Goal: Task Accomplishment & Management: Manage account settings

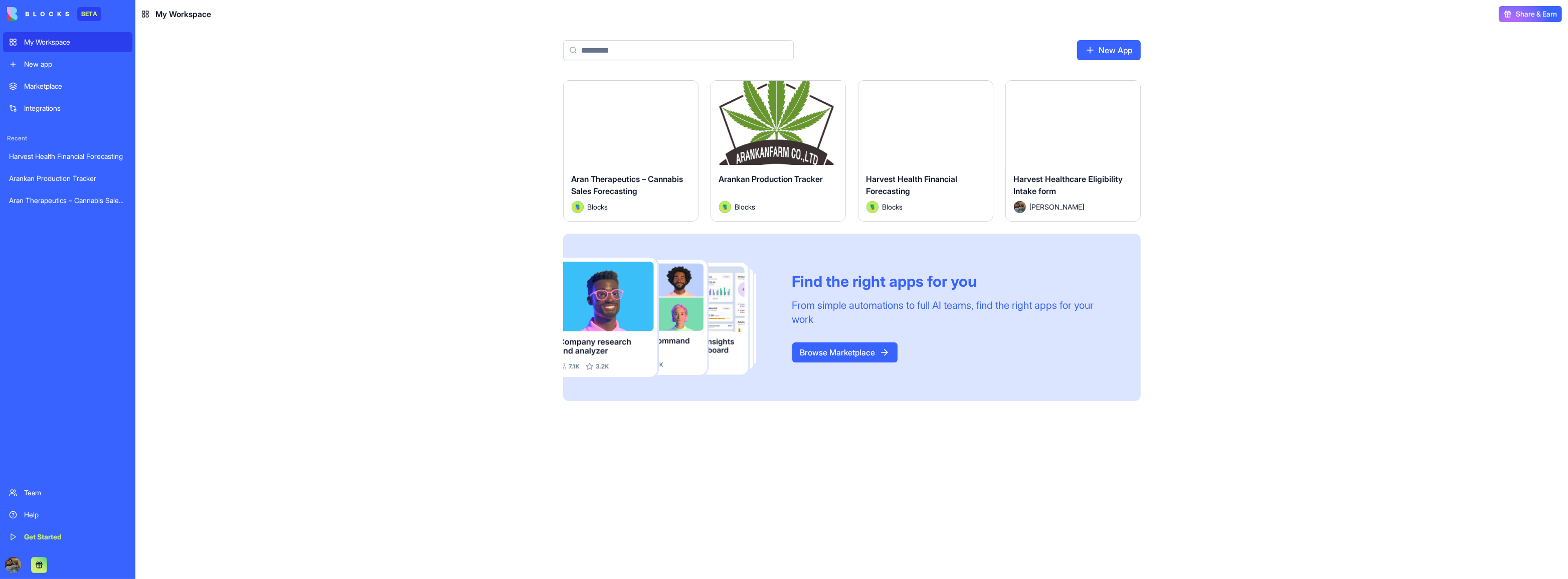
click at [740, 82] on div "Launch" at bounding box center [778, 122] width 134 height 84
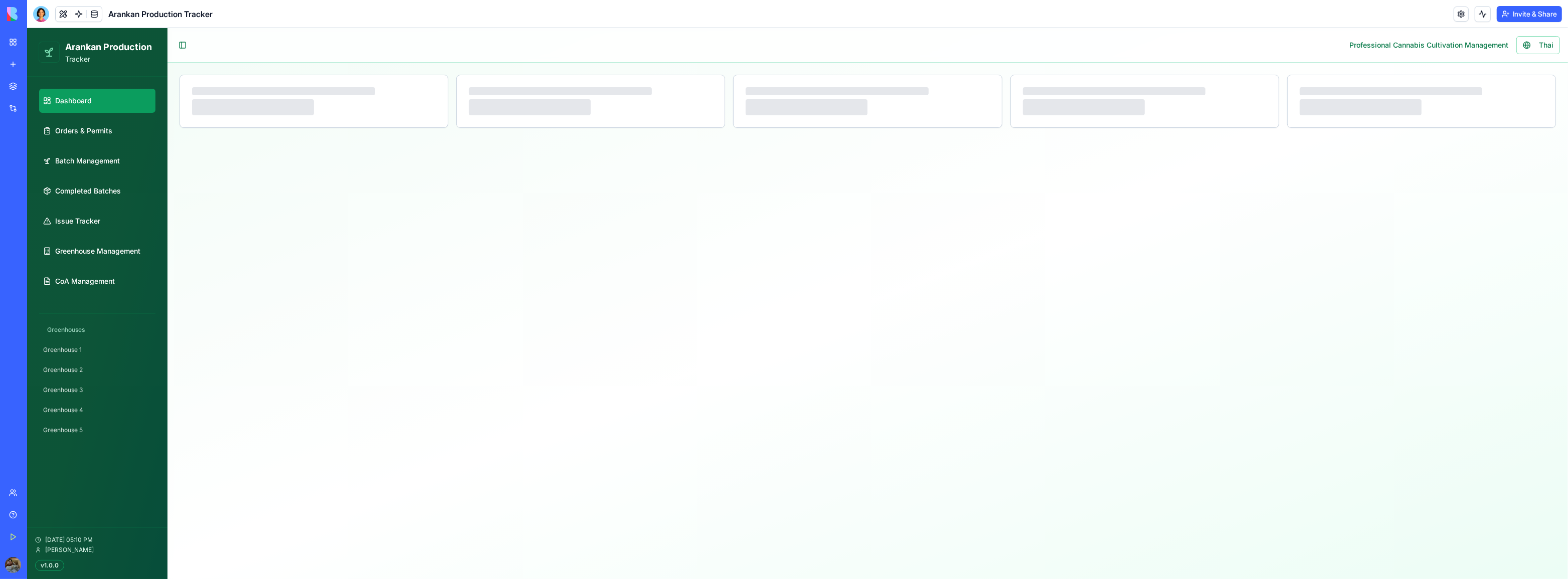
select select "**"
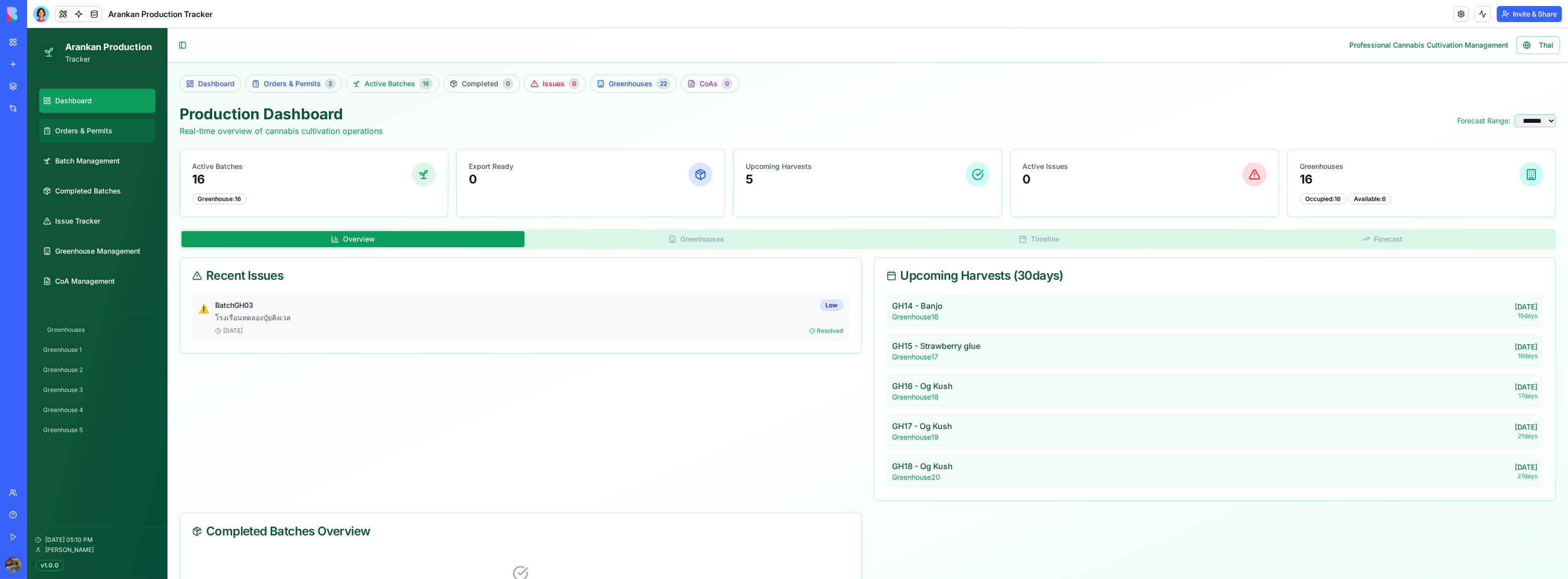
click at [103, 133] on span "Orders & Permits" at bounding box center [83, 131] width 57 height 10
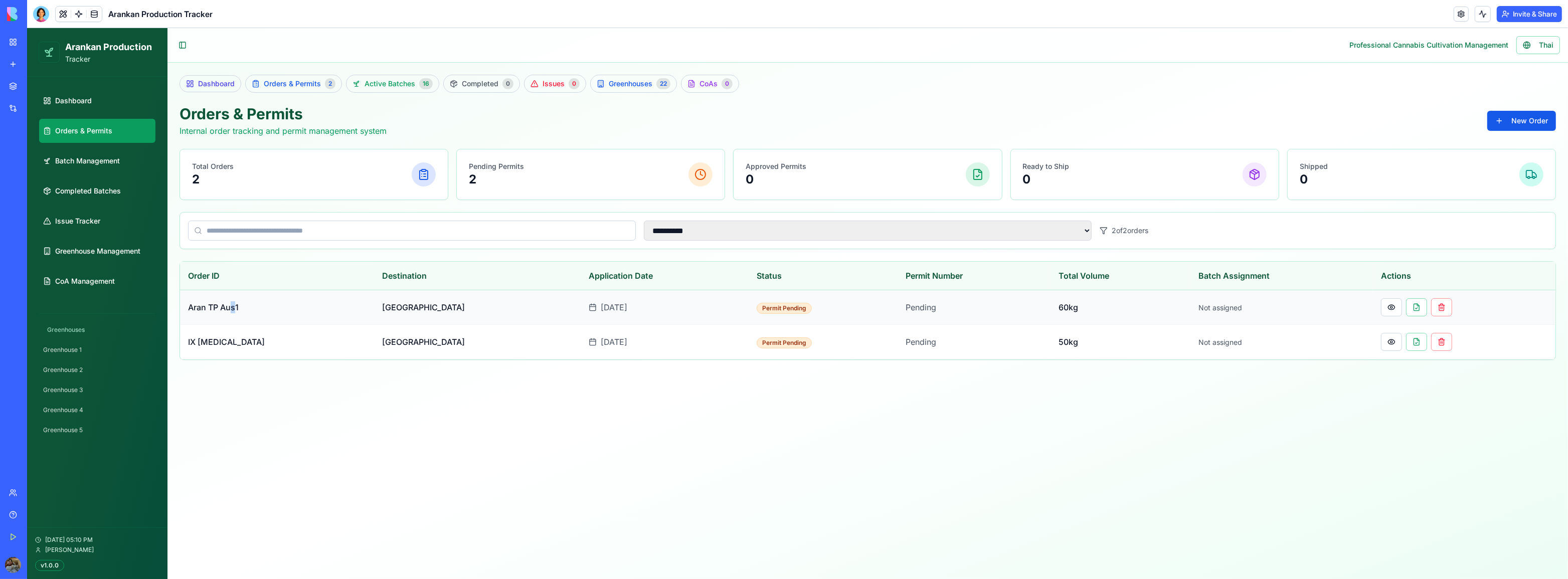
click at [234, 309] on span "Aran TP Aus1" at bounding box center [213, 307] width 50 height 10
drag, startPoint x: 252, startPoint y: 307, endPoint x: 179, endPoint y: 307, distance: 73.0
click at [180, 307] on td "Aran TP Aus1" at bounding box center [277, 308] width 194 height 34
click at [266, 307] on td "Aran TP Aus1" at bounding box center [277, 308] width 194 height 34
click at [266, 306] on td "Aran TP Aus1" at bounding box center [277, 308] width 194 height 34
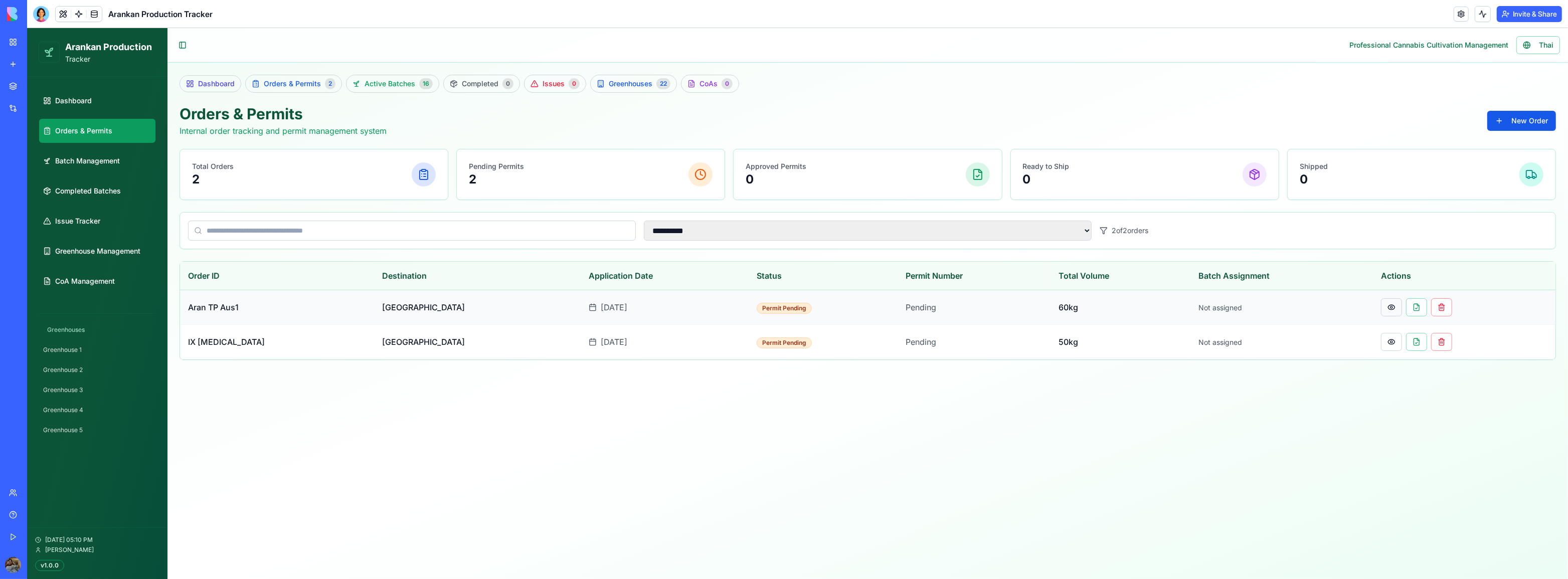
click at [1381, 306] on button at bounding box center [1391, 307] width 21 height 18
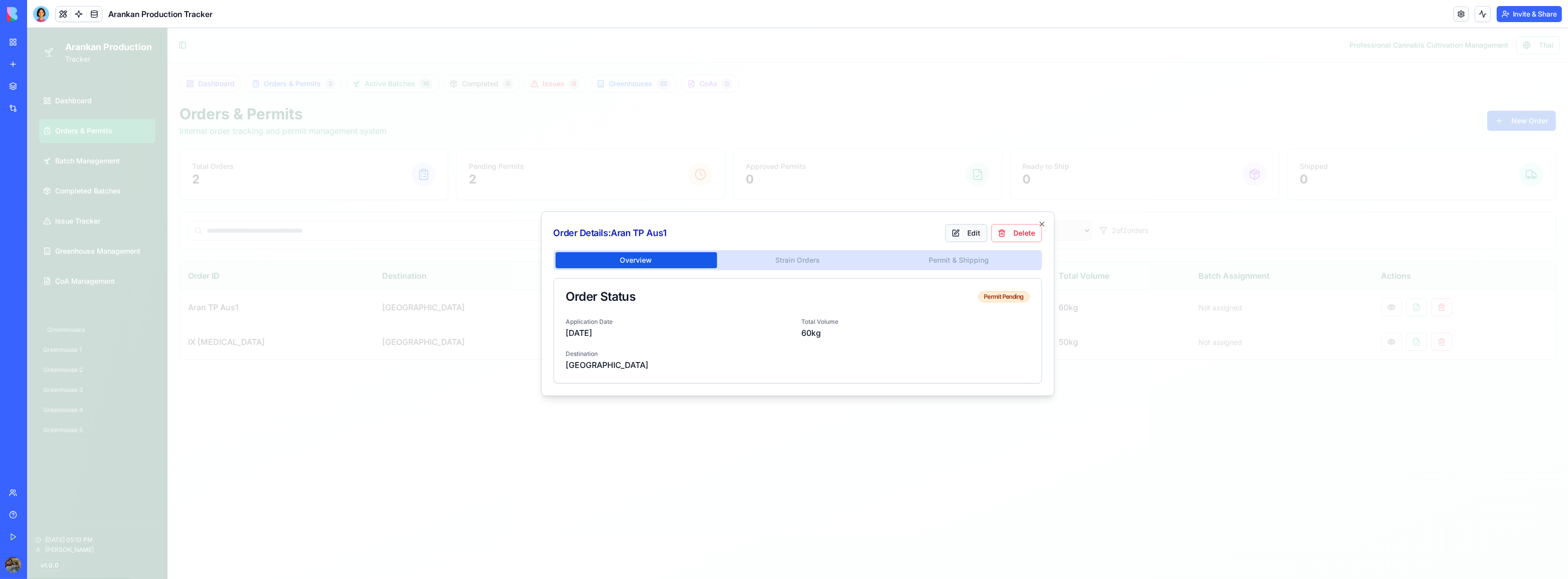
click at [964, 231] on button "Edit" at bounding box center [966, 233] width 42 height 18
click at [600, 333] on p "[DATE]" at bounding box center [680, 333] width 228 height 12
click at [783, 261] on div "Overview Strain Orders Permit & Shipping Order Status Permit Pending Applicatio…" at bounding box center [798, 317] width 488 height 133
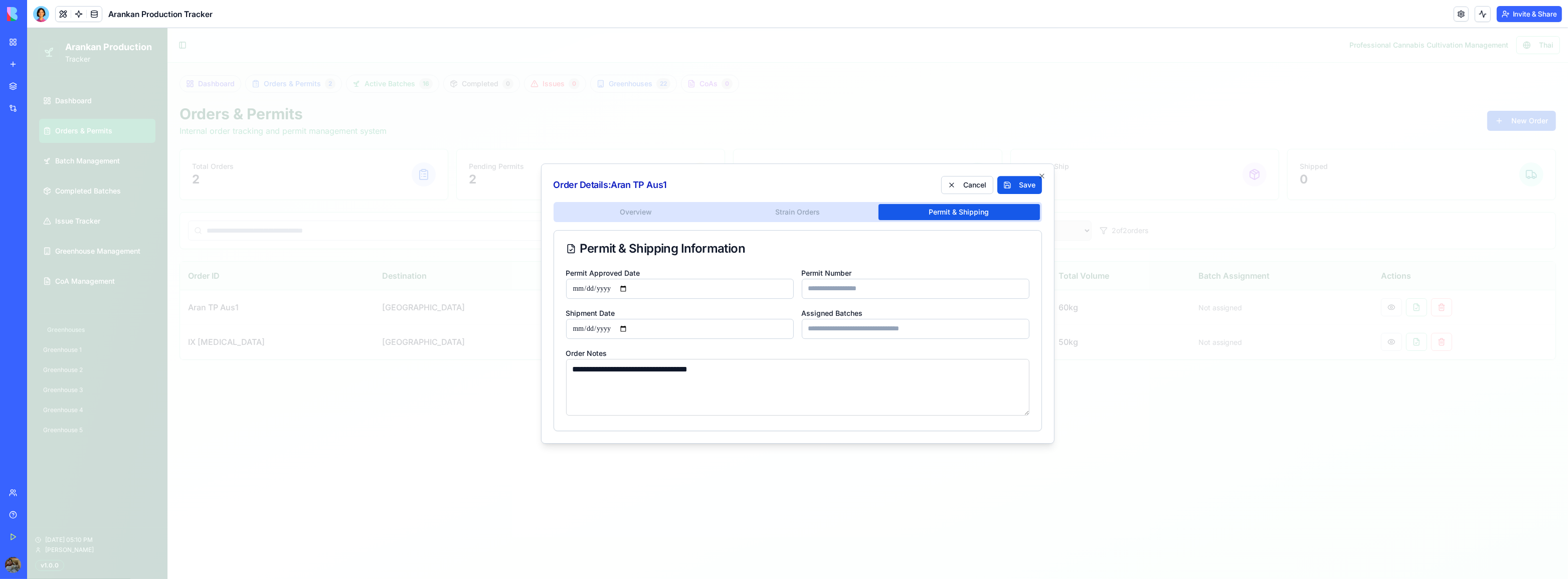
click at [914, 203] on div "Overview Strain Orders Permit & Shipping" at bounding box center [798, 212] width 488 height 20
click at [799, 220] on div "Overview Strain Orders Permit & Shipping" at bounding box center [798, 212] width 488 height 20
click at [792, 211] on div "**********" at bounding box center [798, 317] width 488 height 230
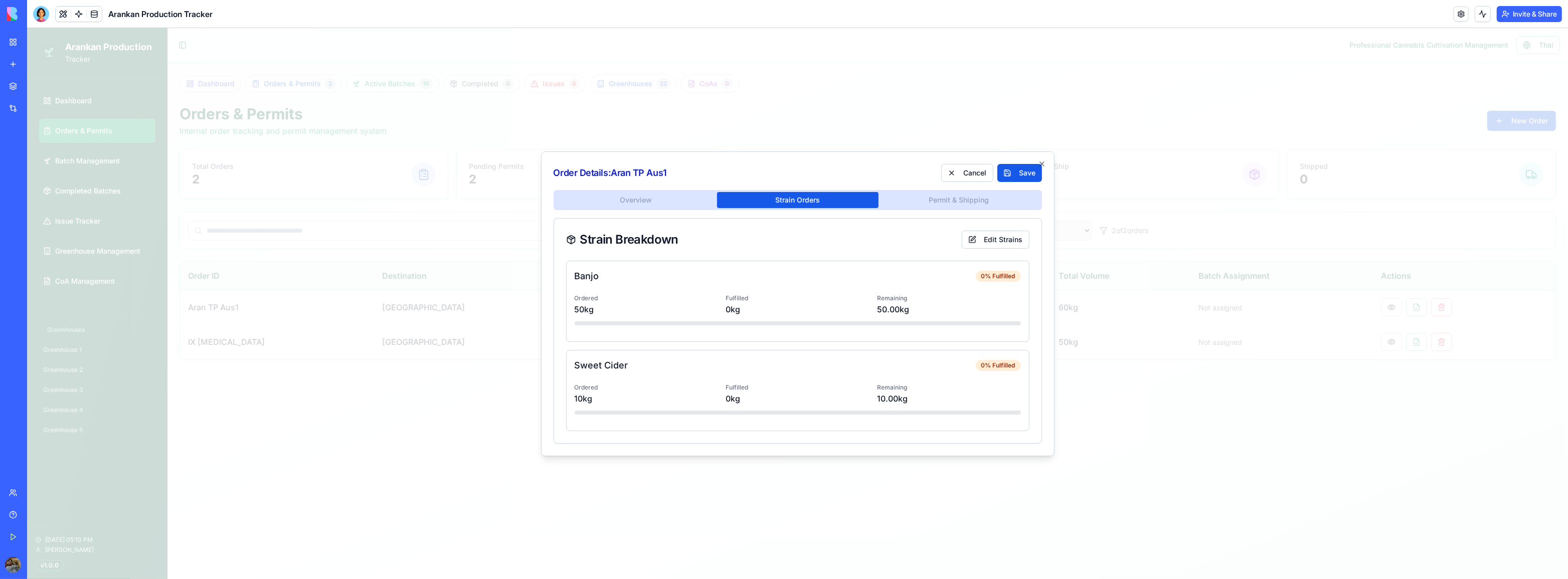
click at [906, 206] on button "Permit & Shipping" at bounding box center [959, 200] width 161 height 16
click at [837, 211] on div "Overview Strain Orders Permit & Shipping Strain Breakdown Edit Strains Banjo 0 …" at bounding box center [798, 317] width 488 height 254
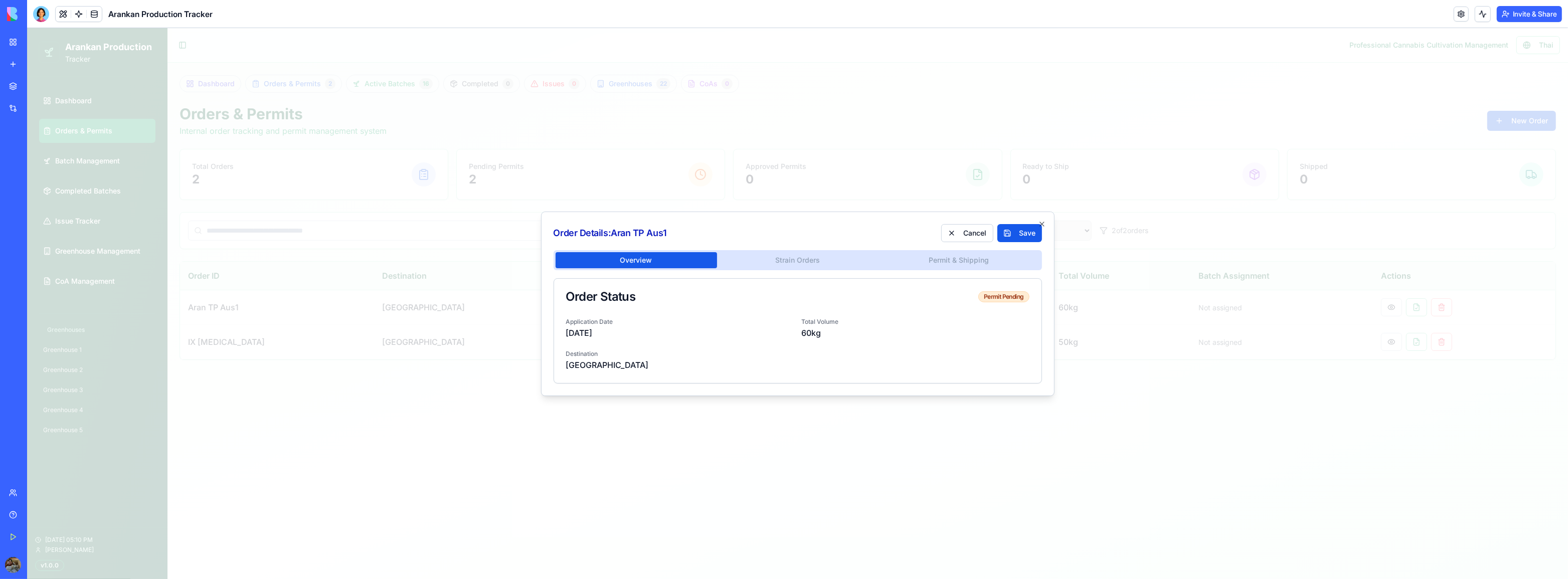
click at [641, 202] on body "**********" at bounding box center [798, 304] width 1541 height 551
drag, startPoint x: 581, startPoint y: 333, endPoint x: 641, endPoint y: 332, distance: 60.0
click at [641, 332] on p "[DATE]" at bounding box center [680, 333] width 228 height 12
drag, startPoint x: 642, startPoint y: 332, endPoint x: 648, endPoint y: 323, distance: 10.8
click at [643, 332] on p "[DATE]" at bounding box center [680, 333] width 228 height 12
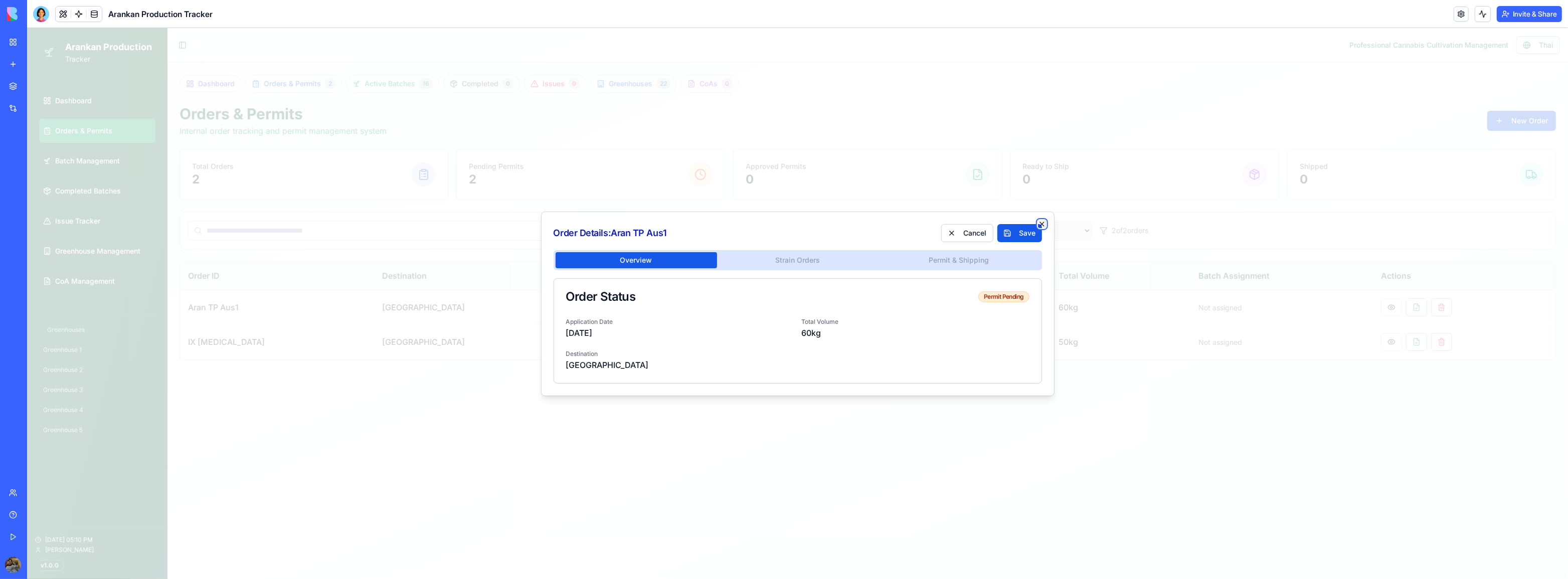
click at [1044, 221] on icon "button" at bounding box center [1041, 224] width 8 height 8
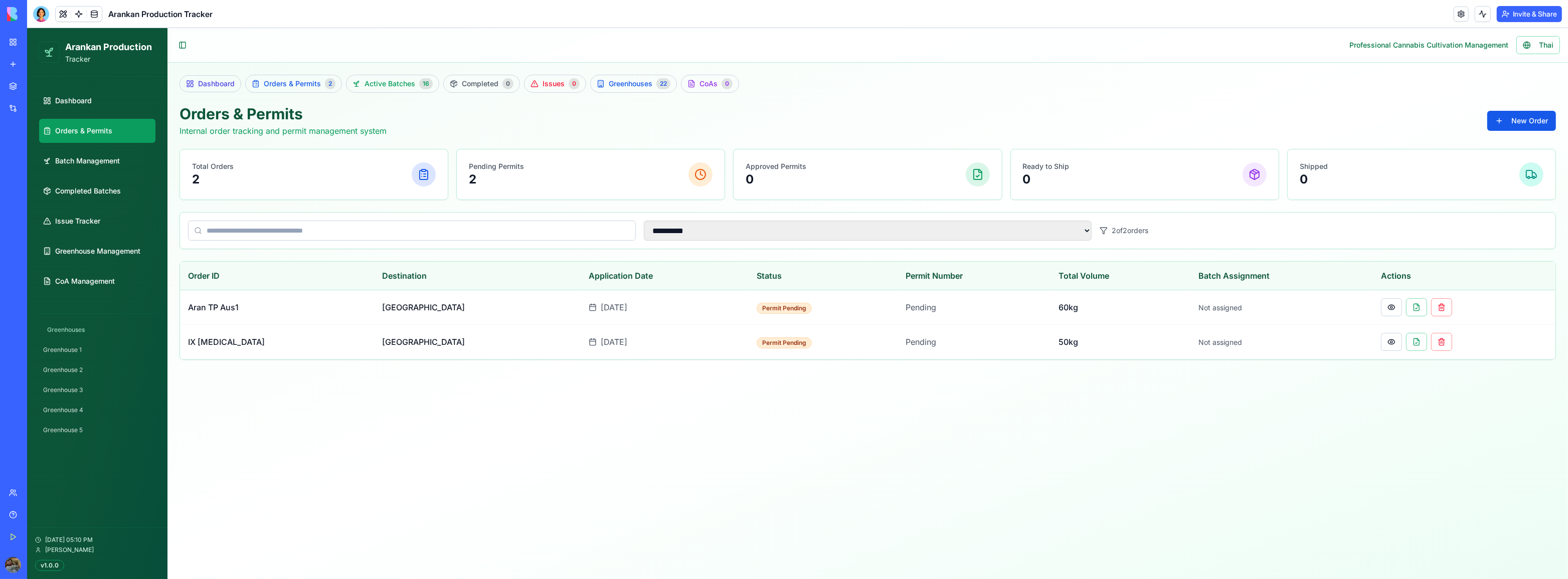
click at [907, 376] on div "**********" at bounding box center [867, 223] width 1400 height 321
click at [77, 156] on span "Batch Management" at bounding box center [87, 161] width 64 height 10
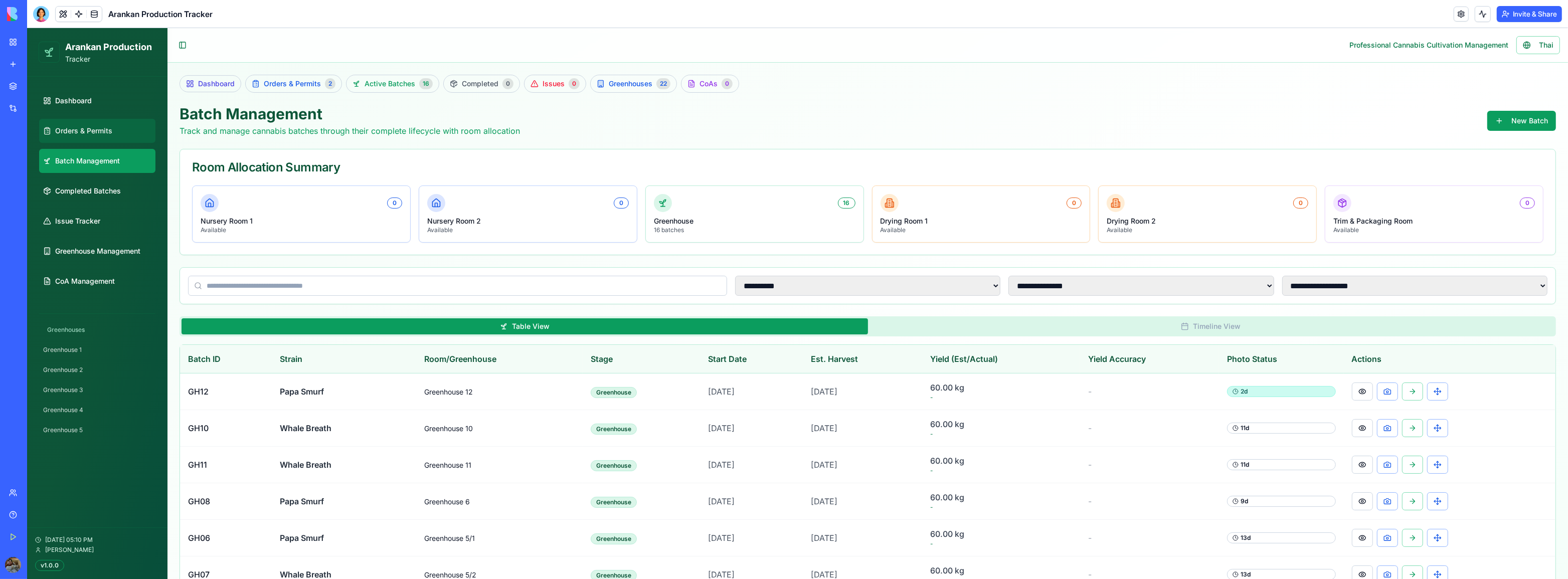
click at [88, 133] on span "Orders & Permits" at bounding box center [83, 131] width 57 height 10
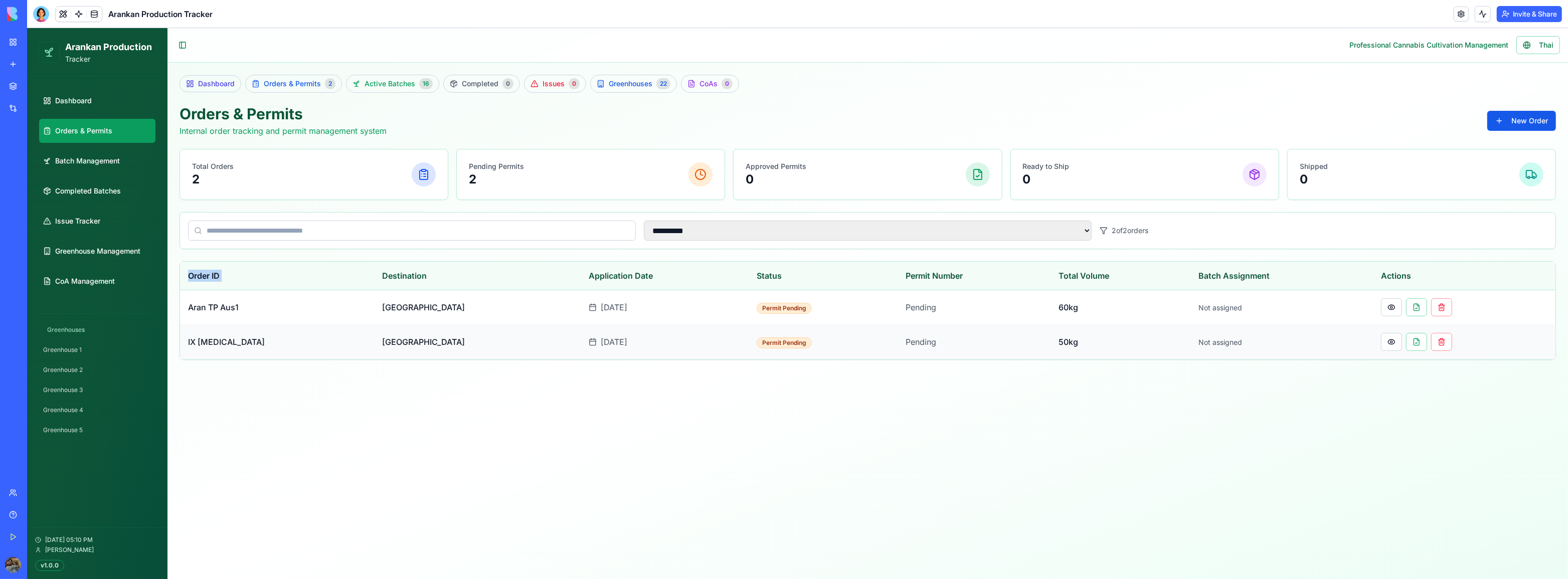
drag, startPoint x: 1199, startPoint y: 400, endPoint x: 530, endPoint y: 349, distance: 670.9
click at [336, 278] on main "**********" at bounding box center [867, 304] width 1400 height 551
click at [767, 414] on main "**********" at bounding box center [867, 304] width 1400 height 551
click at [89, 107] on link "Dashboard" at bounding box center [97, 101] width 116 height 24
select select "**"
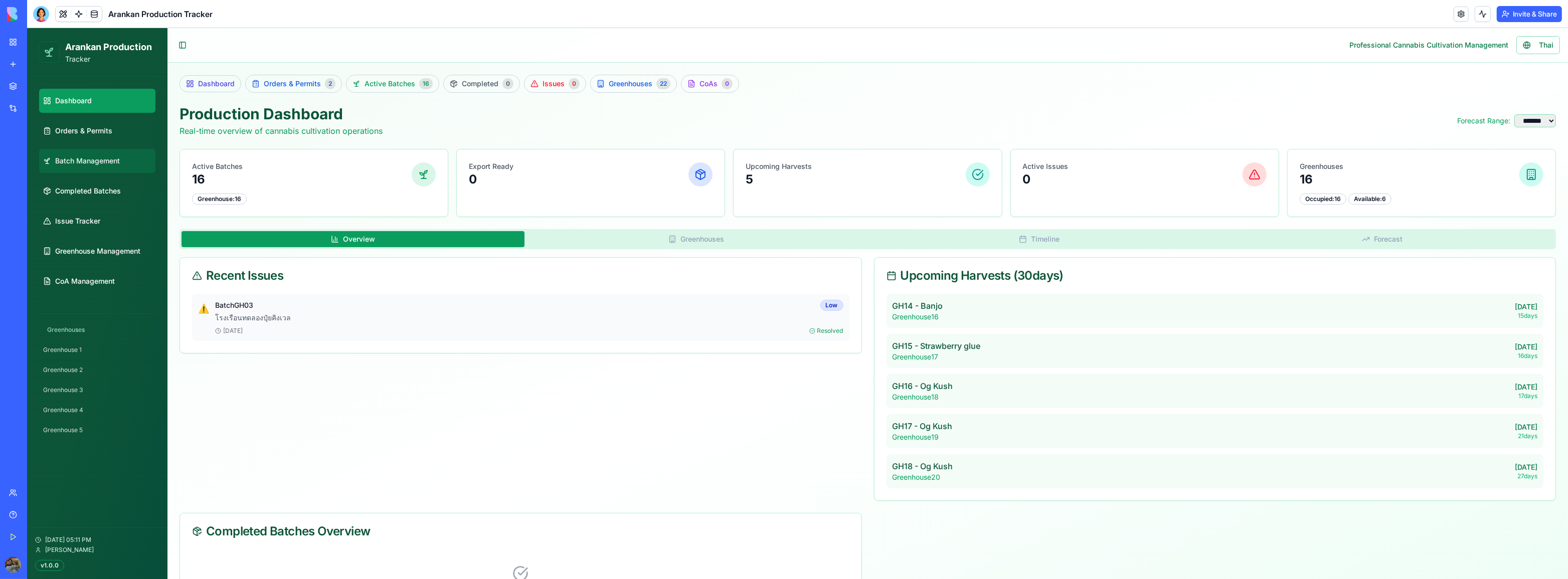
click at [99, 166] on link "Batch Management" at bounding box center [97, 161] width 116 height 24
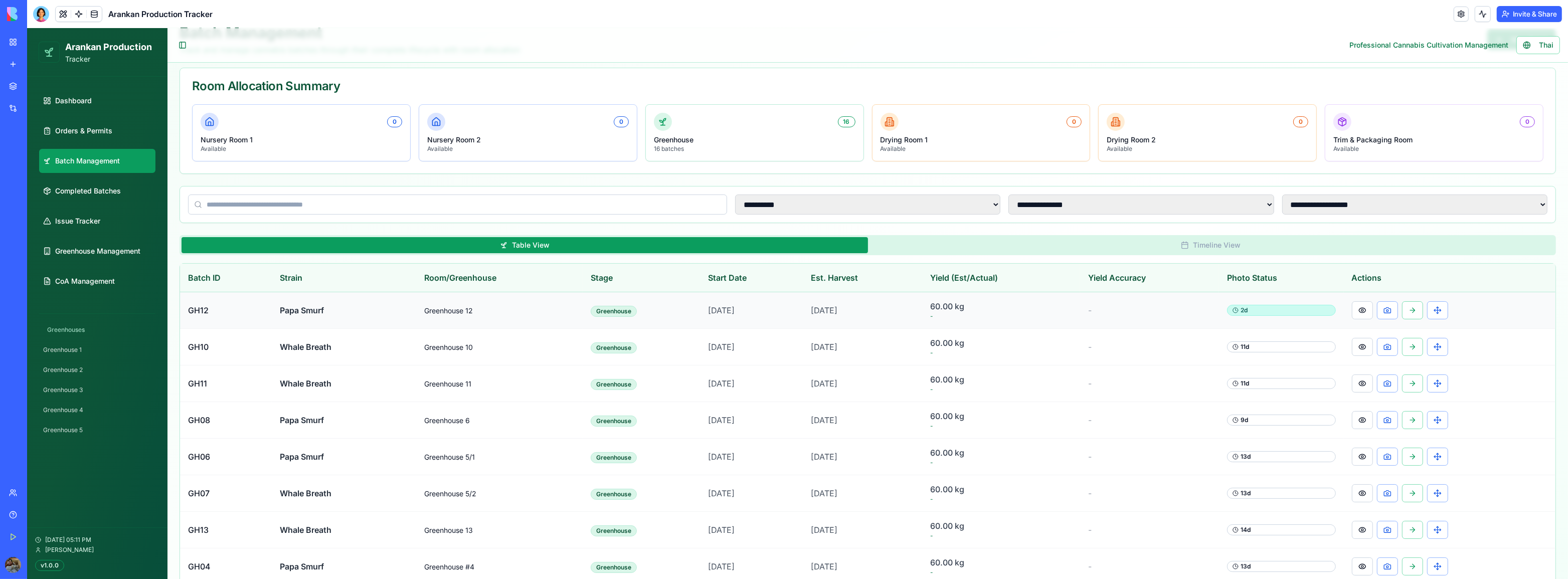
scroll to position [136, 0]
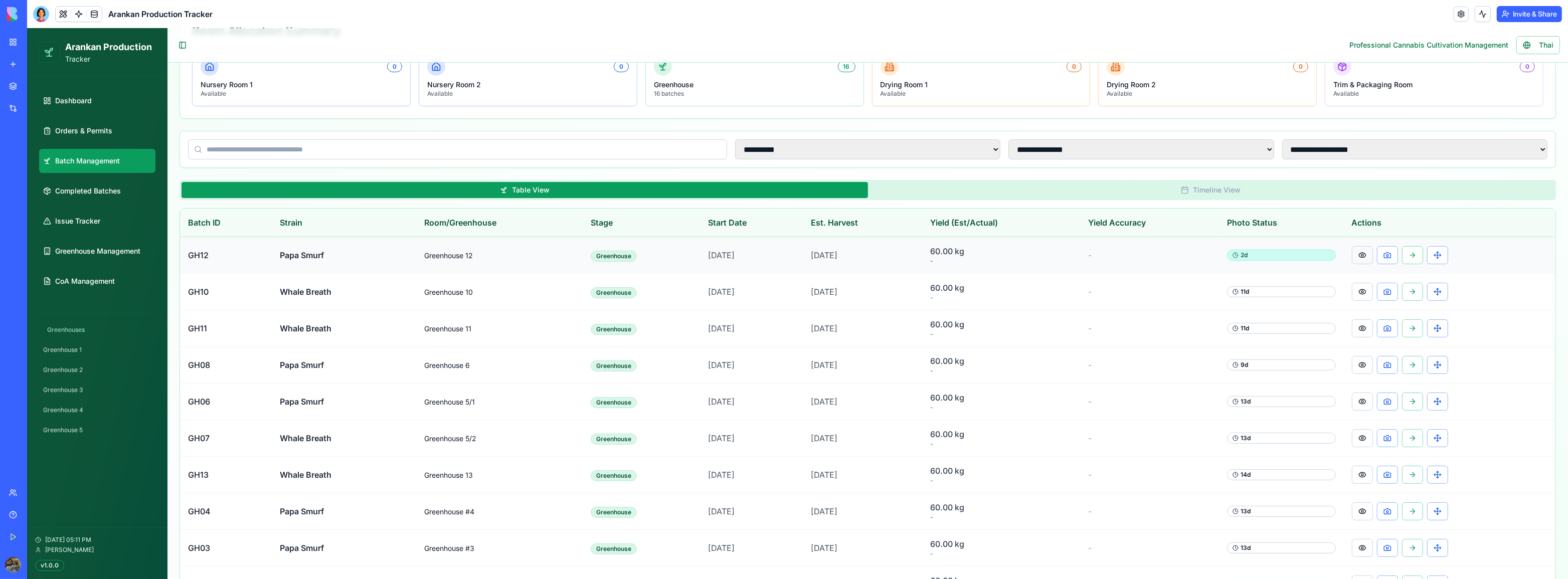
click at [1360, 258] on button at bounding box center [1362, 255] width 21 height 18
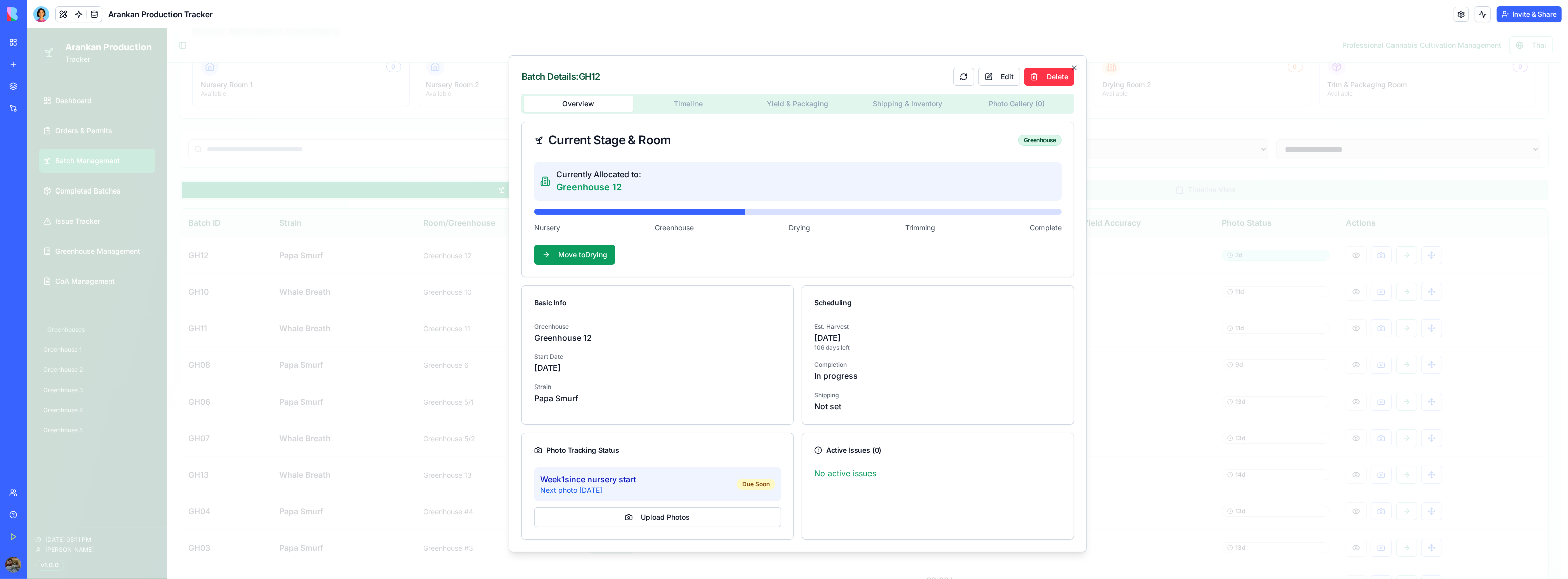
click at [675, 227] on span "Greenhouse" at bounding box center [675, 228] width 39 height 10
click at [773, 228] on div "Nursery Greenhouse Drying Trimming Complete" at bounding box center [798, 228] width 527 height 10
click at [866, 230] on div "Nursery Greenhouse Drying Trimming Complete" at bounding box center [798, 228] width 527 height 10
click at [929, 227] on span "Trimming" at bounding box center [920, 228] width 30 height 10
click at [1039, 226] on span "Complete" at bounding box center [1045, 228] width 31 height 10
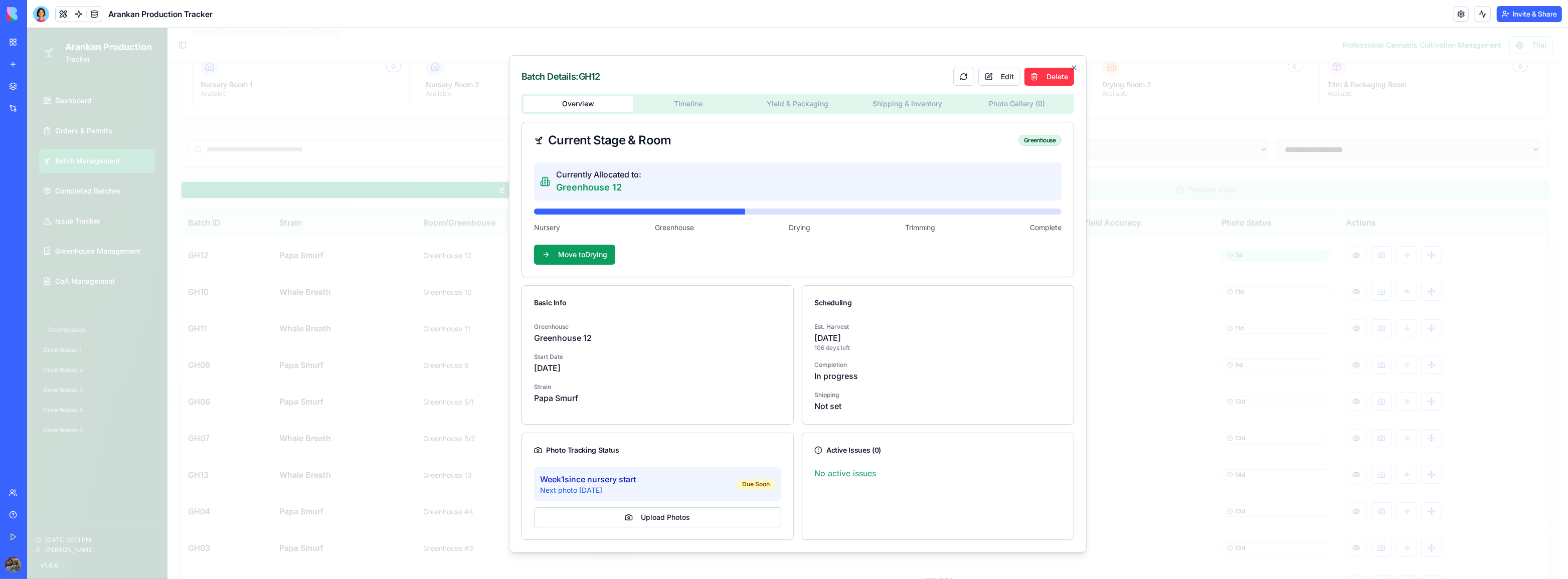
click at [664, 103] on body "**********" at bounding box center [794, 370] width 1534 height 956
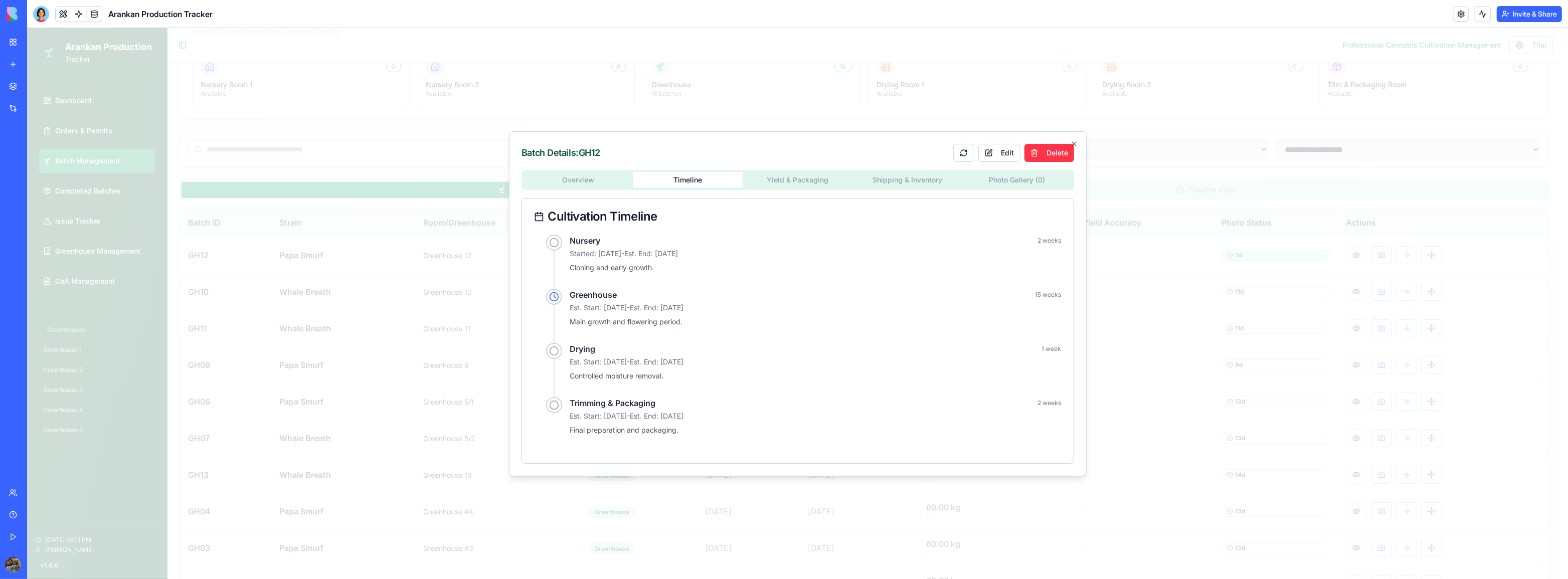
click at [819, 182] on body "**********" at bounding box center [794, 370] width 1534 height 956
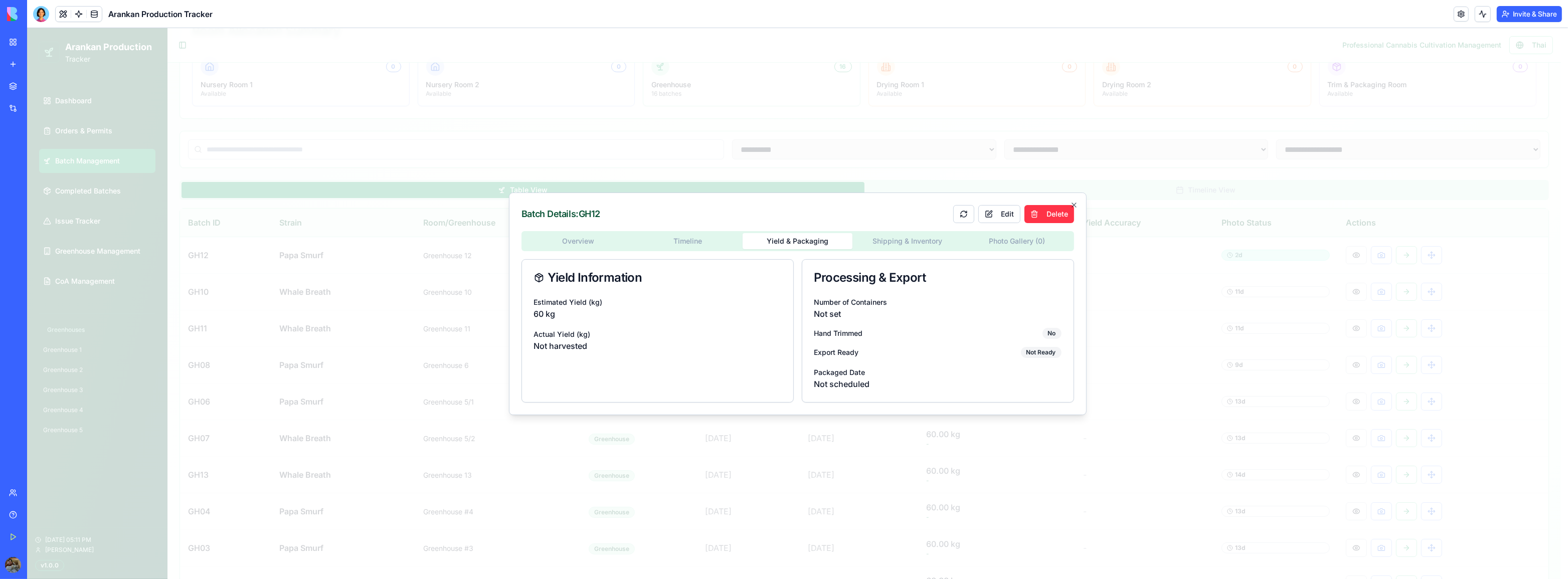
click at [915, 237] on div "Overview Timeline Yield & Packaging Shipping & Inventory Photo Gallery ( 0 ) Yi…" at bounding box center [798, 316] width 553 height 171
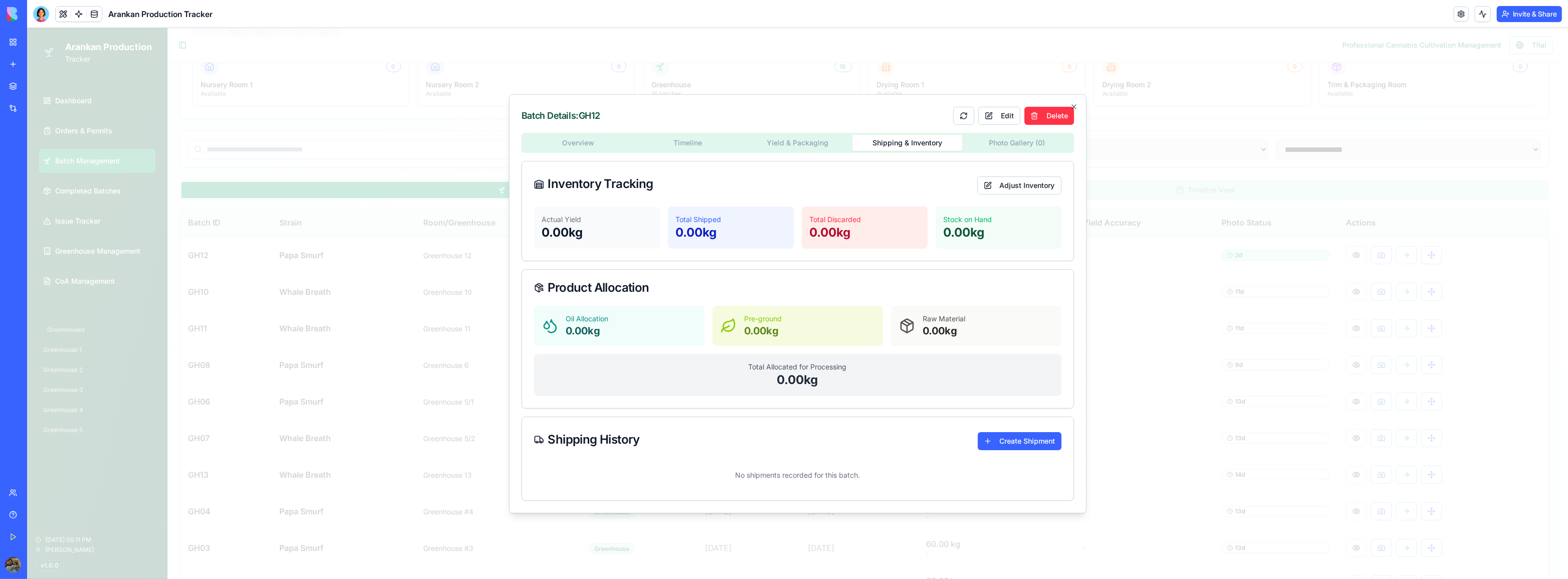
click at [1019, 152] on div "Overview Timeline Yield & Packaging Shipping & Inventory Photo Gallery ( 0 )" at bounding box center [798, 142] width 553 height 20
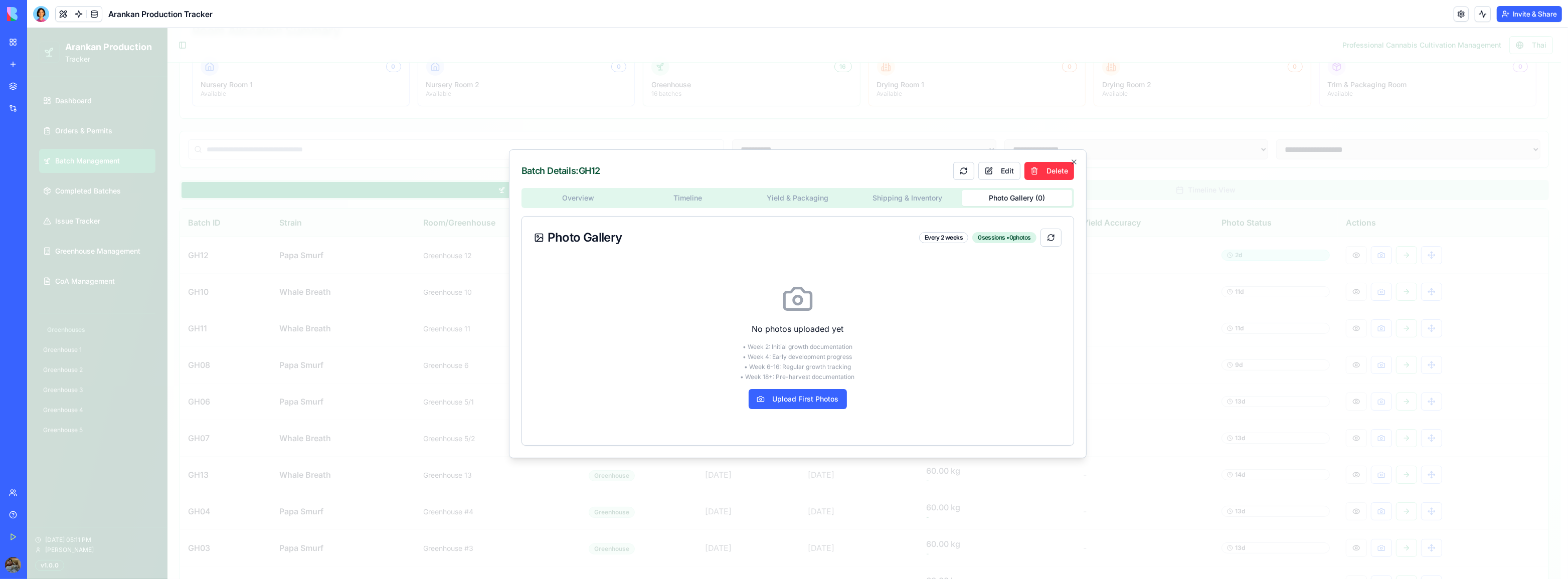
click at [1020, 149] on div "Batch Details: GH12 Edit Delete Overview Timeline Yield & Packaging Shipping & …" at bounding box center [798, 303] width 578 height 309
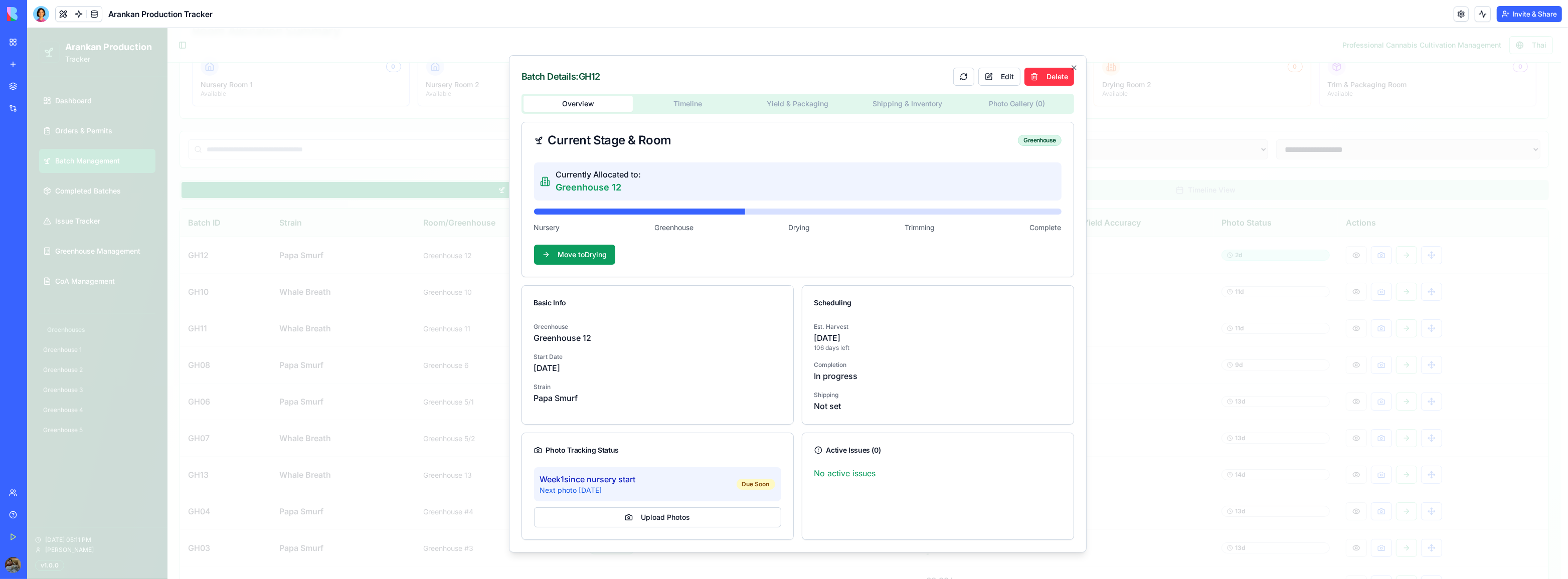
click at [596, 195] on div "Overview Timeline Yield & Packaging Shipping & Inventory Photo Gallery ( 0 ) Cu…" at bounding box center [798, 317] width 553 height 446
click at [680, 94] on div "Overview Timeline Yield & Packaging Shipping & Inventory Photo Gallery ( 0 )" at bounding box center [798, 104] width 553 height 20
click at [684, 112] on body "**********" at bounding box center [794, 370] width 1534 height 956
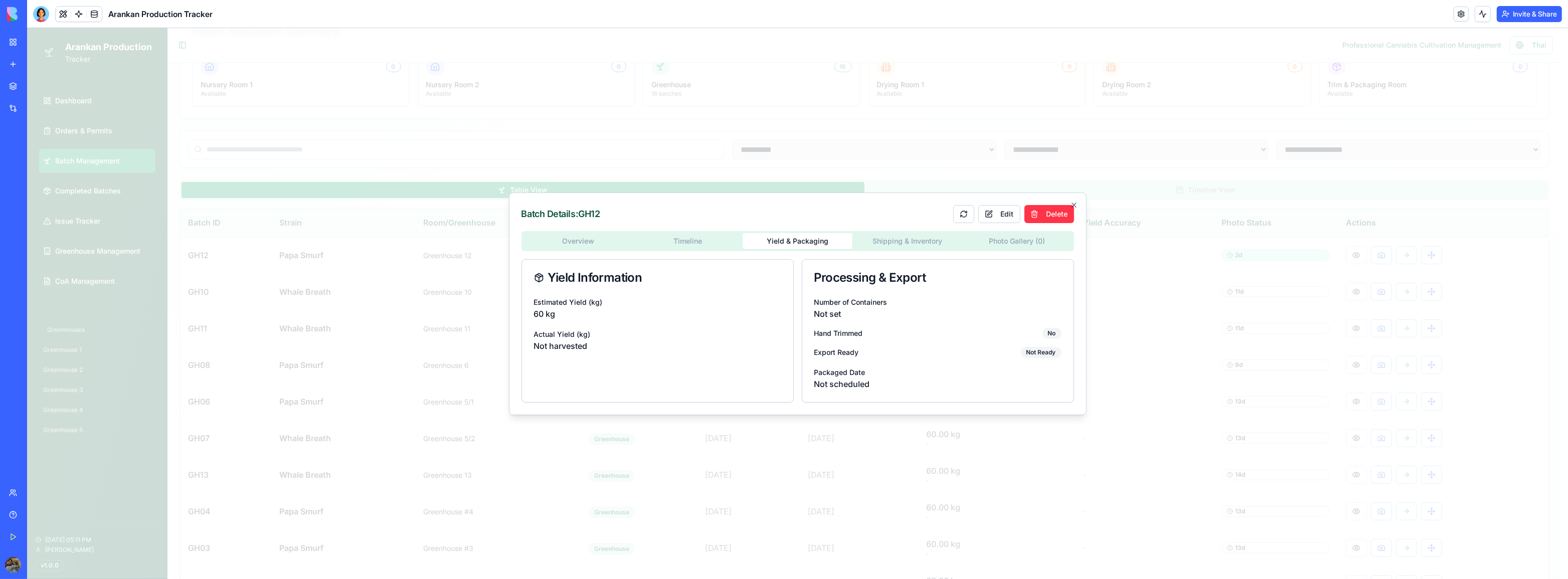
click at [804, 174] on body "**********" at bounding box center [794, 370] width 1534 height 956
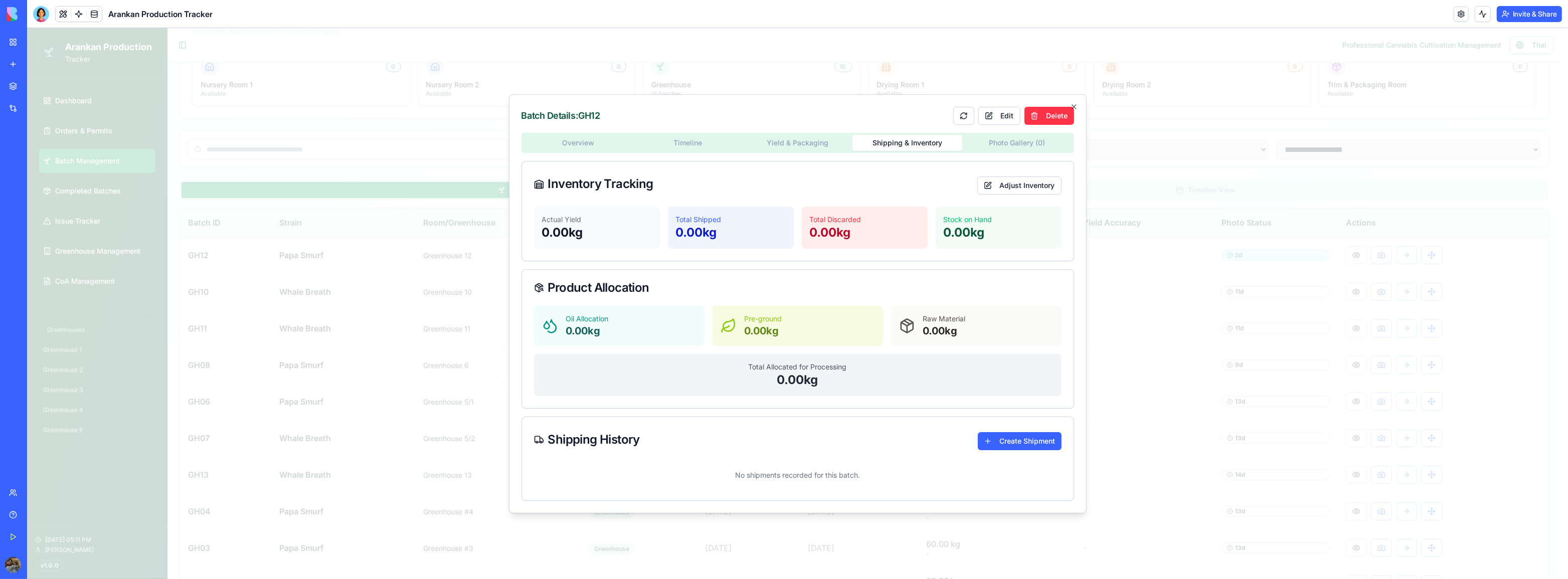
click at [914, 242] on div "Overview Timeline Yield & Packaging Shipping & Inventory Photo Gallery ( 0 ) In…" at bounding box center [798, 316] width 553 height 368
click at [1022, 146] on body "**********" at bounding box center [794, 370] width 1534 height 956
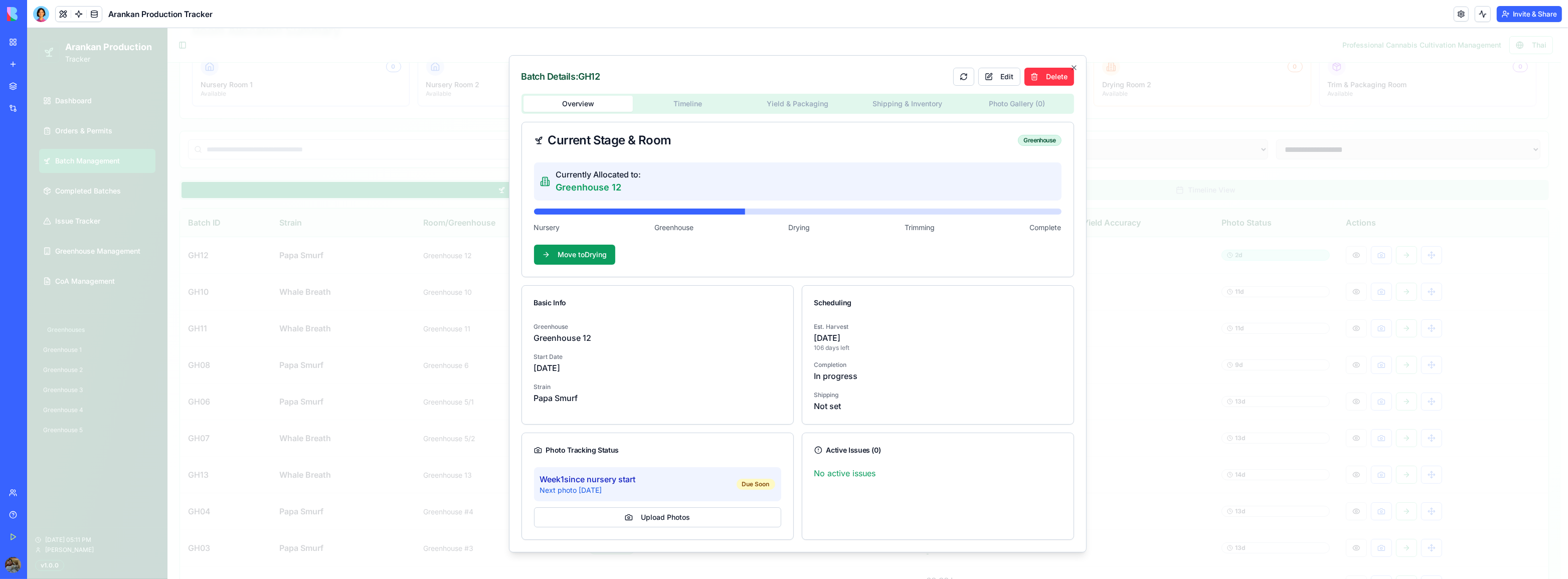
click at [577, 202] on div "Overview Timeline Yield & Packaging Shipping & Inventory Photo Gallery ( 0 ) Cu…" at bounding box center [798, 317] width 553 height 446
click at [1184, 331] on div at bounding box center [798, 304] width 1541 height 551
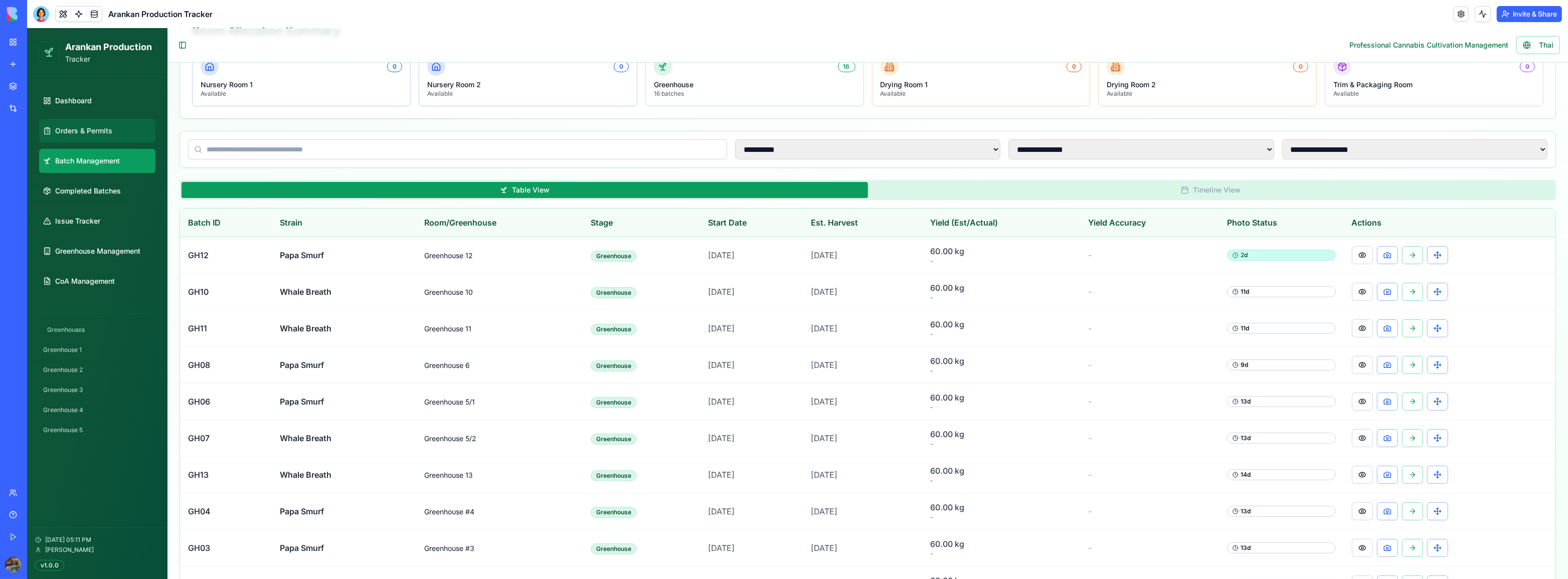
click at [91, 139] on link "Orders & Permits" at bounding box center [97, 131] width 116 height 24
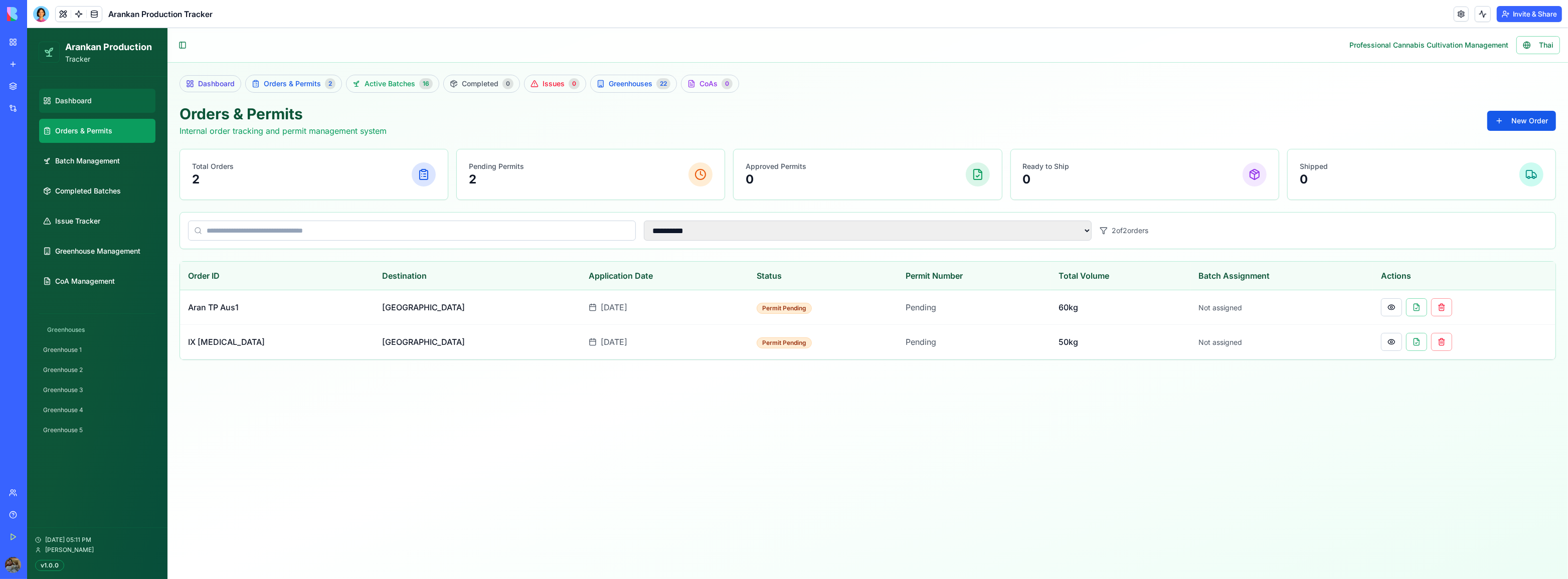
click at [97, 108] on link "Dashboard" at bounding box center [97, 101] width 116 height 24
select select "**"
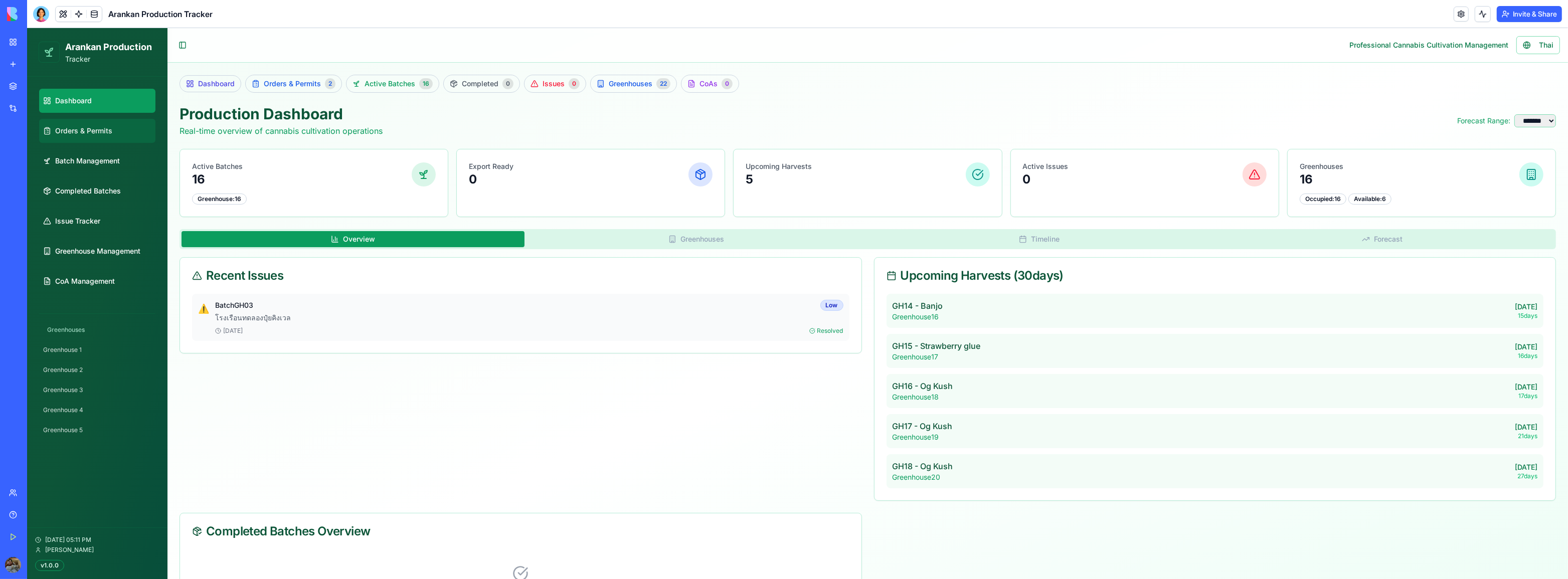
click at [93, 131] on span "Orders & Permits" at bounding box center [83, 131] width 57 height 10
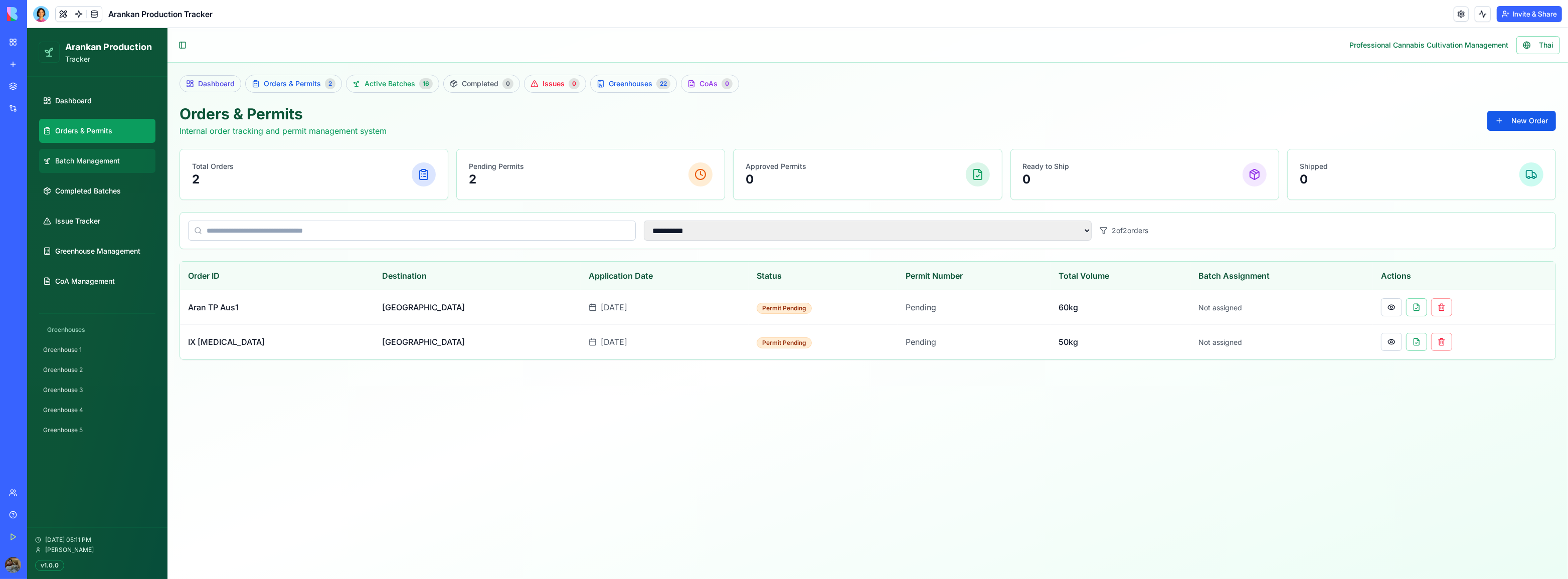
click at [93, 160] on span "Batch Management" at bounding box center [87, 161] width 64 height 10
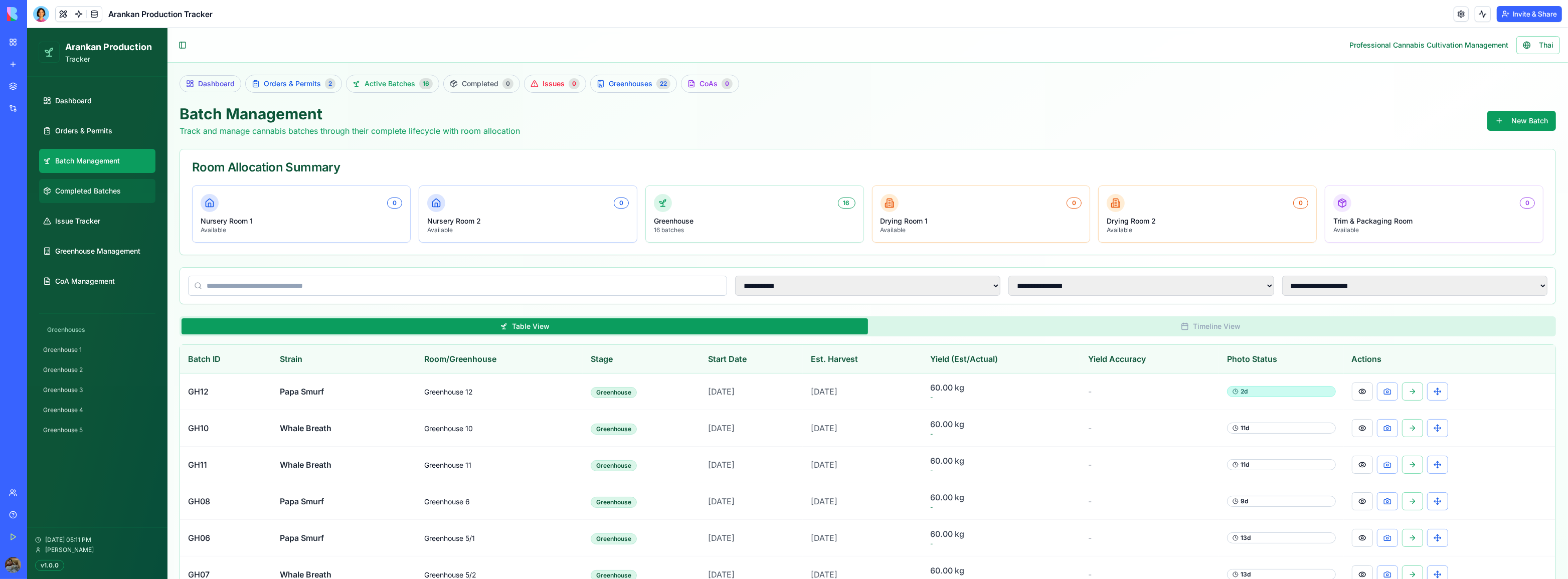
click at [96, 188] on span "Completed Batches" at bounding box center [88, 191] width 66 height 10
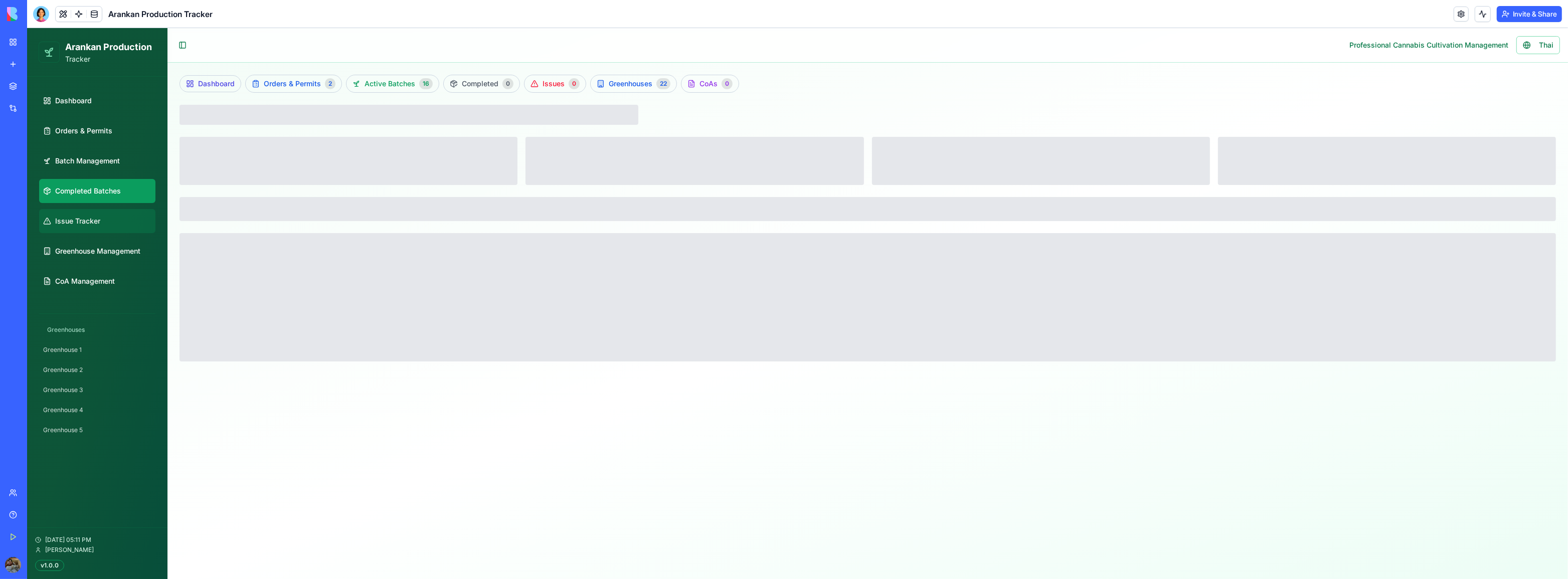
click at [99, 220] on span "Issue Tracker" at bounding box center [77, 221] width 45 height 10
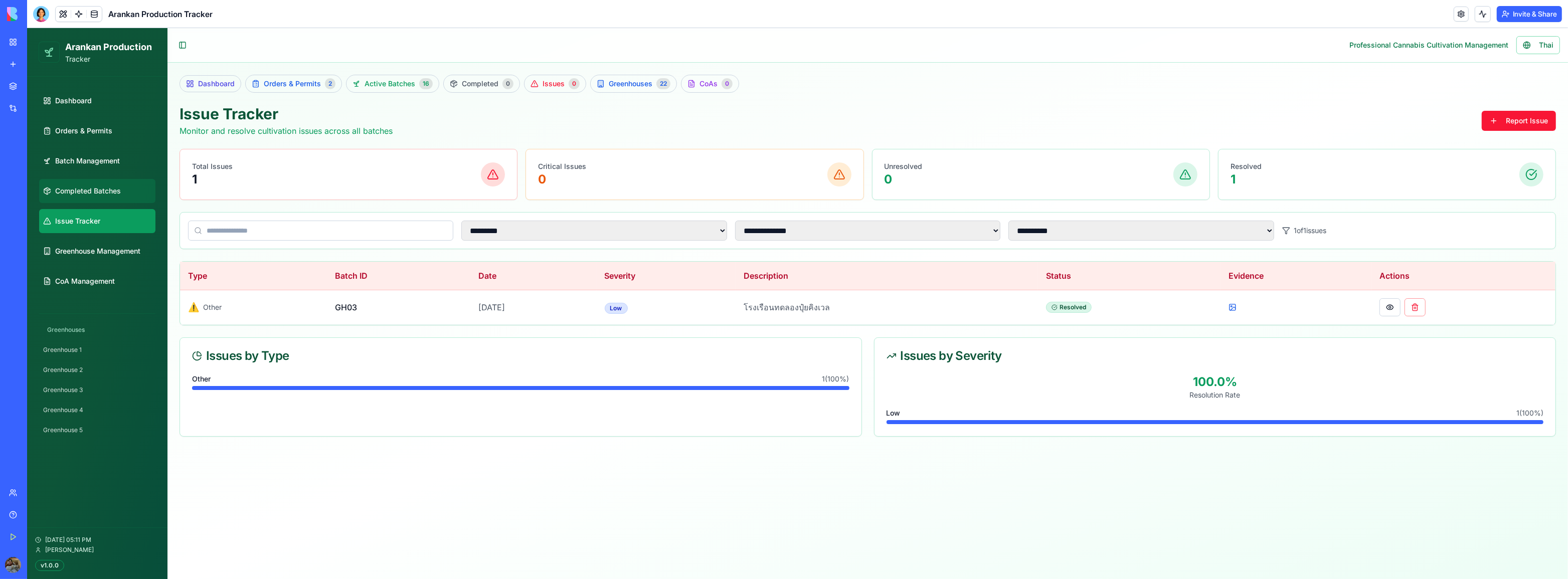
click at [103, 198] on link "Completed Batches" at bounding box center [97, 191] width 116 height 24
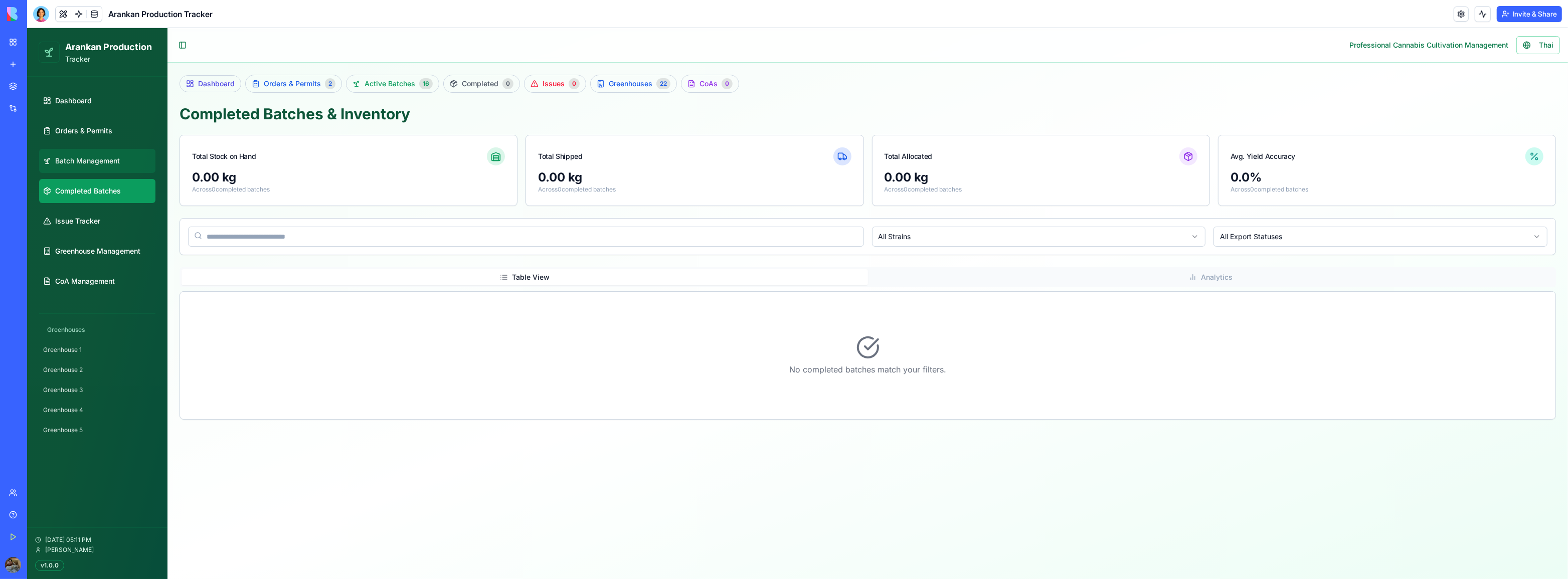
click at [111, 168] on link "Batch Management" at bounding box center [97, 161] width 116 height 24
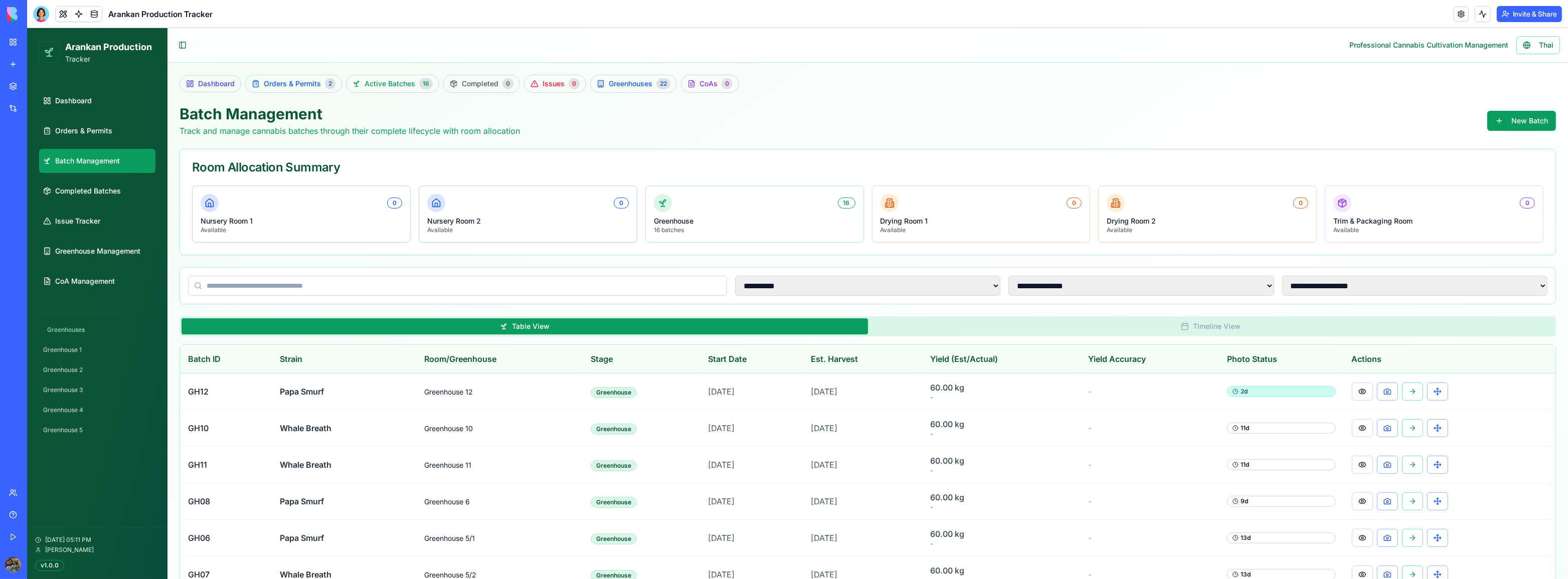
click at [108, 146] on ul "Dashboard Orders & Permits Batch Management Completed Batches Issue Tracker Gre…" at bounding box center [97, 191] width 116 height 204
click at [103, 114] on ul "Dashboard Orders & Permits Batch Management Completed Batches Issue Tracker Gre…" at bounding box center [97, 191] width 116 height 204
click at [105, 97] on link "Dashboard" at bounding box center [97, 101] width 116 height 24
select select "**"
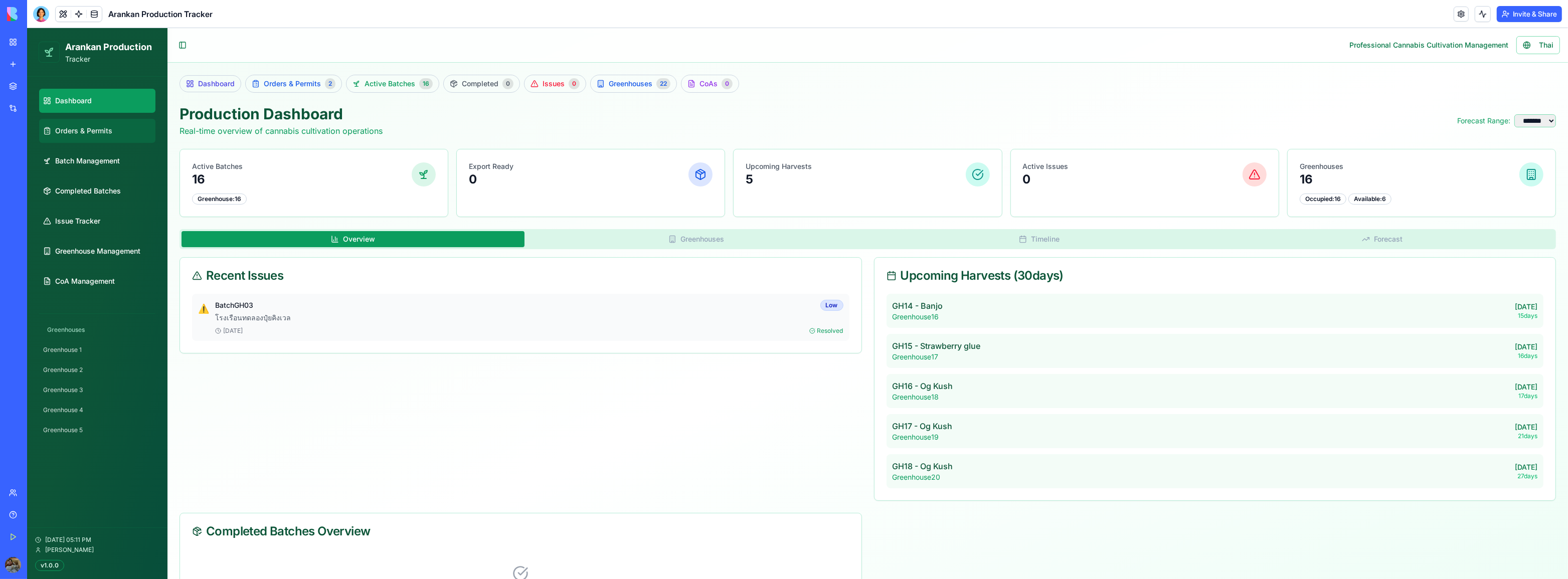
click at [76, 135] on span "Orders & Permits" at bounding box center [83, 131] width 57 height 10
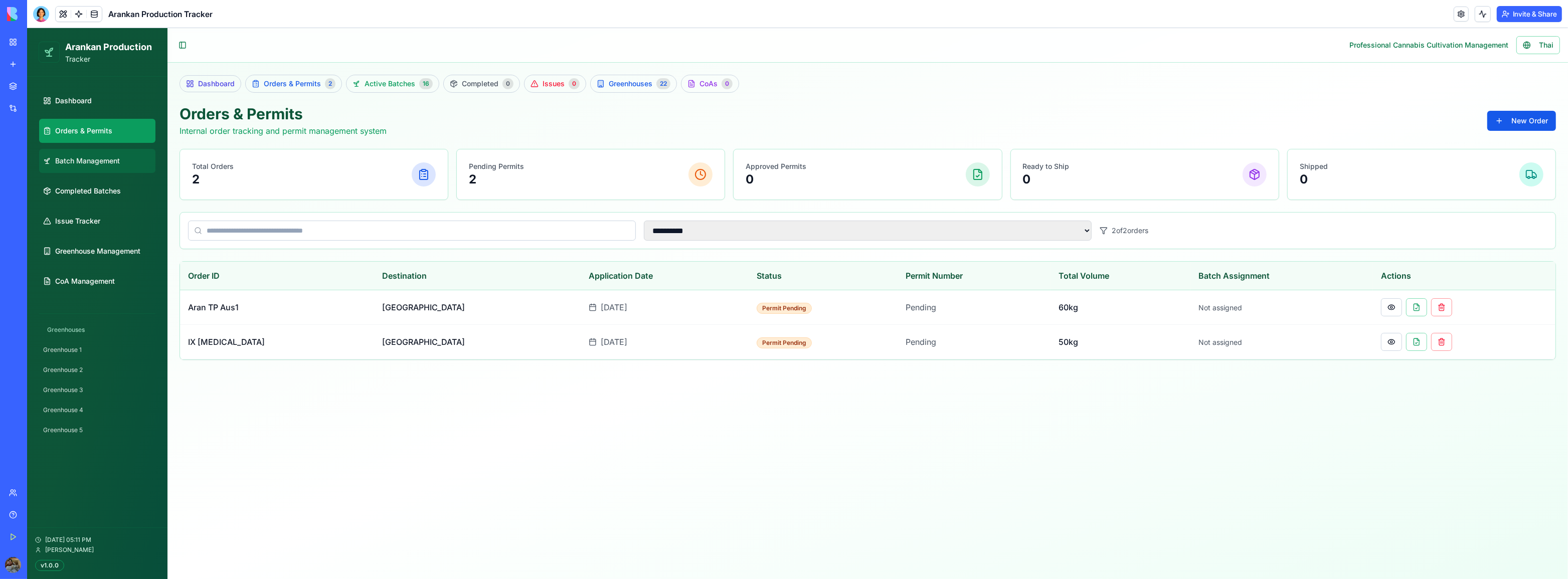
click at [89, 164] on span "Batch Management" at bounding box center [87, 161] width 64 height 10
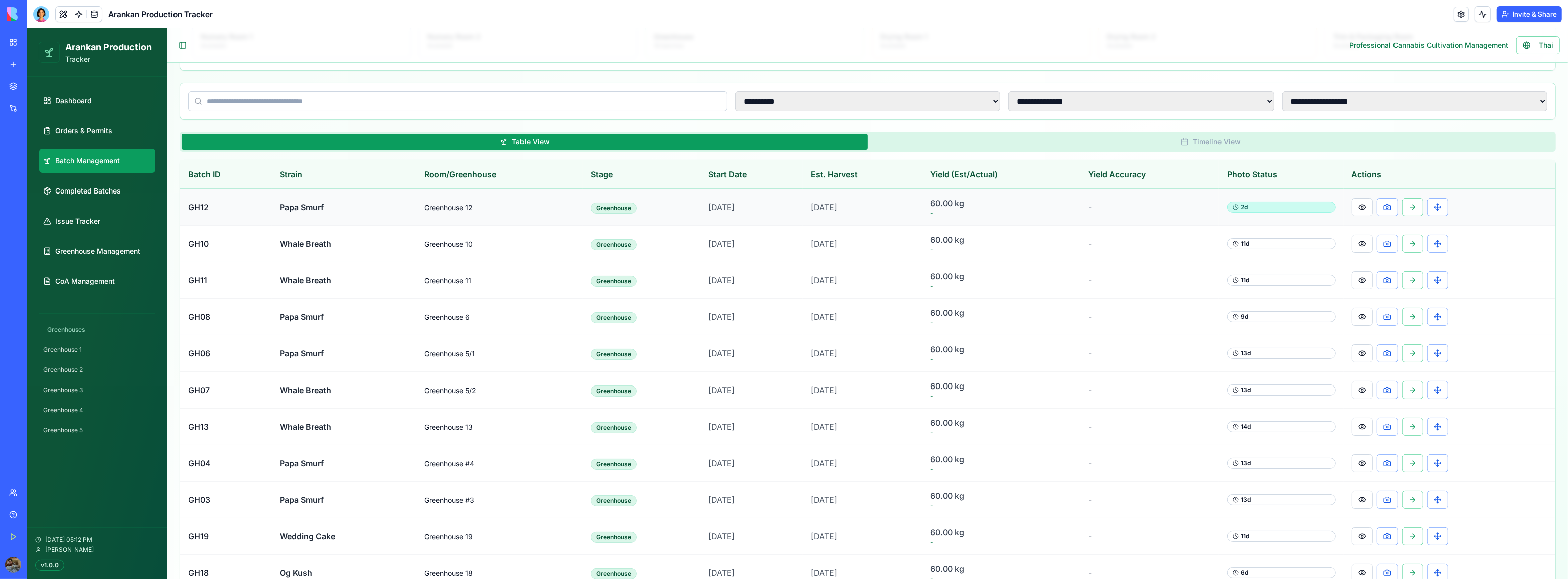
scroll to position [84, 0]
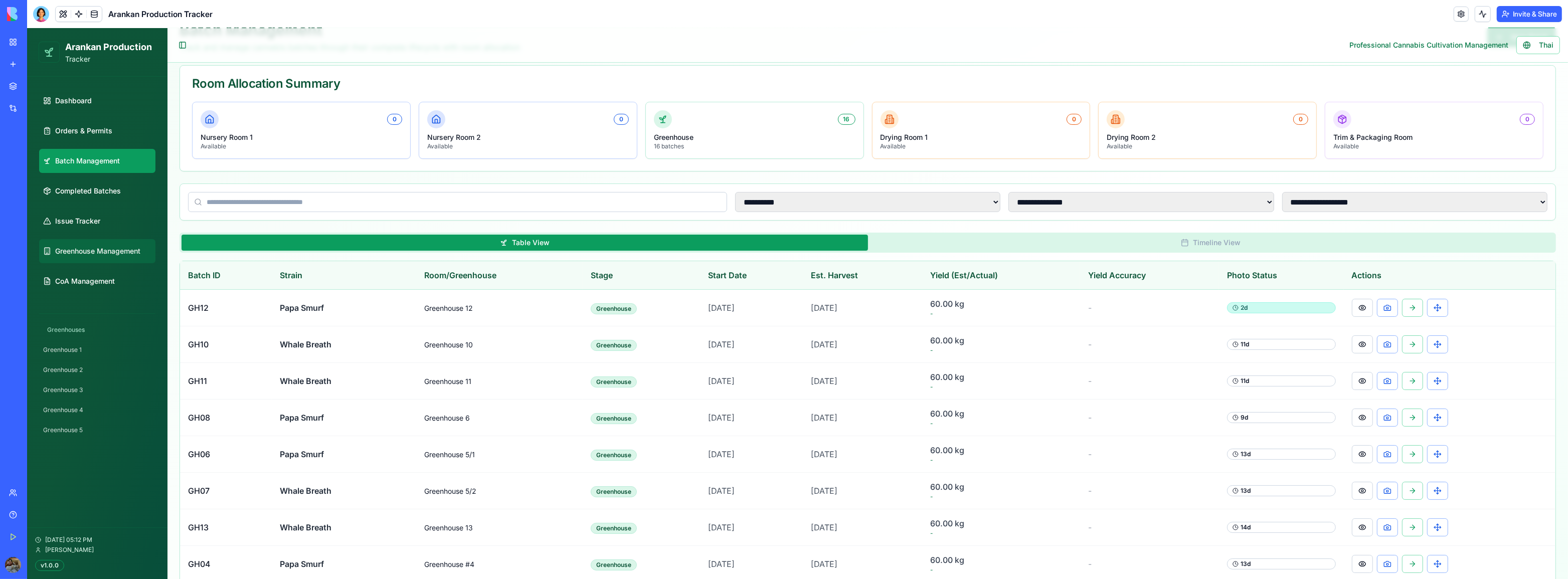
click at [125, 249] on span "Greenhouse Management" at bounding box center [98, 251] width 85 height 10
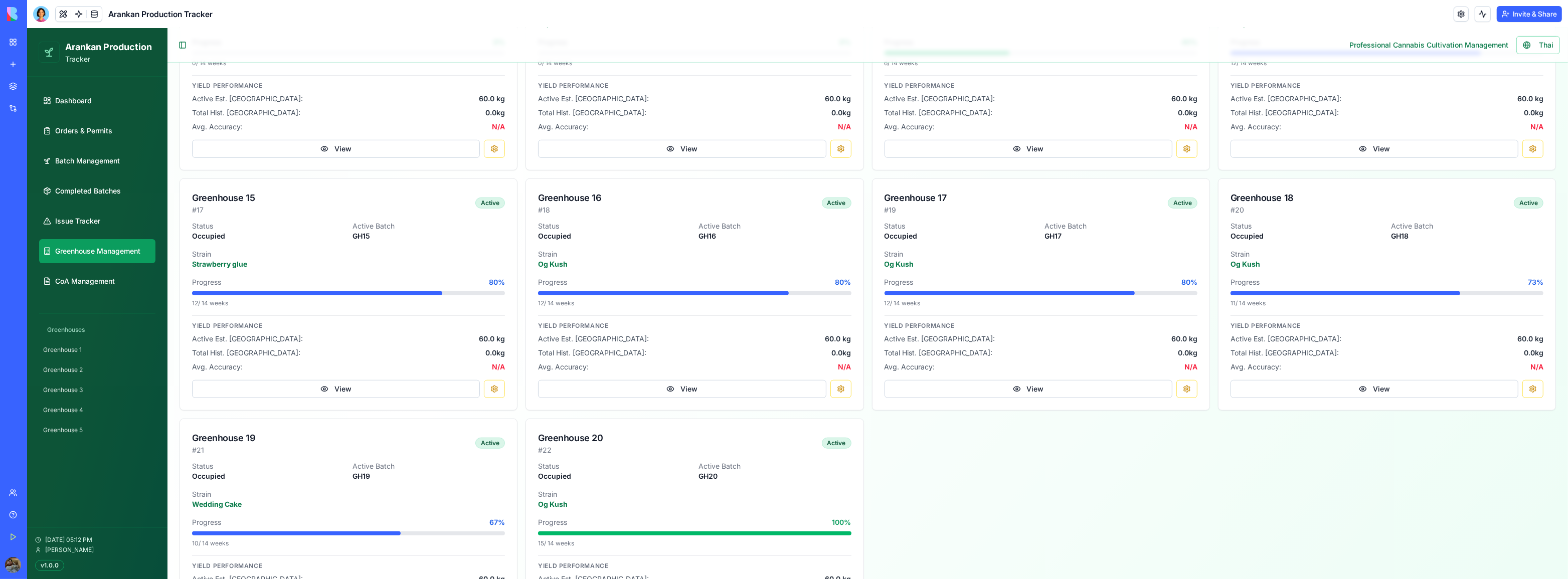
scroll to position [1175, 0]
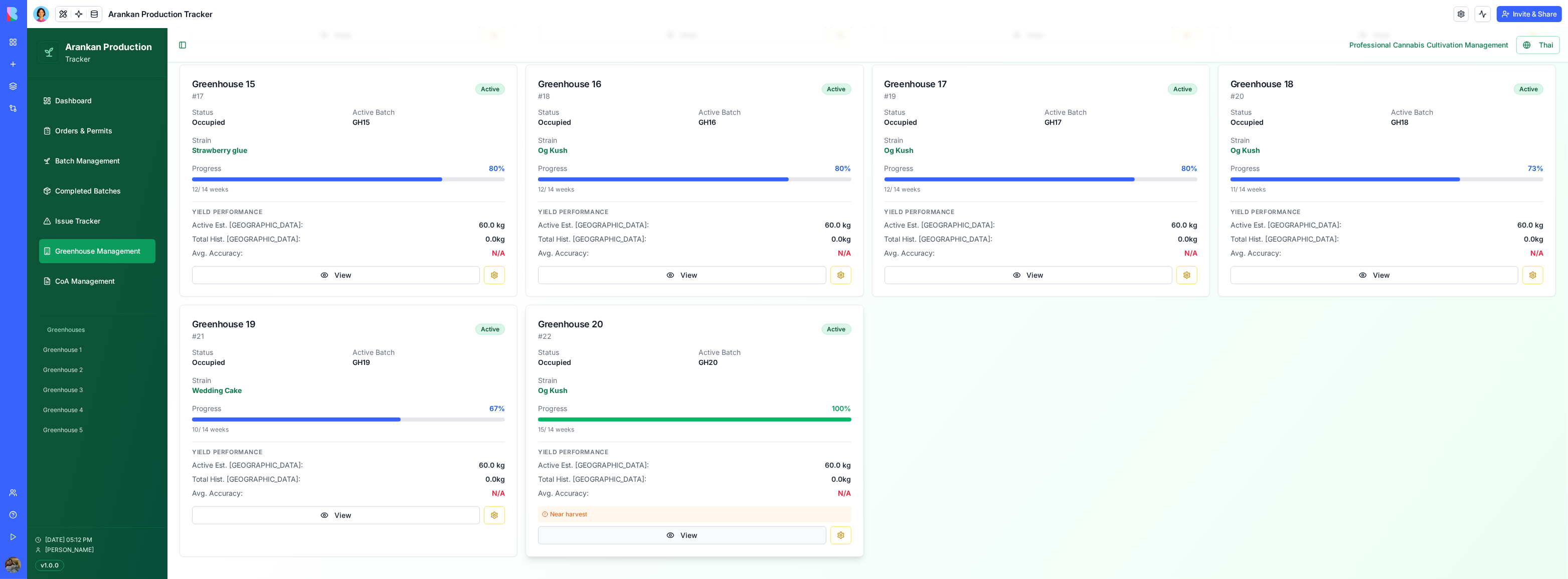
click at [704, 532] on button "View" at bounding box center [681, 535] width 288 height 18
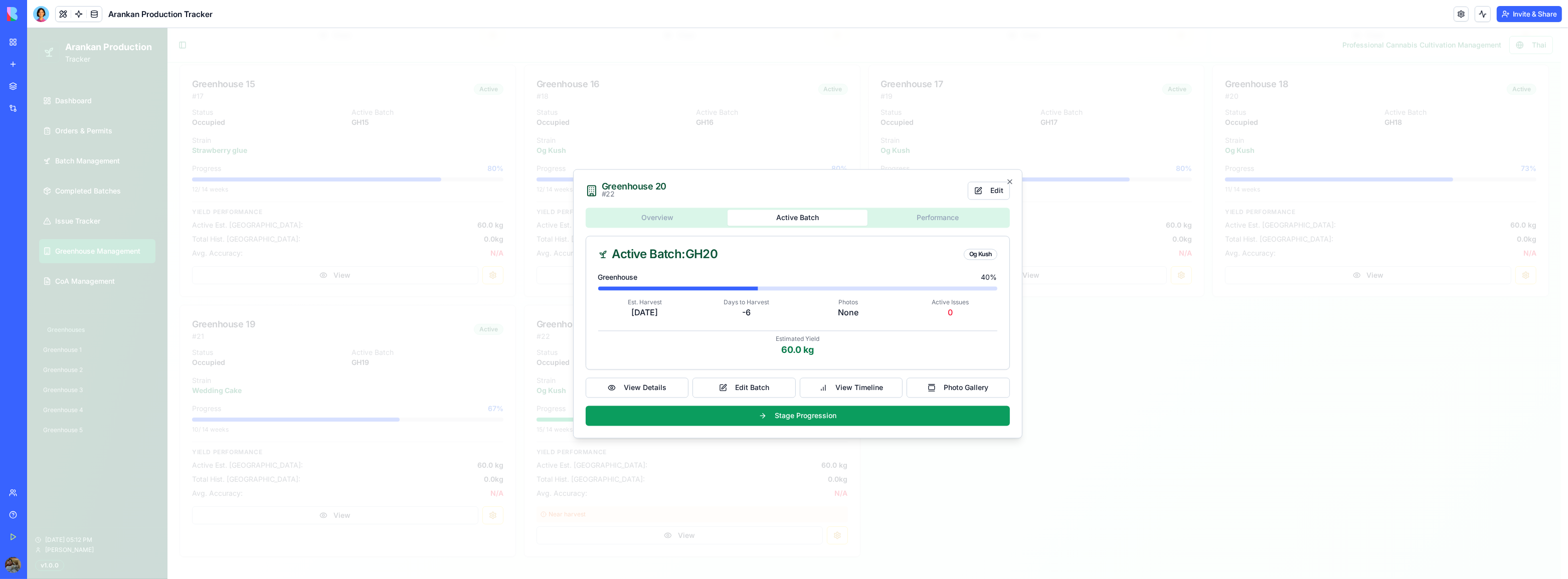
click at [749, 228] on div "Overview Active Batch Performance Active Batch: GH20 [GEOGRAPHIC_DATA] 40 % Est…" at bounding box center [798, 316] width 424 height 218
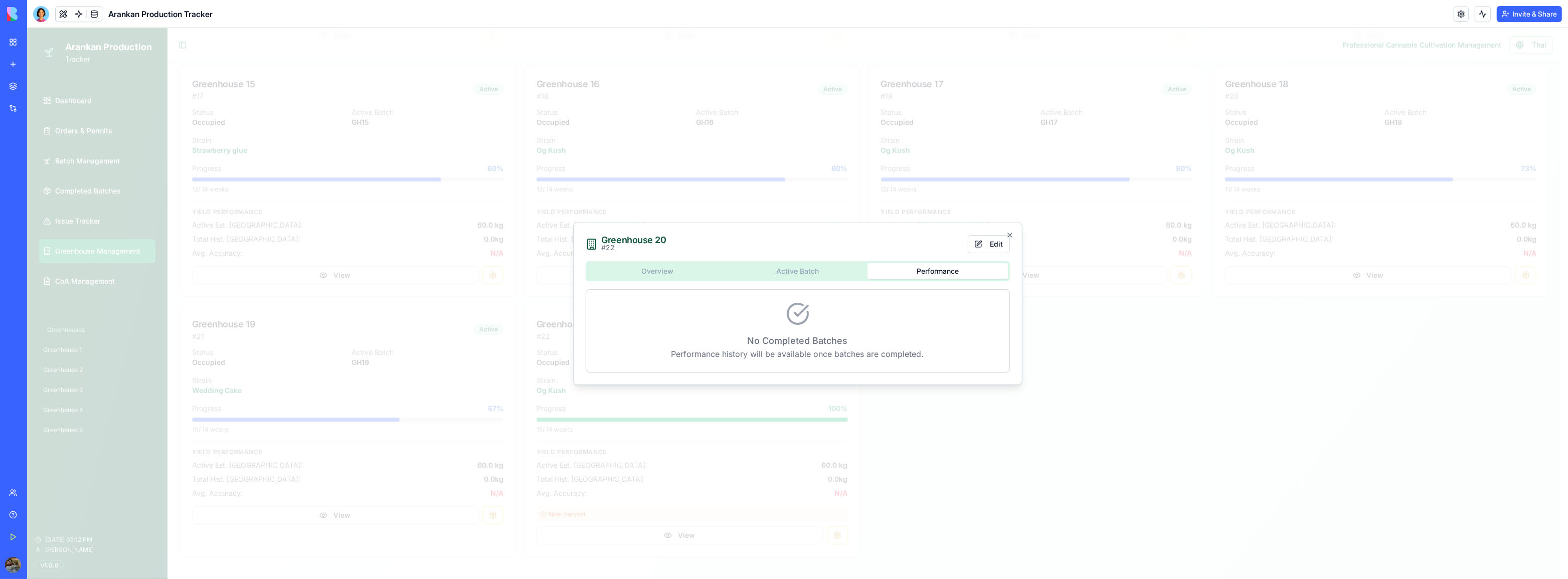
click at [648, 269] on div "Overview Active Batch Performance No Completed Batches Performance history will…" at bounding box center [798, 316] width 424 height 111
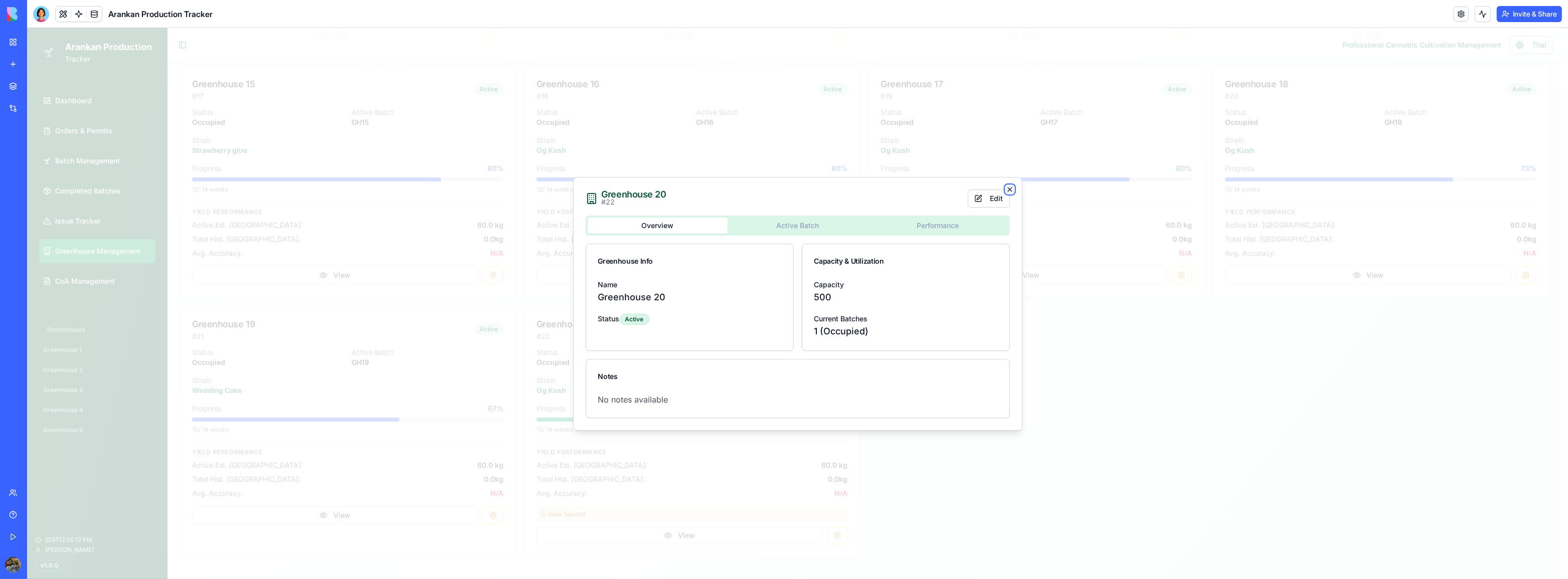
click at [1007, 188] on icon "button" at bounding box center [1009, 189] width 8 height 8
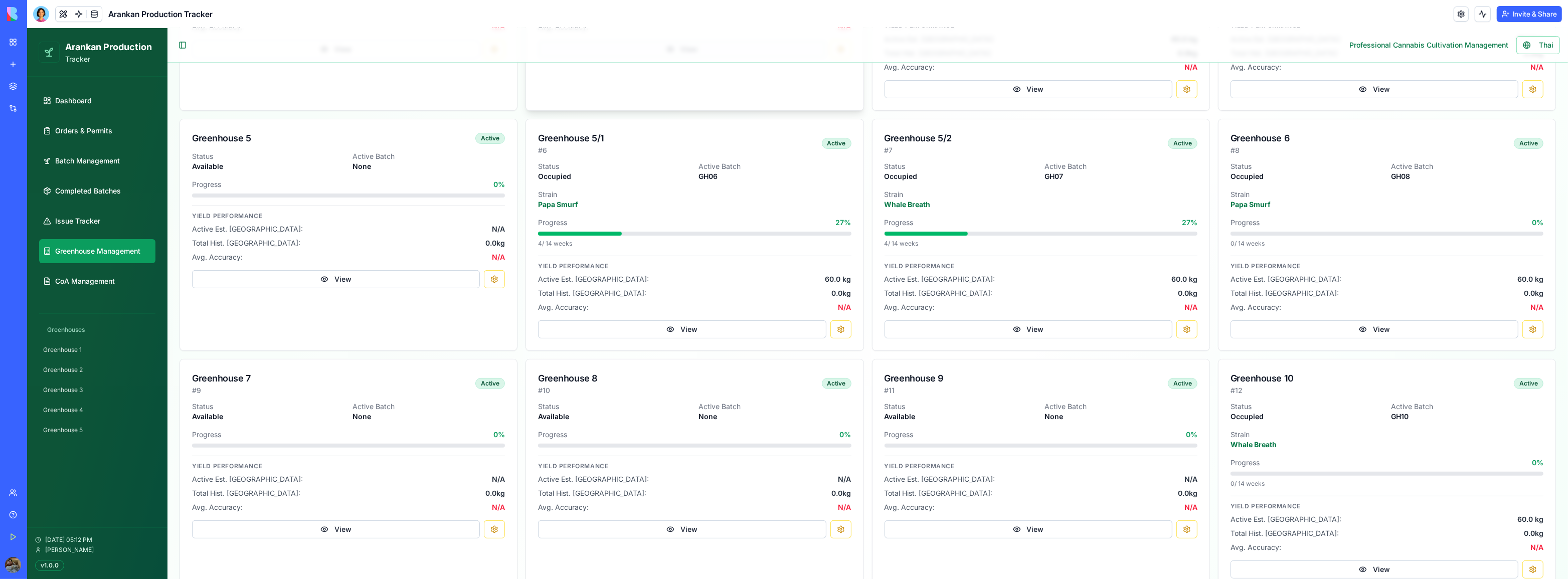
scroll to position [0, 0]
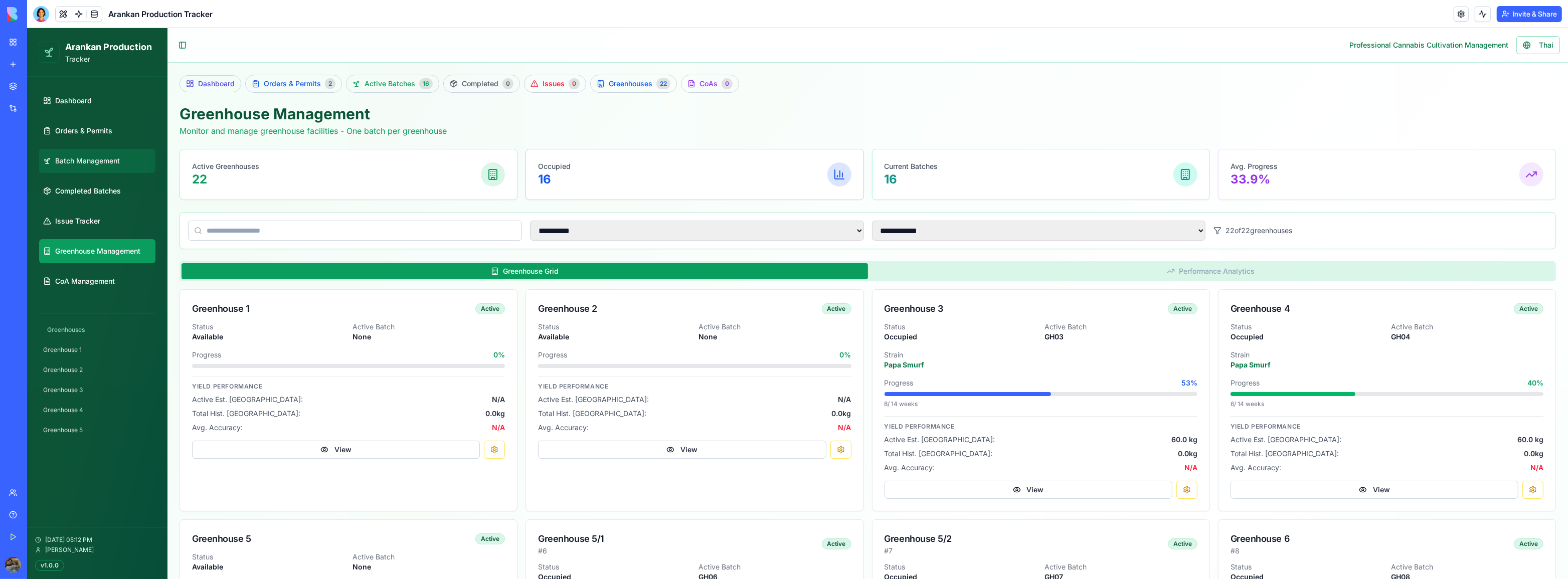
click at [104, 160] on span "Batch Management" at bounding box center [87, 161] width 64 height 10
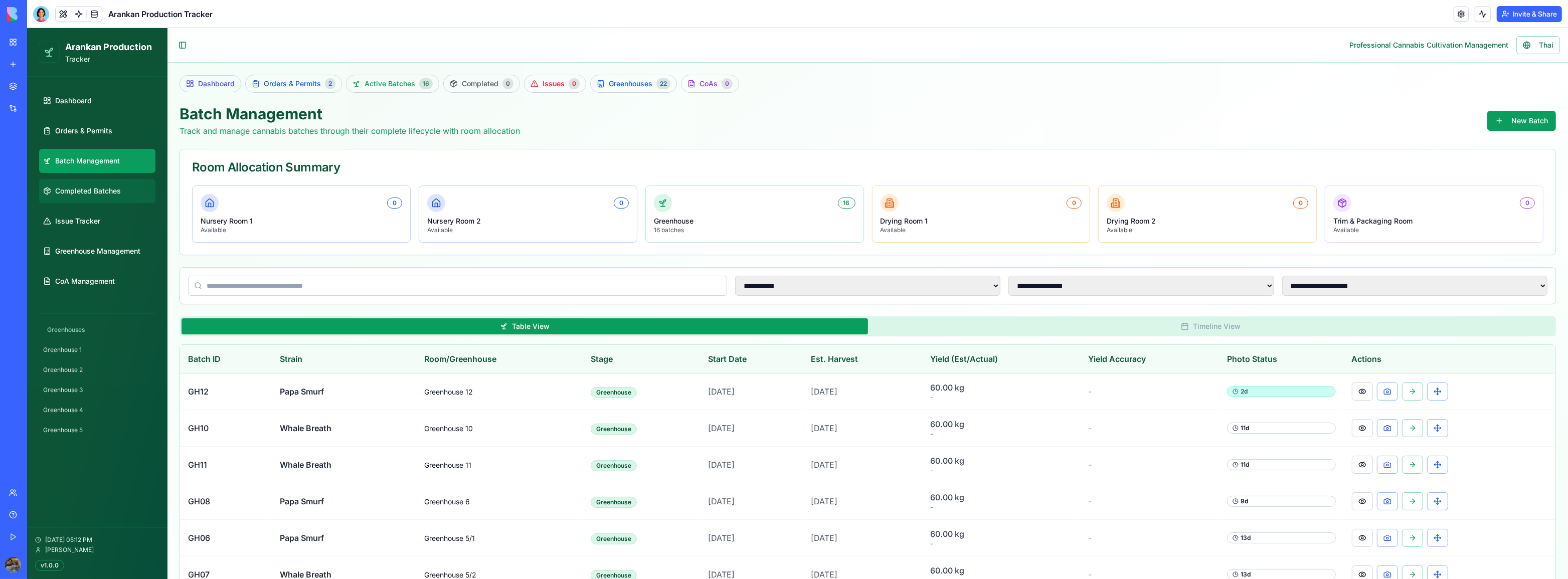
click at [108, 192] on span "Completed Batches" at bounding box center [88, 191] width 66 height 10
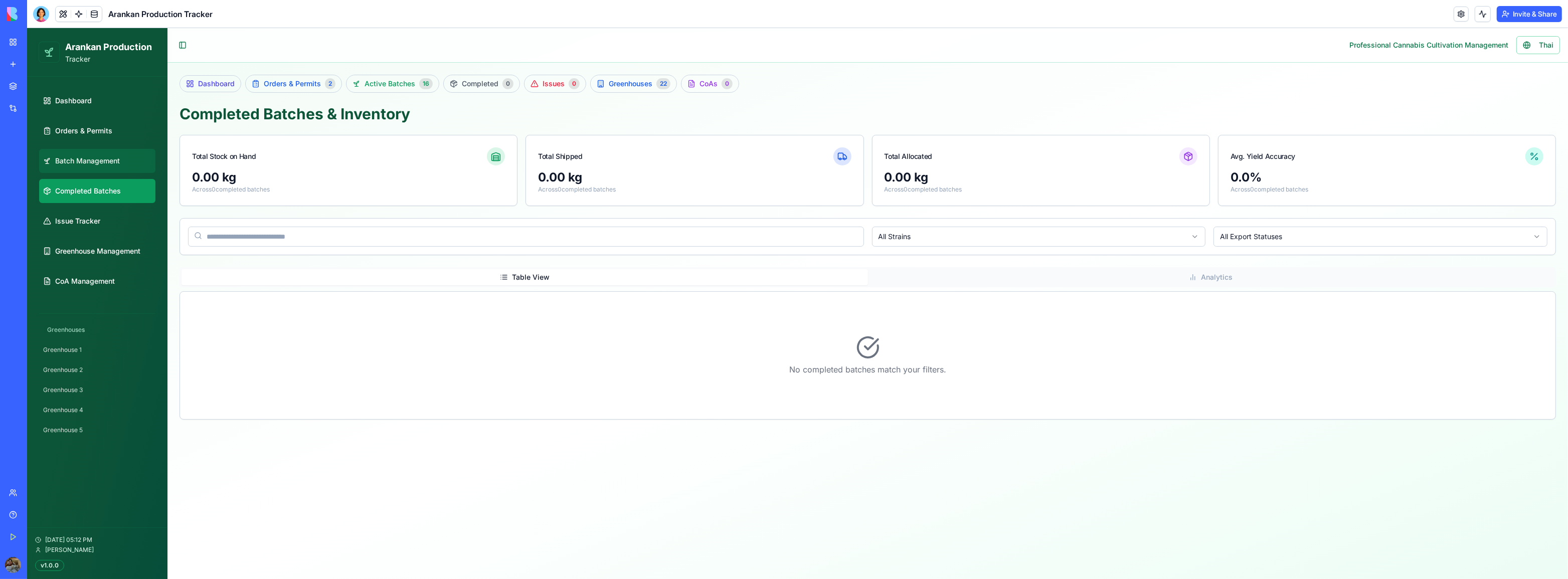
click at [107, 158] on span "Batch Management" at bounding box center [87, 161] width 64 height 10
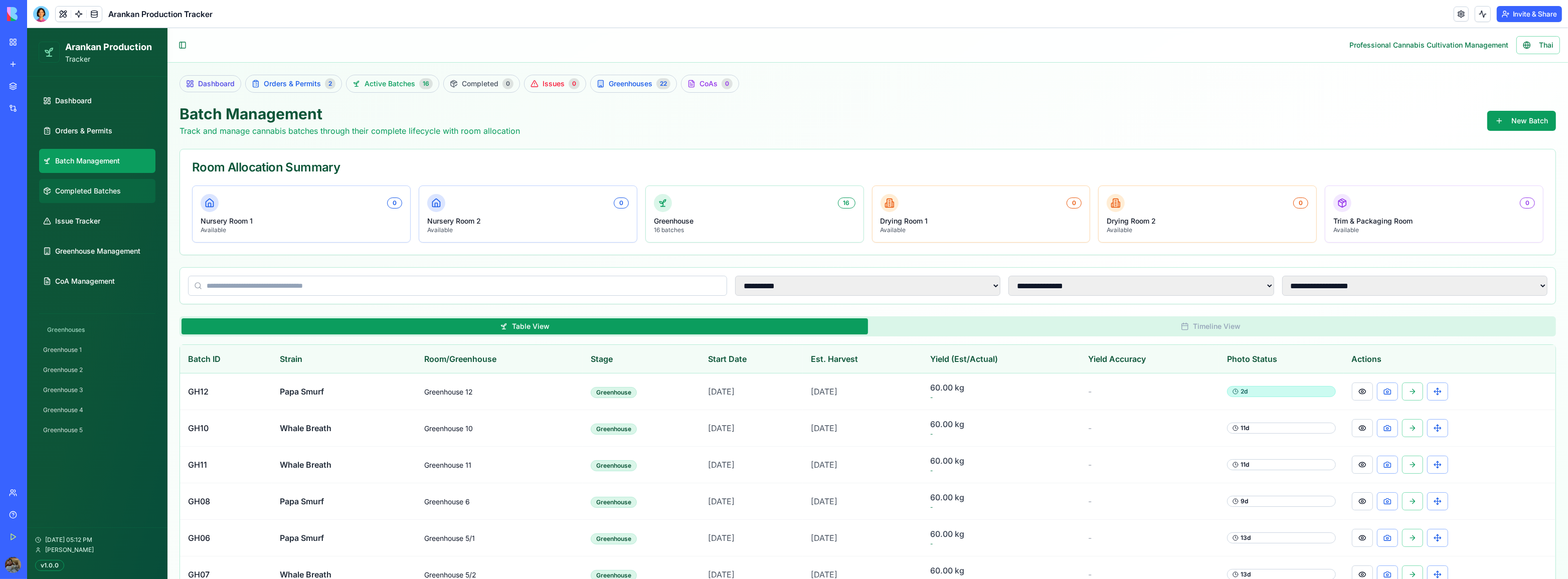
click at [107, 195] on span "Completed Batches" at bounding box center [88, 191] width 66 height 10
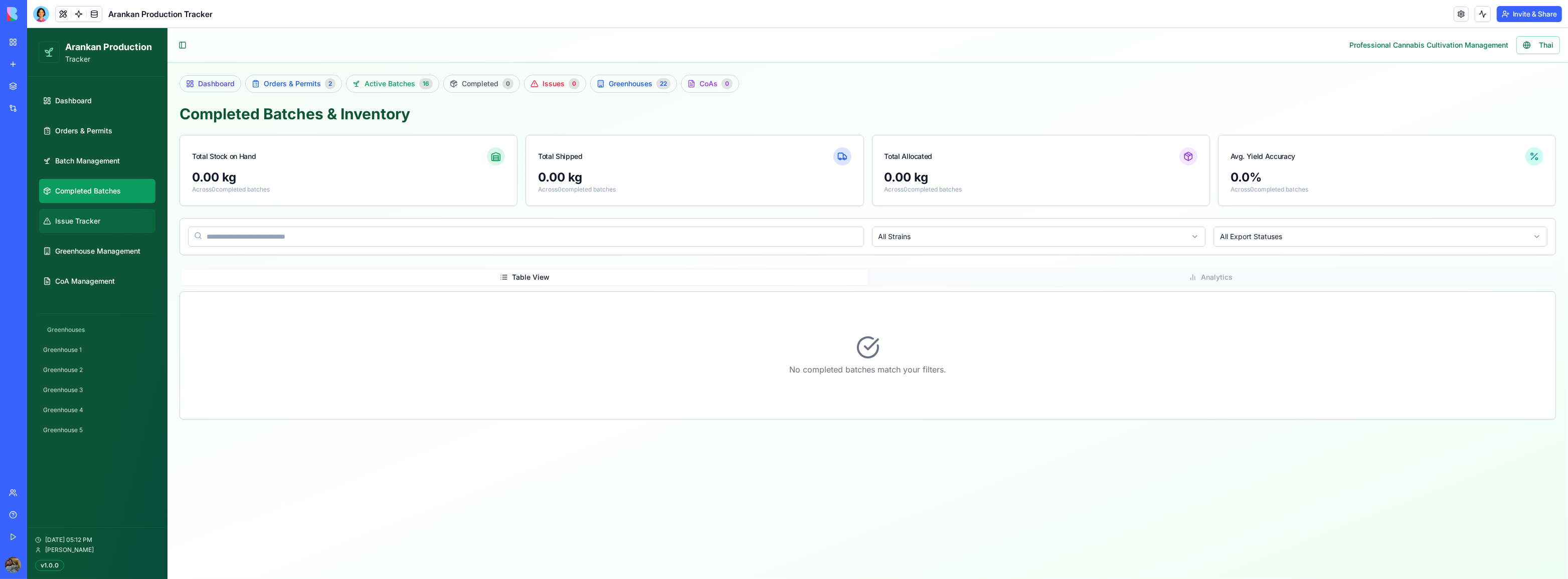
click at [109, 220] on link "Issue Tracker" at bounding box center [97, 221] width 116 height 24
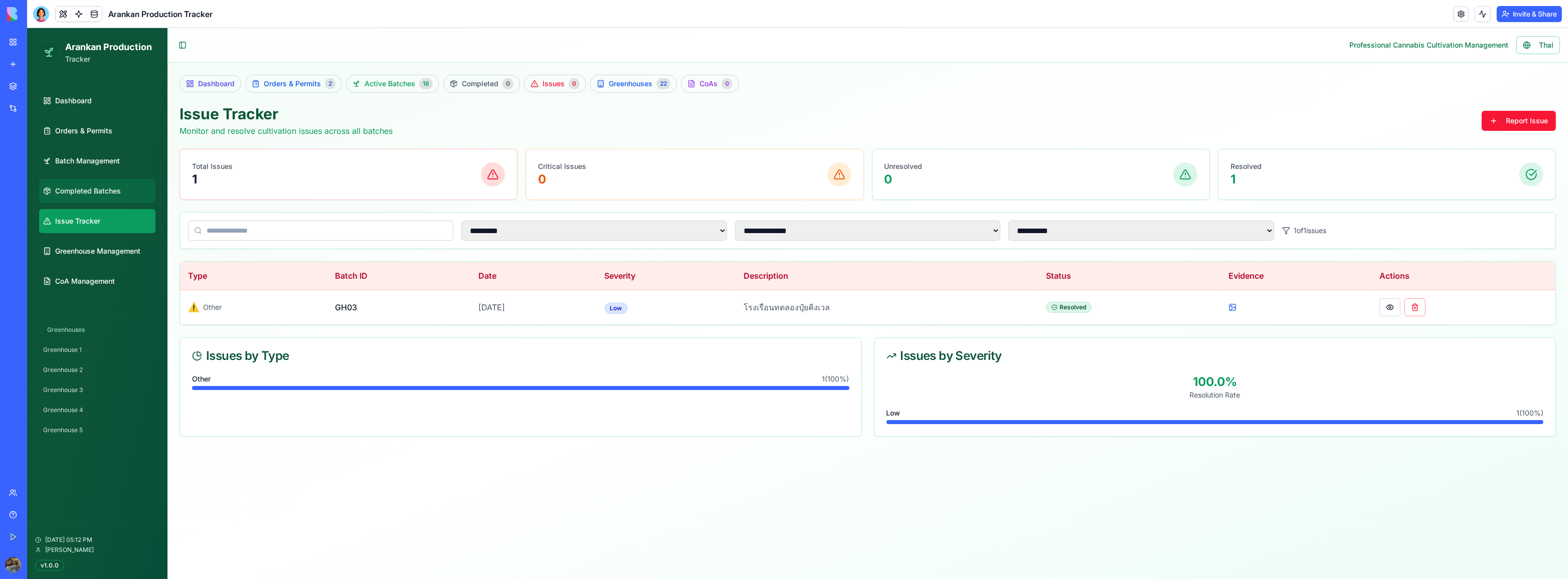
click at [121, 198] on link "Completed Batches" at bounding box center [97, 191] width 116 height 24
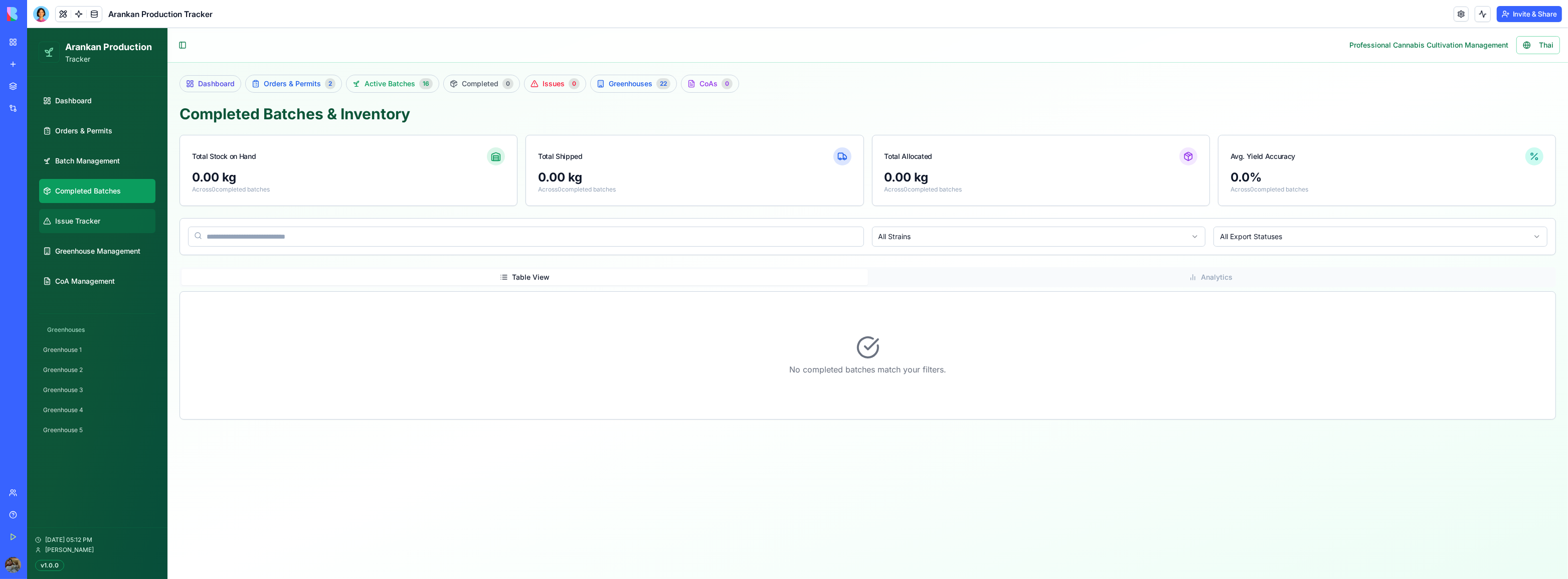
click at [111, 223] on link "Issue Tracker" at bounding box center [97, 221] width 116 height 24
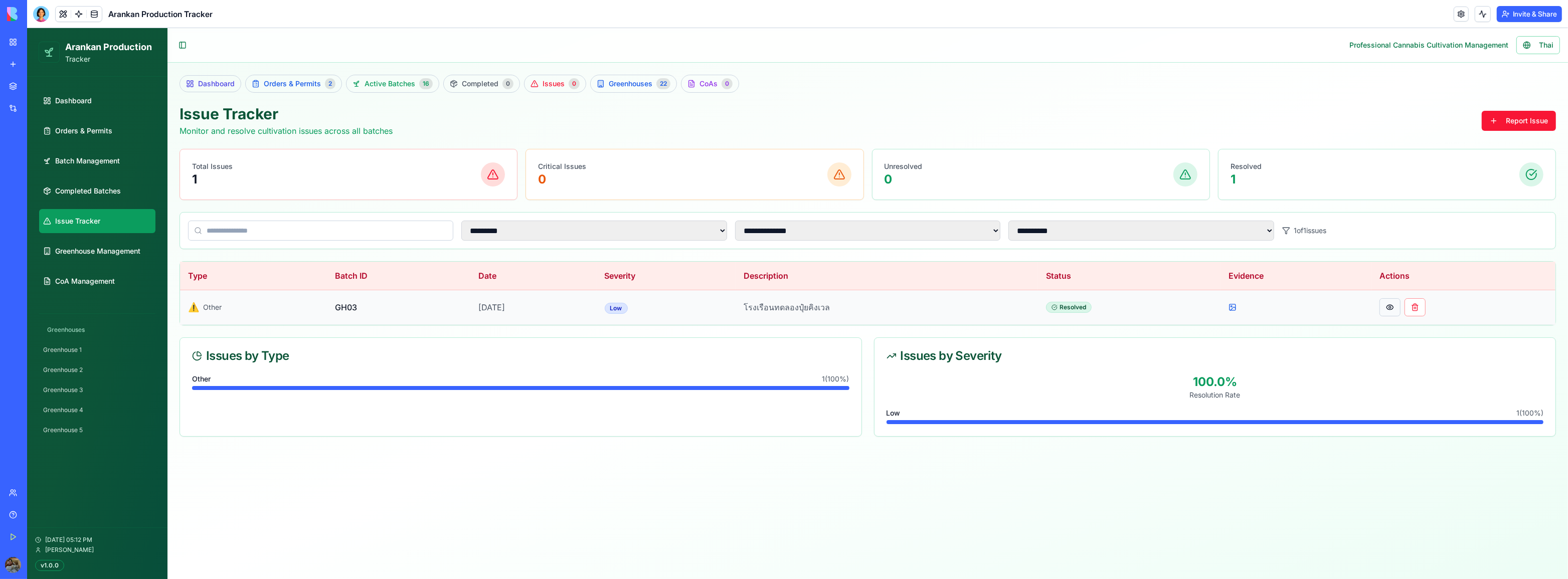
click at [1396, 306] on button at bounding box center [1390, 307] width 21 height 18
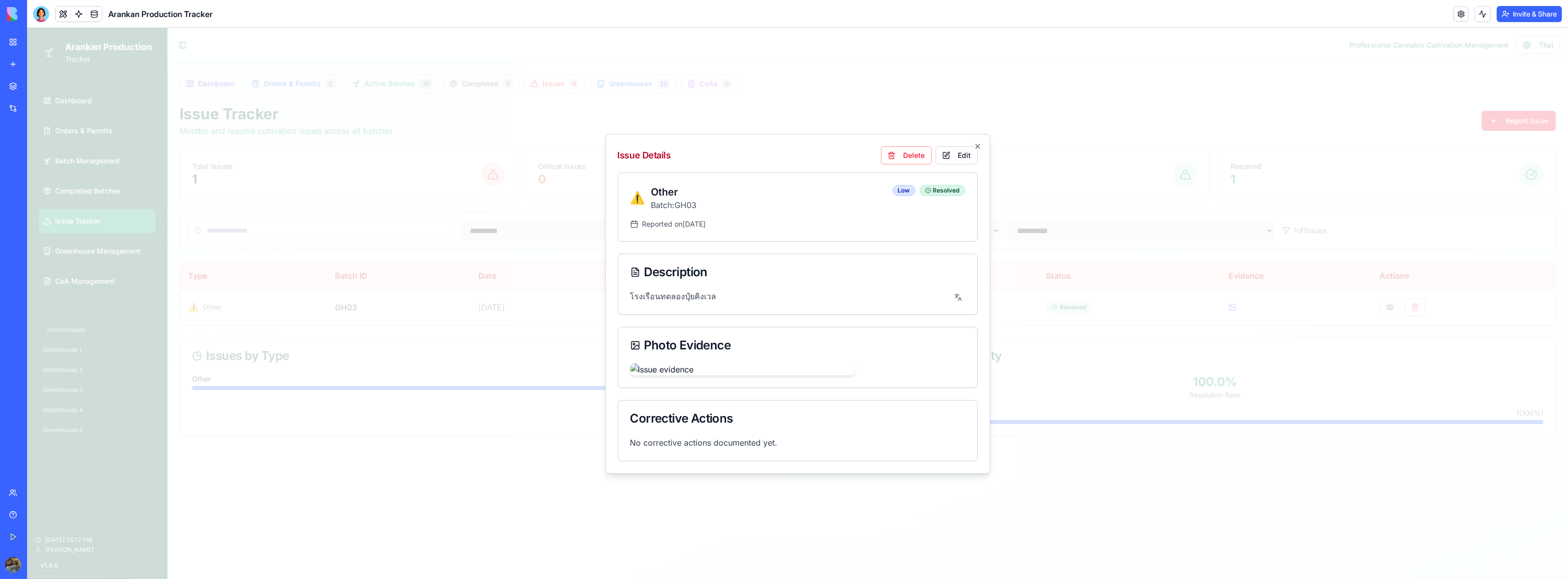
click at [1112, 141] on div at bounding box center [798, 304] width 1541 height 551
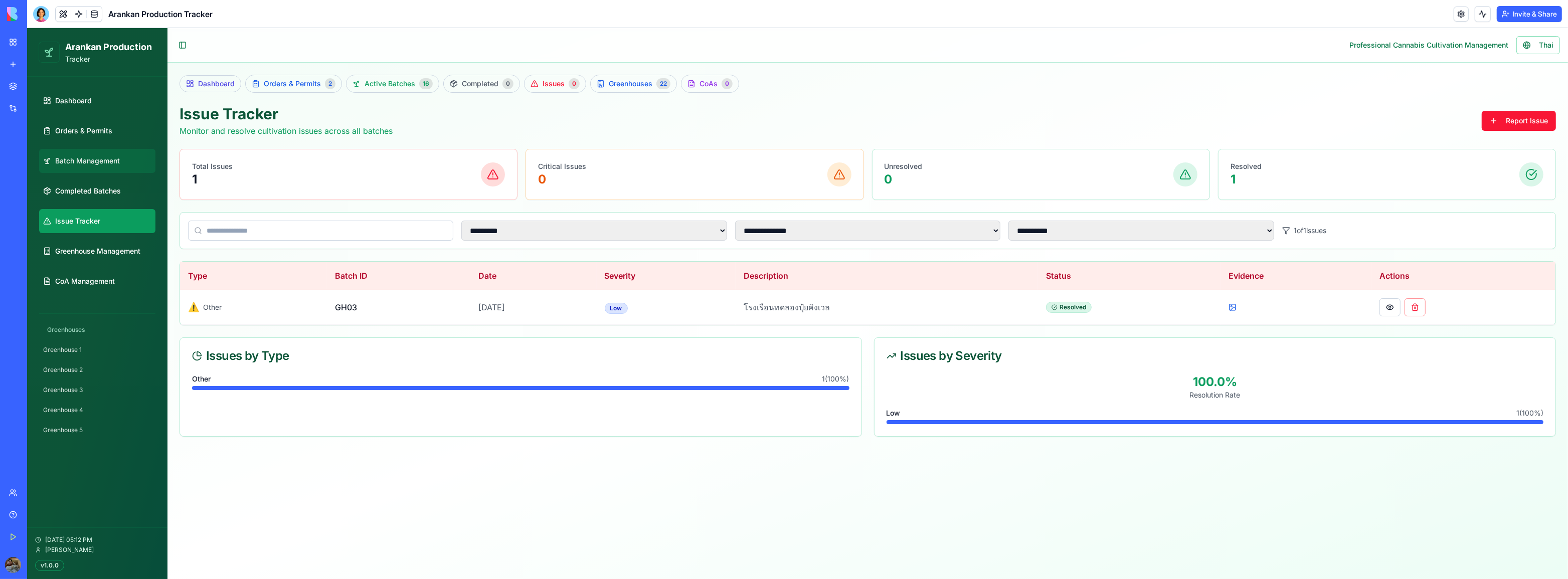
click at [112, 158] on span "Batch Management" at bounding box center [87, 161] width 64 height 10
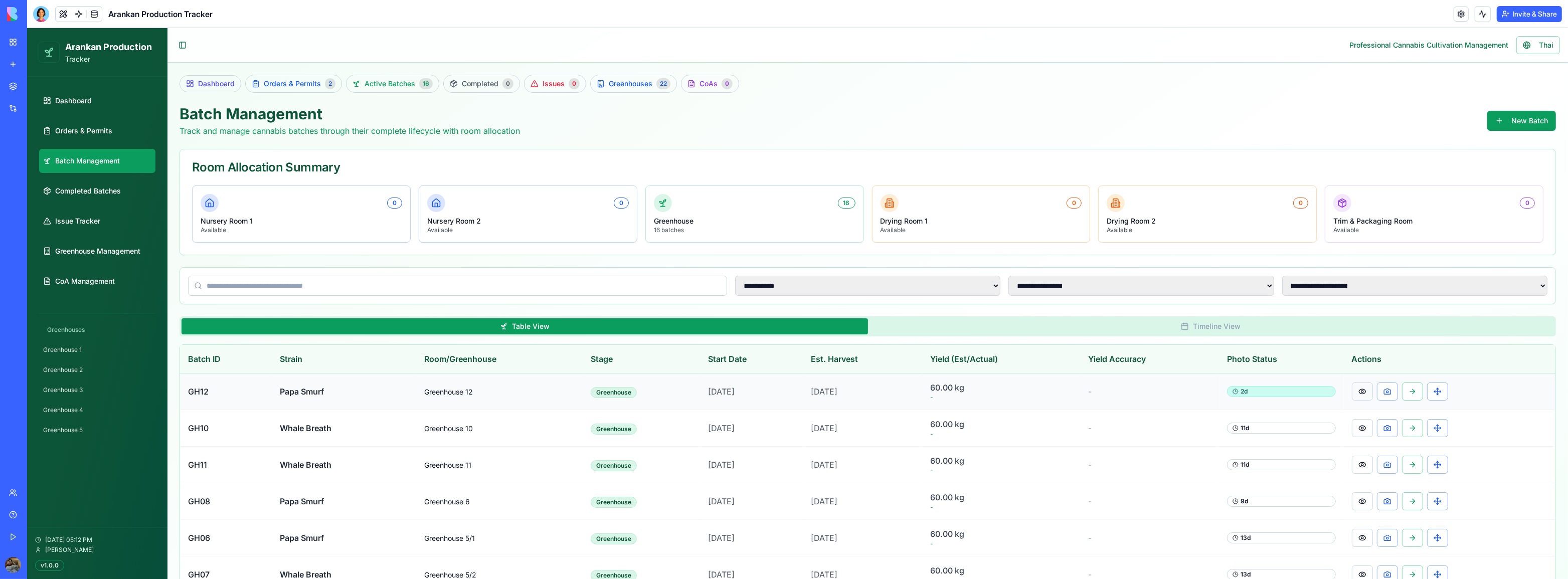
click at [1359, 390] on button at bounding box center [1362, 391] width 21 height 18
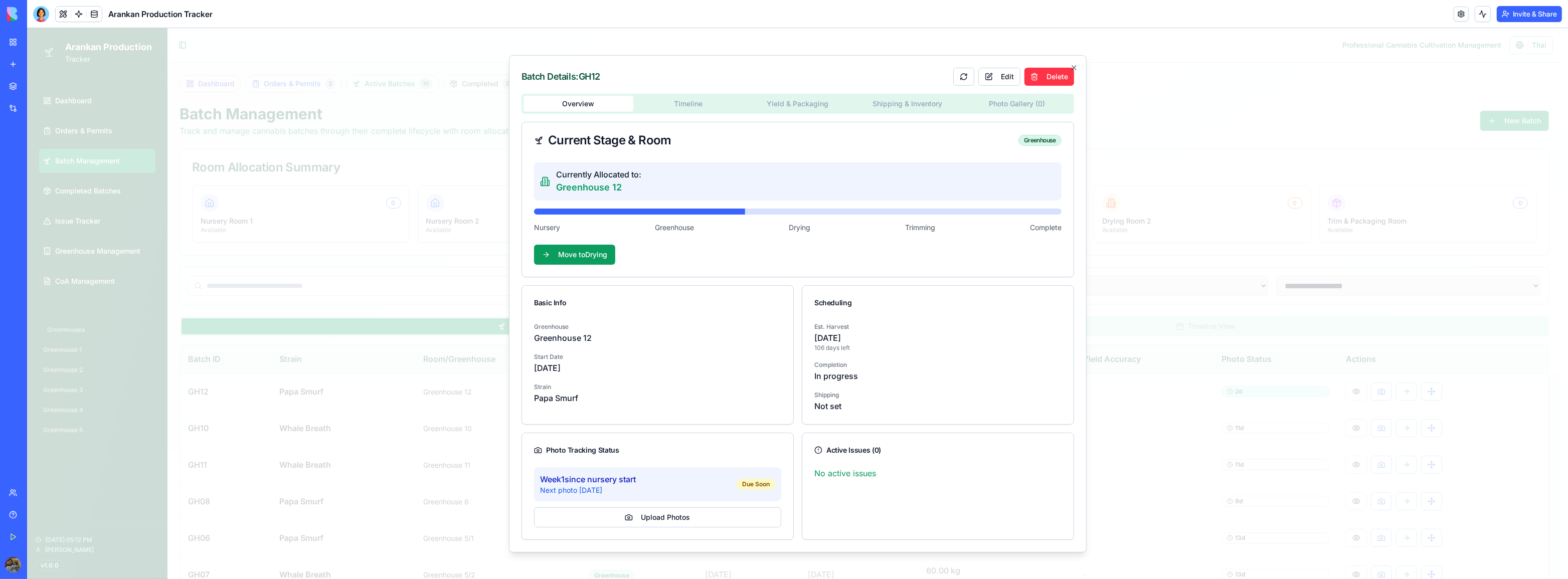
click at [1070, 63] on div "Batch Details: GH12 Edit Delete Overview Timeline Yield & Packaging Shipping & …" at bounding box center [798, 304] width 578 height 497
click at [1072, 65] on icon "button" at bounding box center [1074, 68] width 8 height 8
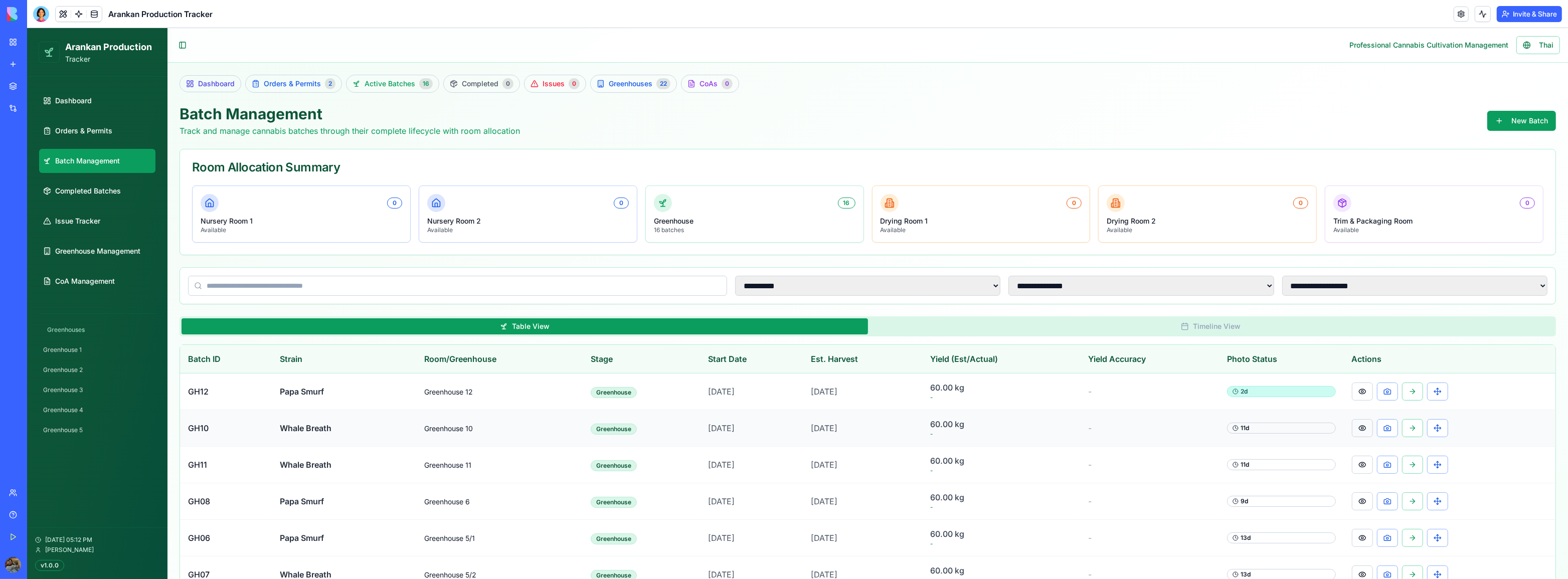
click at [1365, 425] on button at bounding box center [1362, 428] width 21 height 18
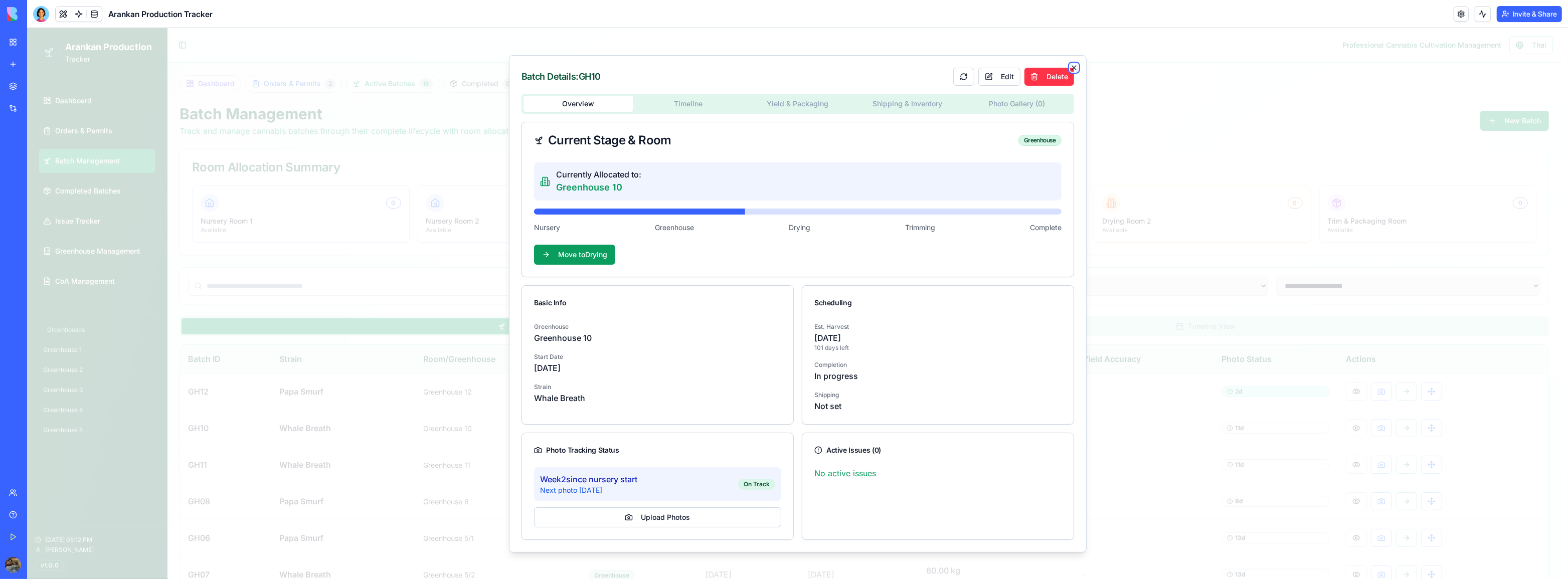
click at [1076, 67] on icon "button" at bounding box center [1074, 68] width 8 height 8
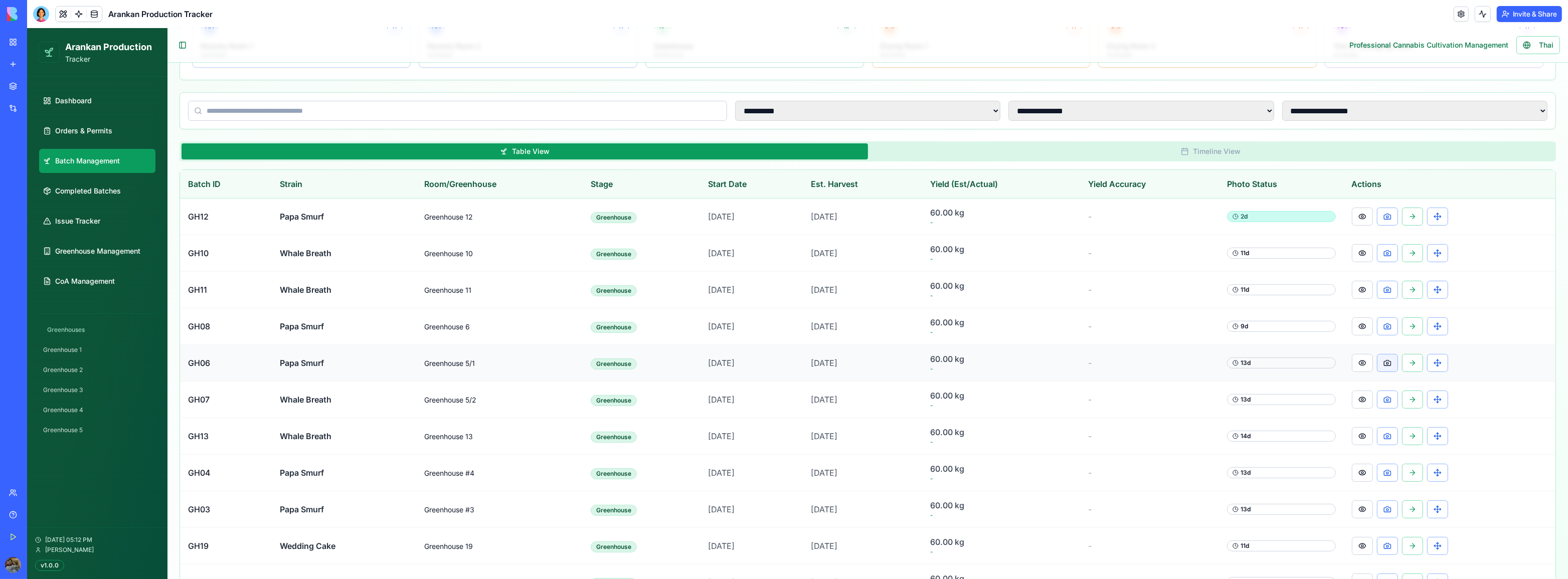
scroll to position [182, 0]
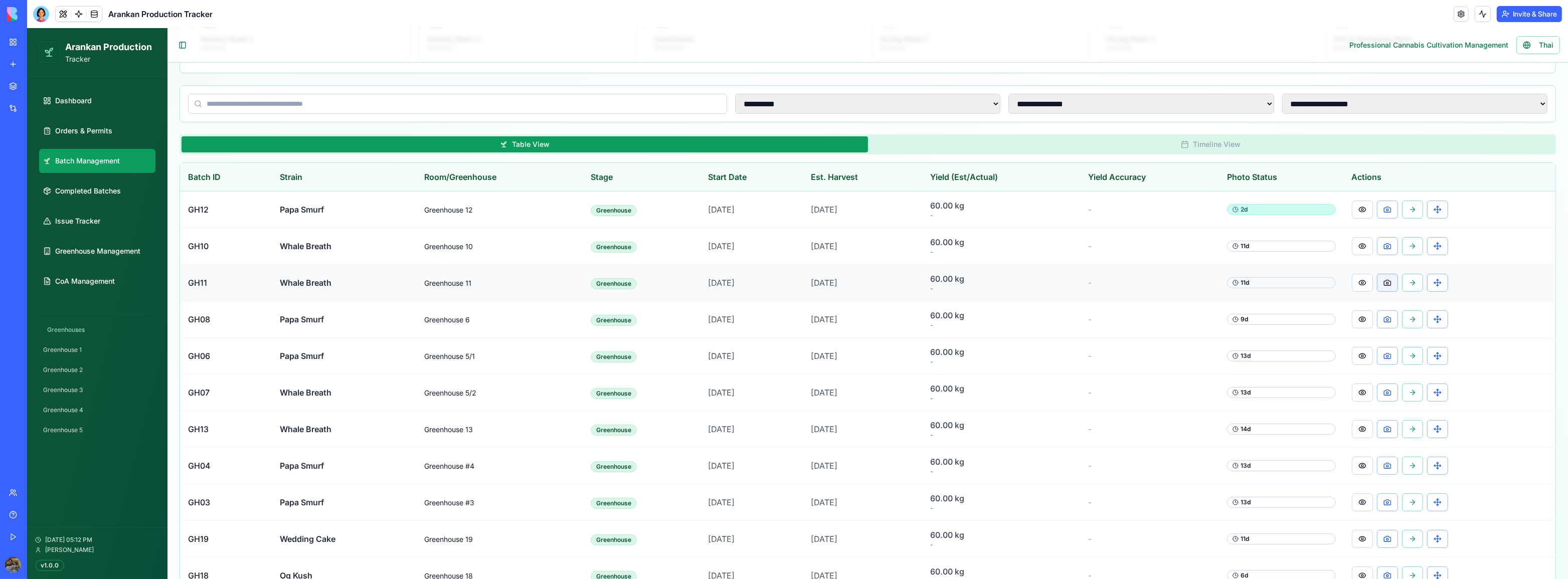
click at [1387, 281] on button at bounding box center [1388, 282] width 21 height 18
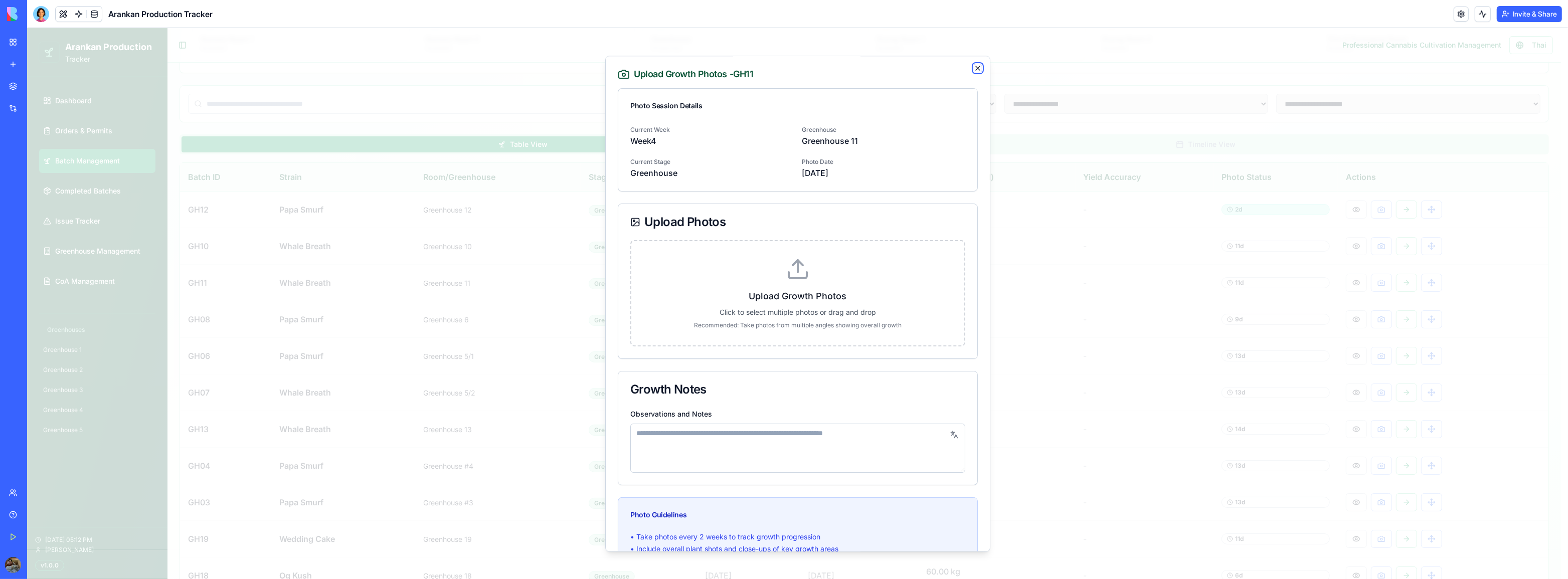
click at [974, 69] on icon "button" at bounding box center [977, 68] width 8 height 8
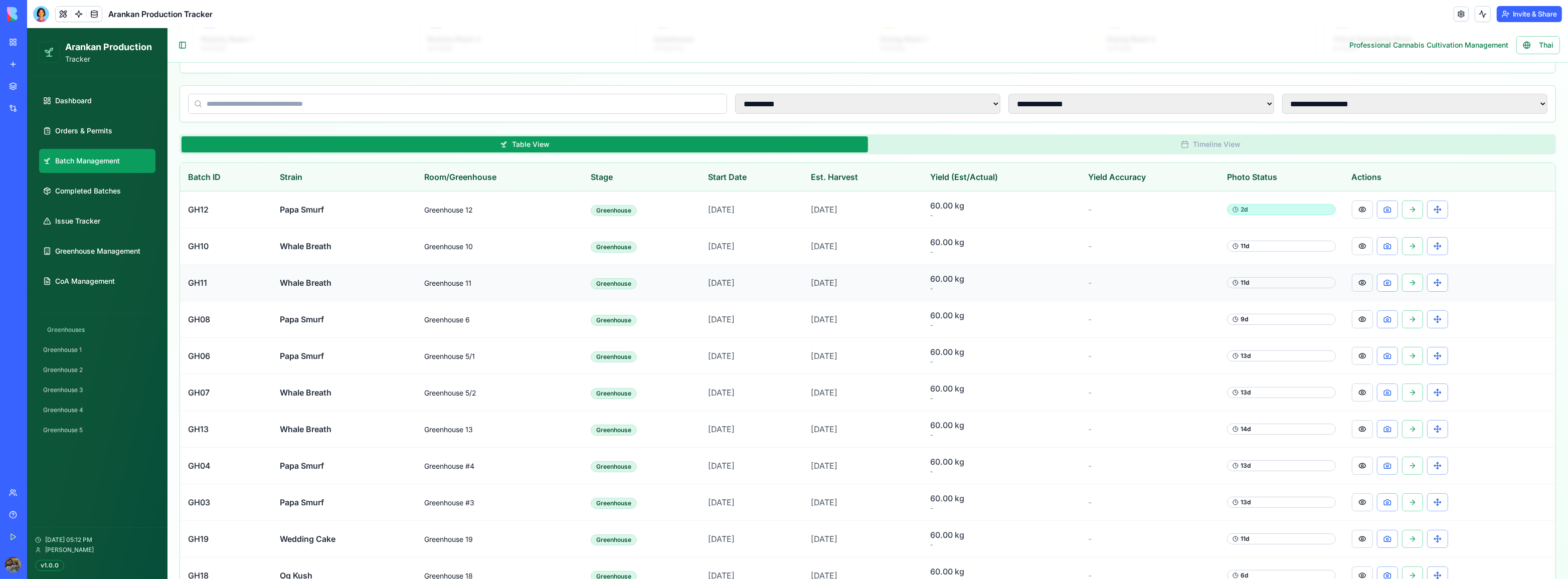
click at [1365, 283] on button at bounding box center [1362, 282] width 21 height 18
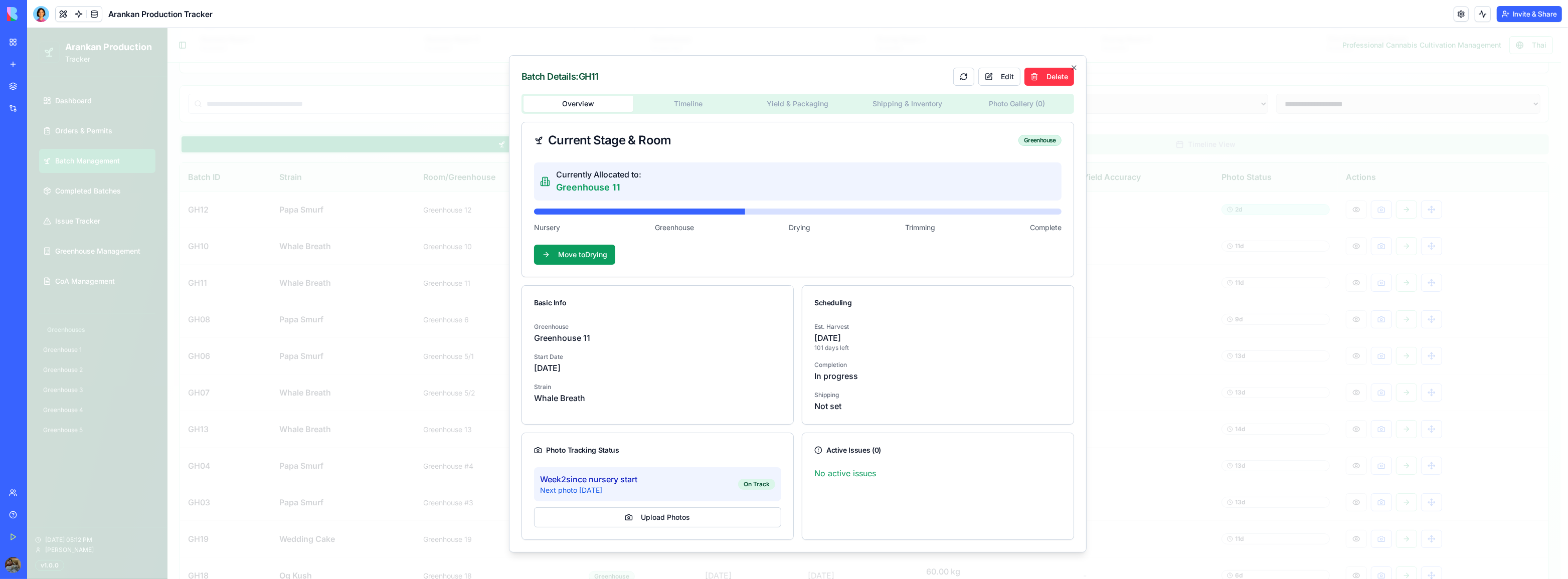
click at [999, 100] on body "**********" at bounding box center [794, 324] width 1534 height 956
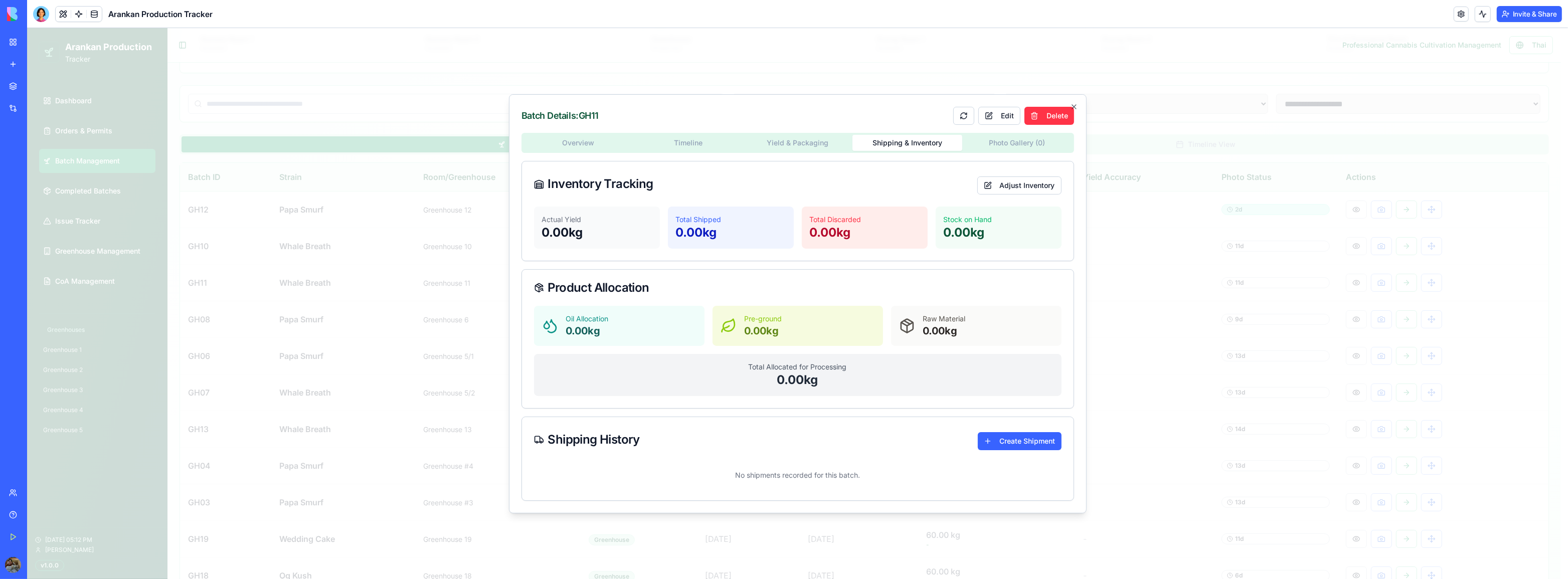
drag, startPoint x: 896, startPoint y: 197, endPoint x: 887, endPoint y: 194, distance: 9.5
click at [897, 197] on div "Overview Timeline Yield & Packaging Shipping & Inventory Photo Gallery ( 0 ) In…" at bounding box center [798, 316] width 553 height 368
click at [1075, 105] on icon "button" at bounding box center [1074, 106] width 8 height 8
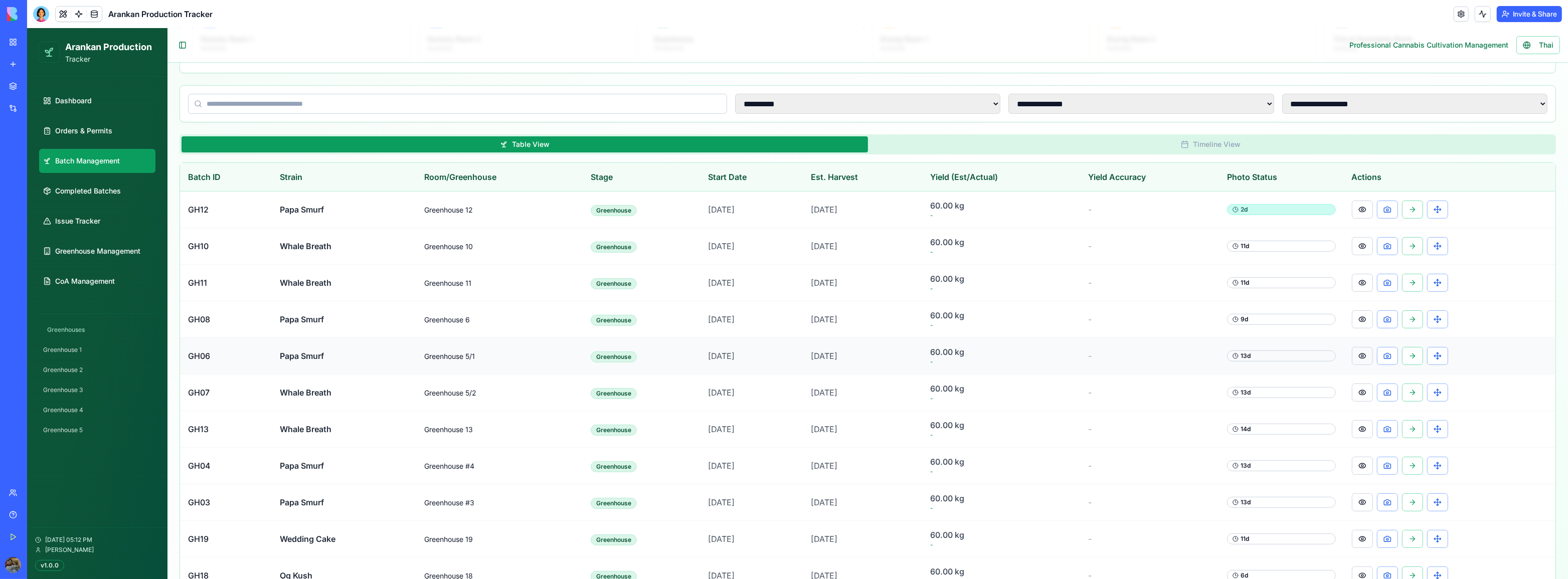
click at [1365, 357] on button at bounding box center [1362, 356] width 21 height 18
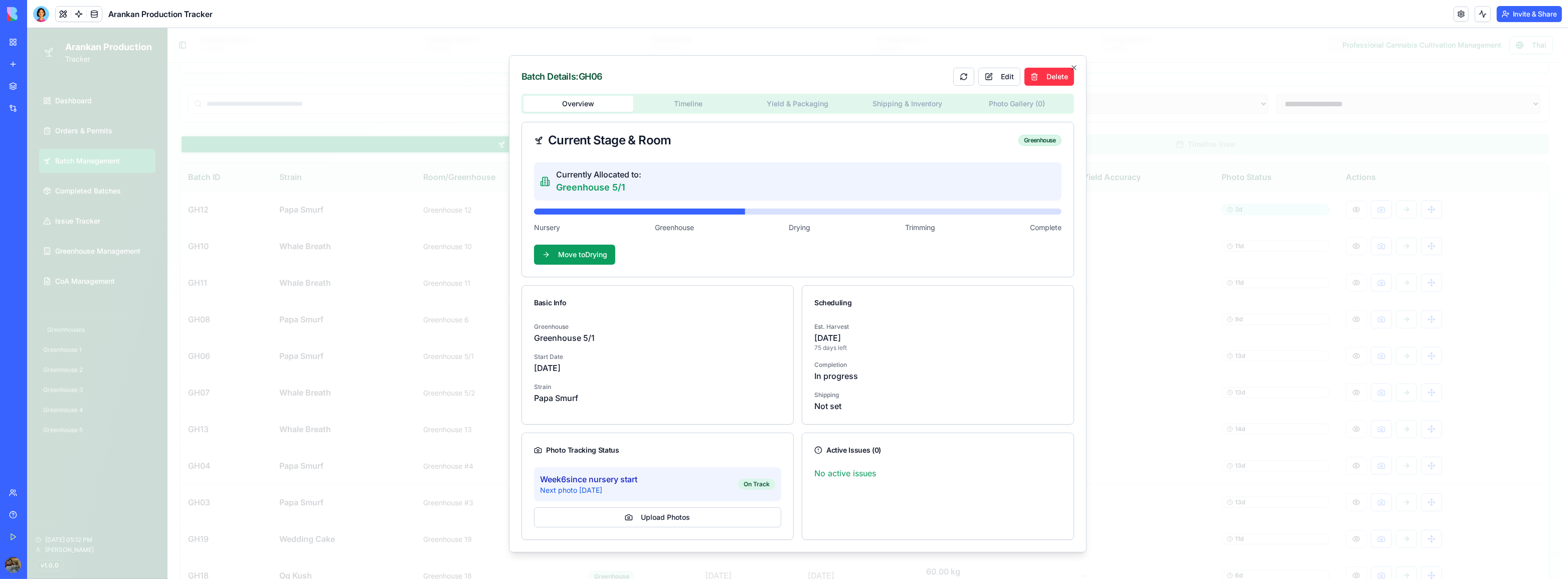
click at [1022, 102] on body "**********" at bounding box center [794, 324] width 1534 height 956
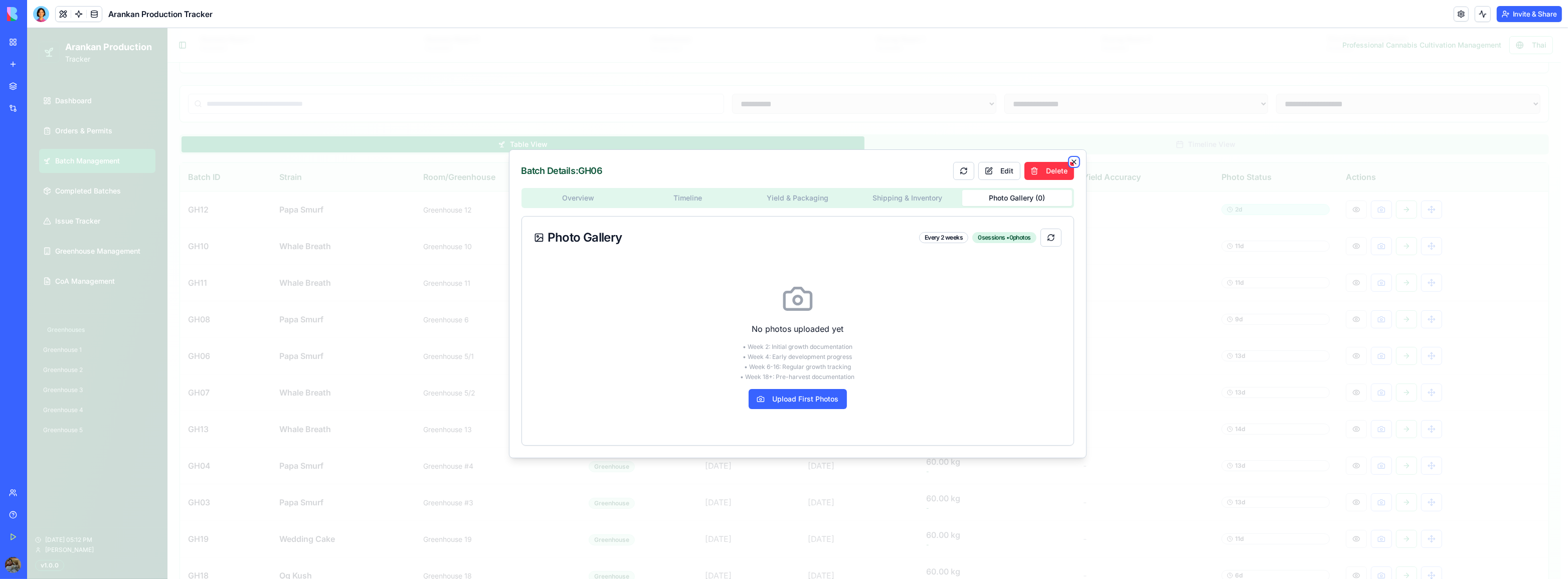
click at [1073, 158] on icon "button" at bounding box center [1074, 161] width 8 height 8
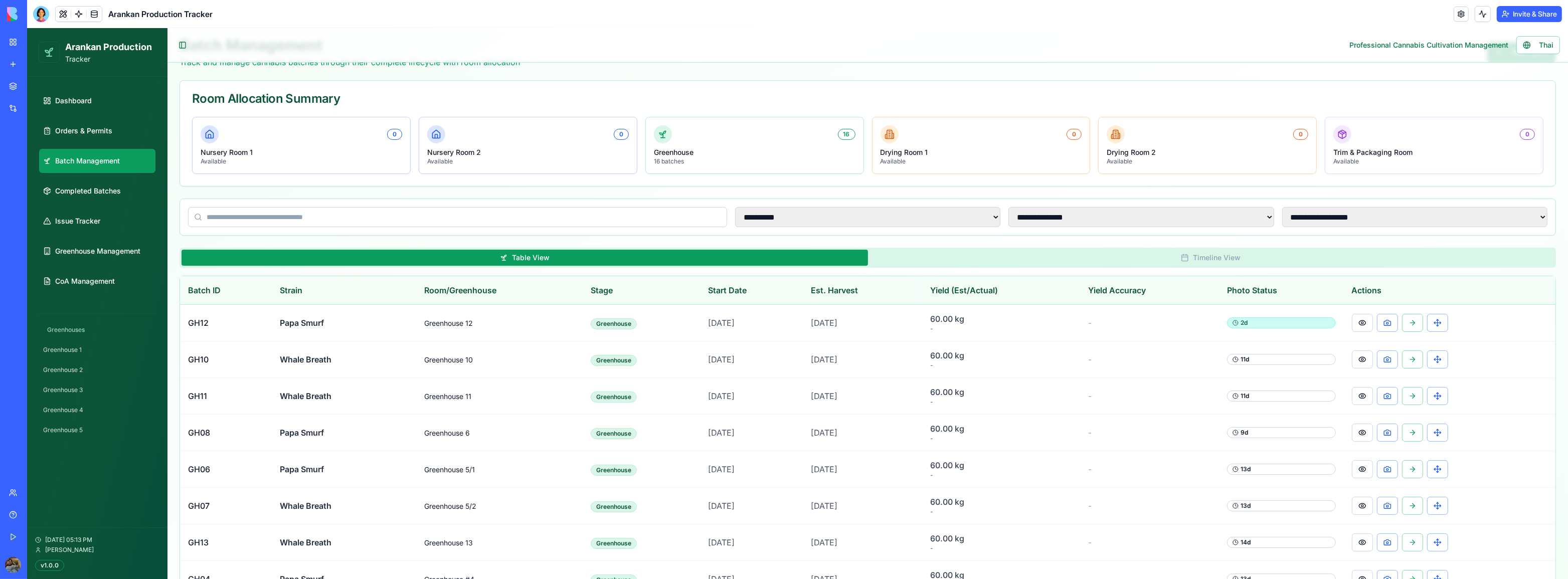
scroll to position [0, 0]
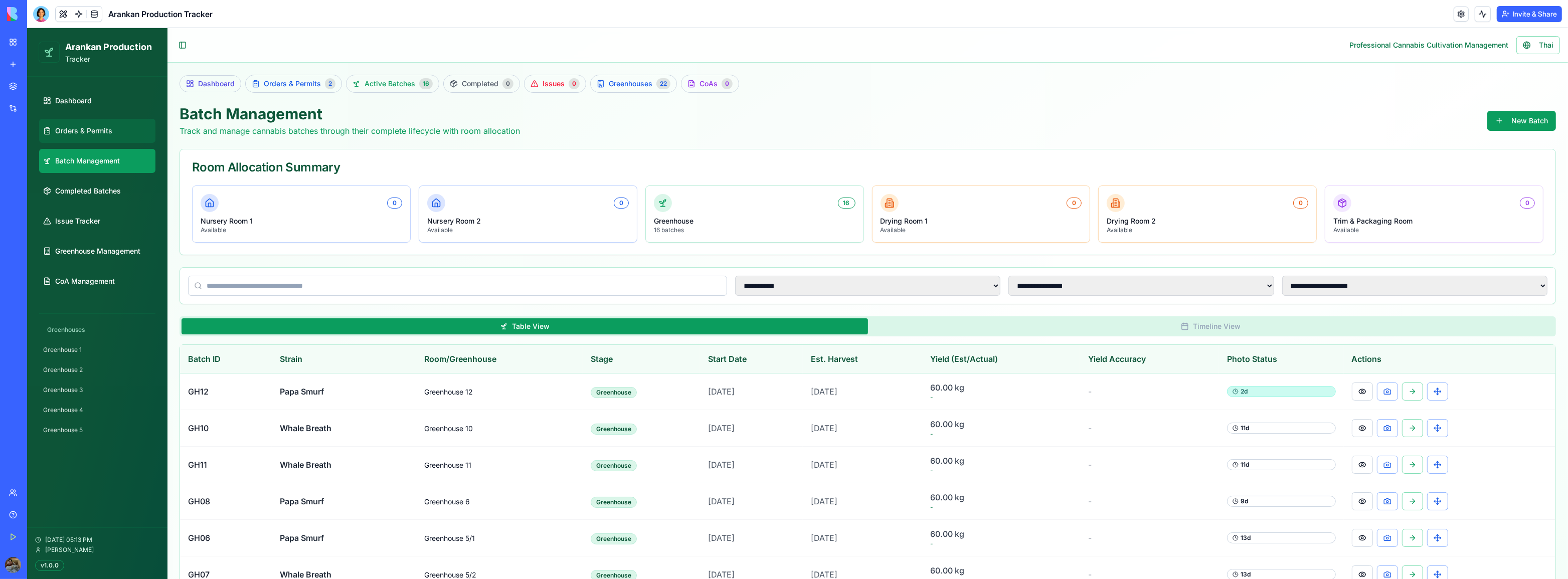
click at [100, 135] on span "Orders & Permits" at bounding box center [83, 131] width 57 height 10
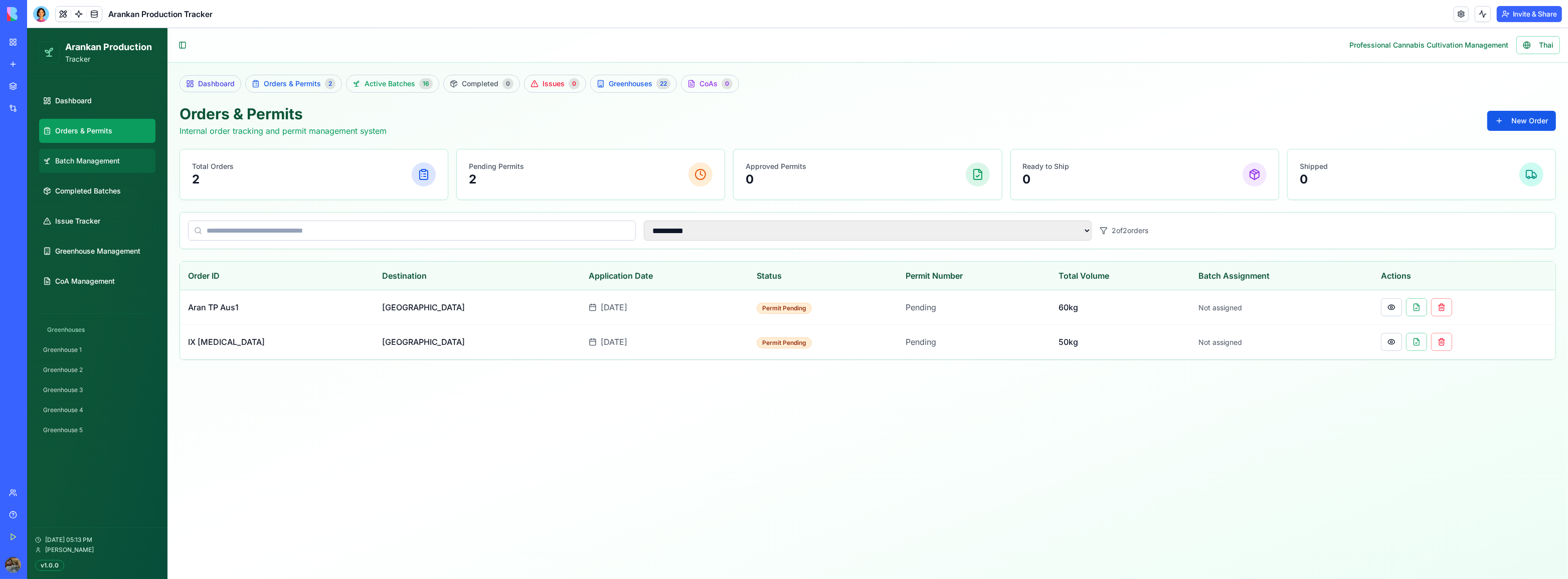
click at [104, 160] on span "Batch Management" at bounding box center [87, 161] width 64 height 10
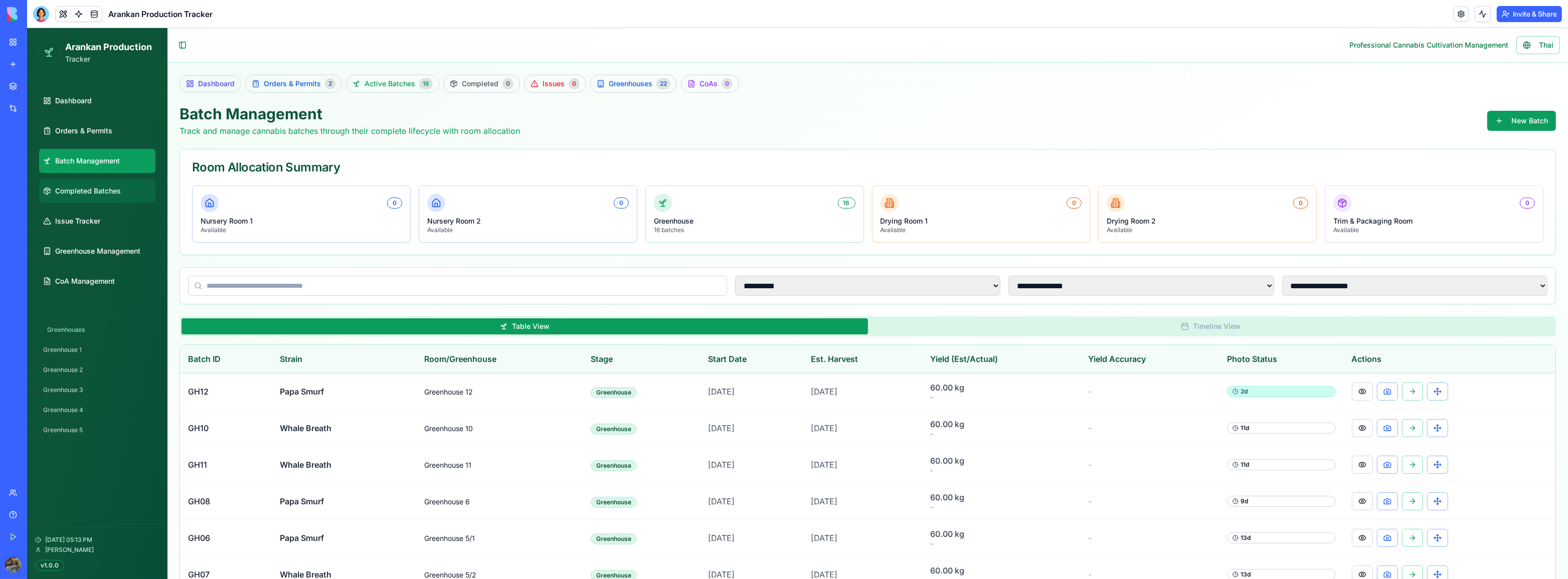
click at [99, 192] on span "Completed Batches" at bounding box center [88, 191] width 66 height 10
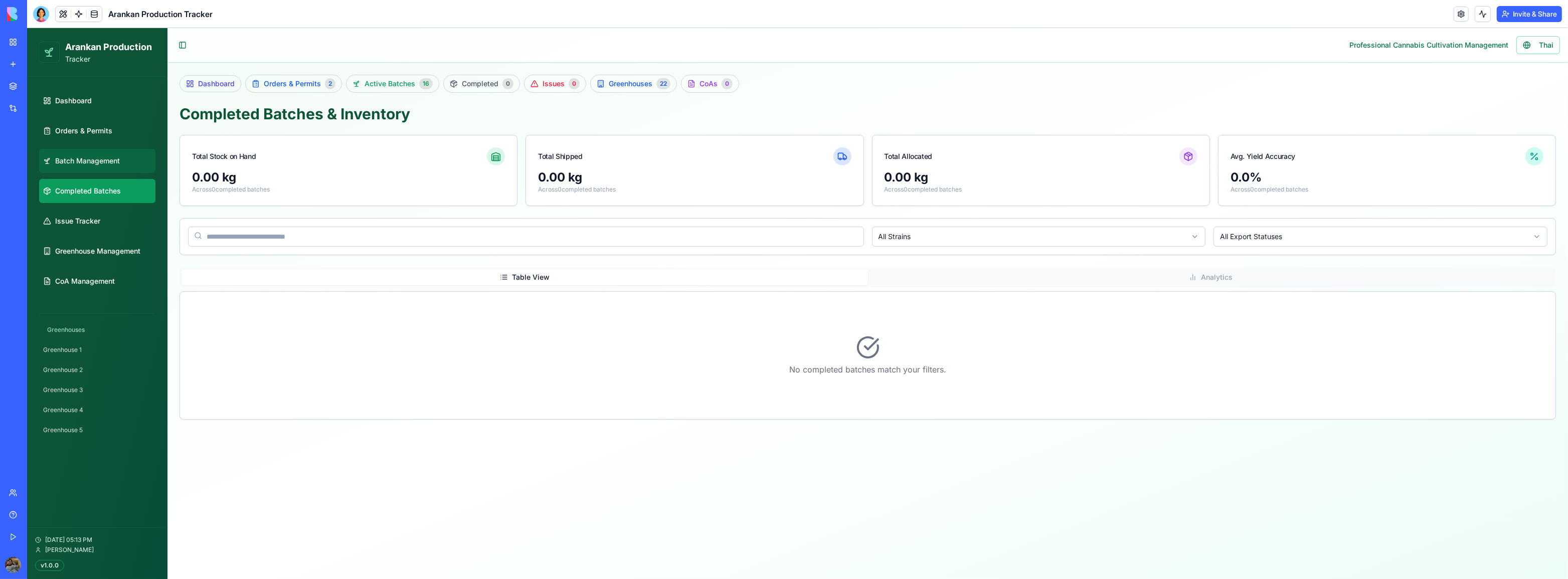
click at [77, 161] on span "Batch Management" at bounding box center [87, 161] width 64 height 10
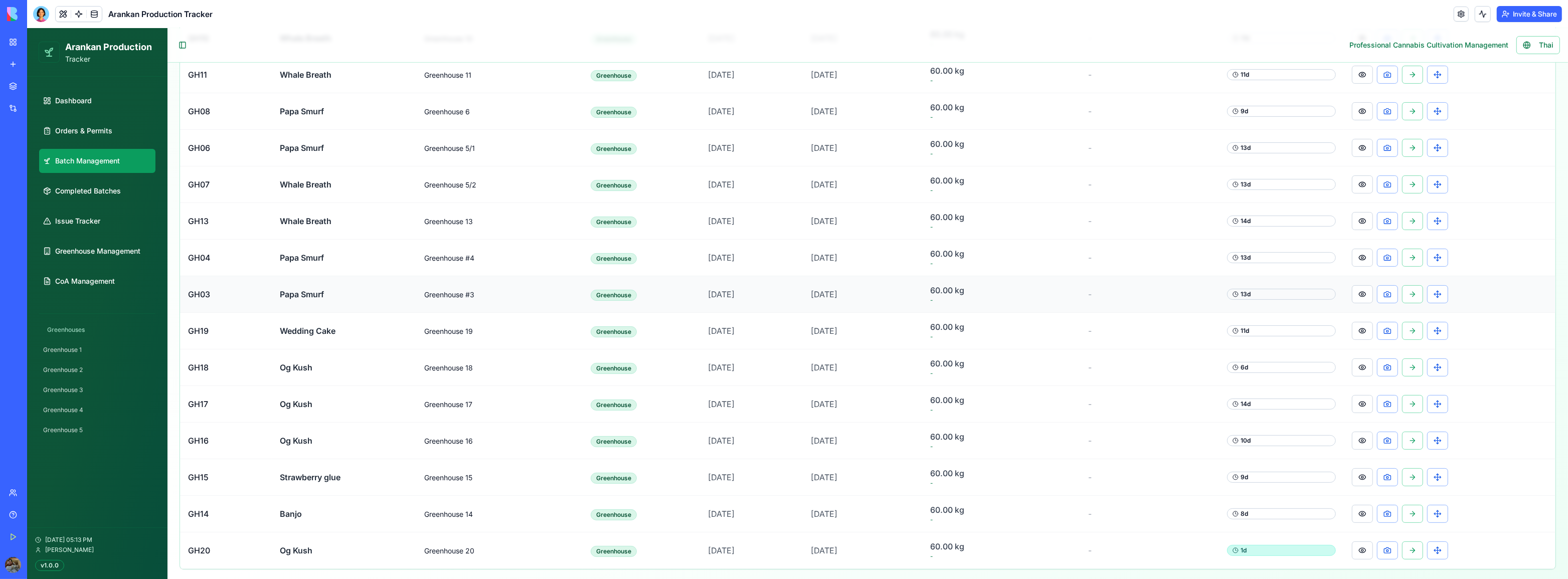
scroll to position [403, 0]
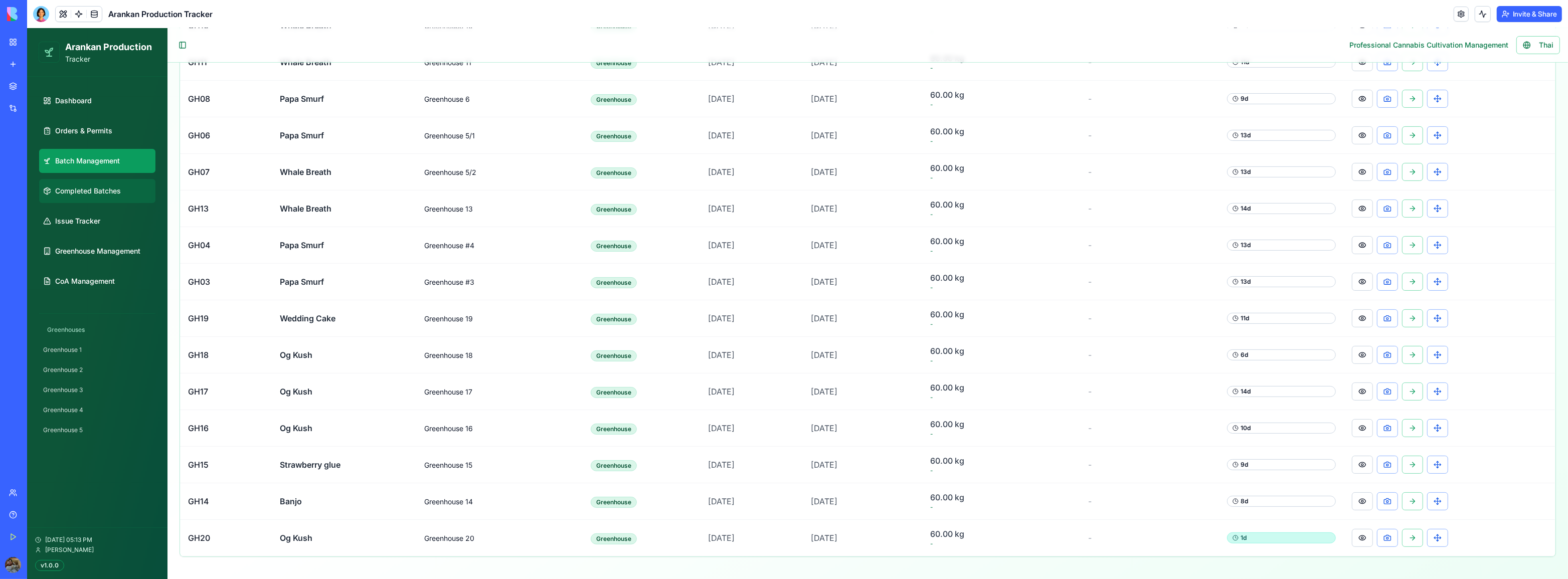
click at [75, 191] on span "Completed Batches" at bounding box center [88, 191] width 66 height 10
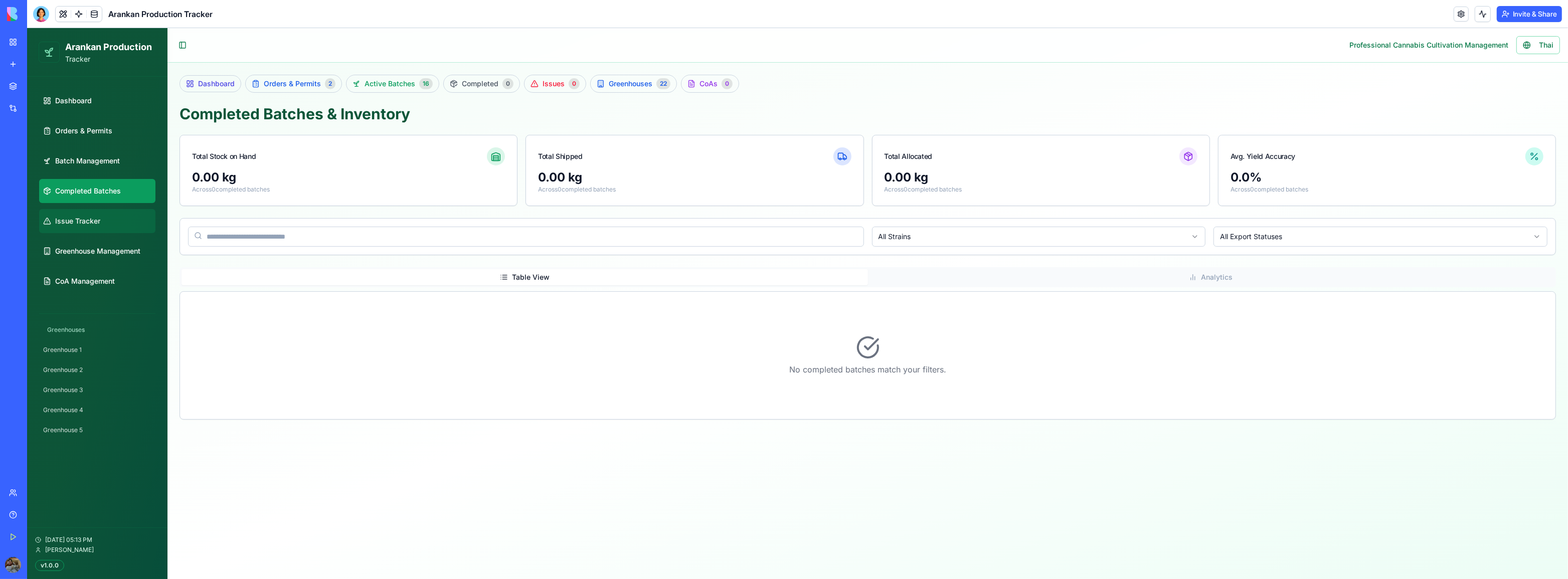
click at [89, 222] on span "Issue Tracker" at bounding box center [77, 221] width 45 height 10
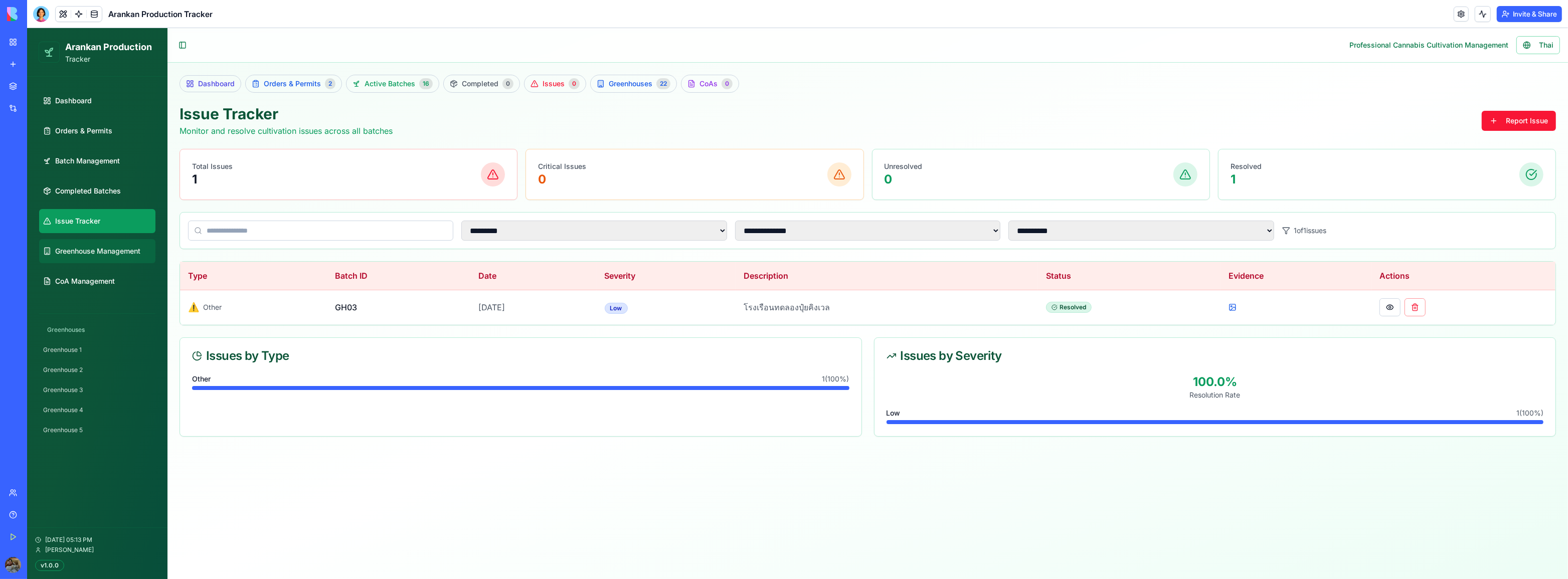
click at [82, 255] on span "Greenhouse Management" at bounding box center [98, 251] width 85 height 10
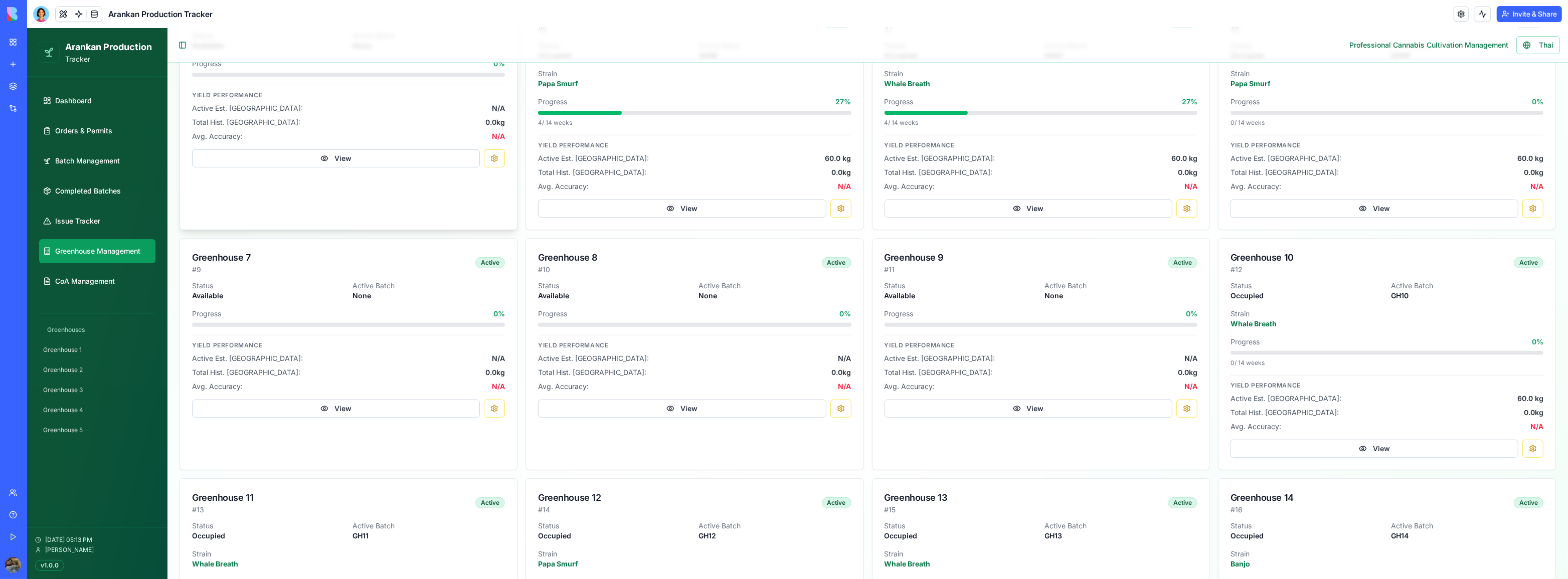
scroll to position [401, 0]
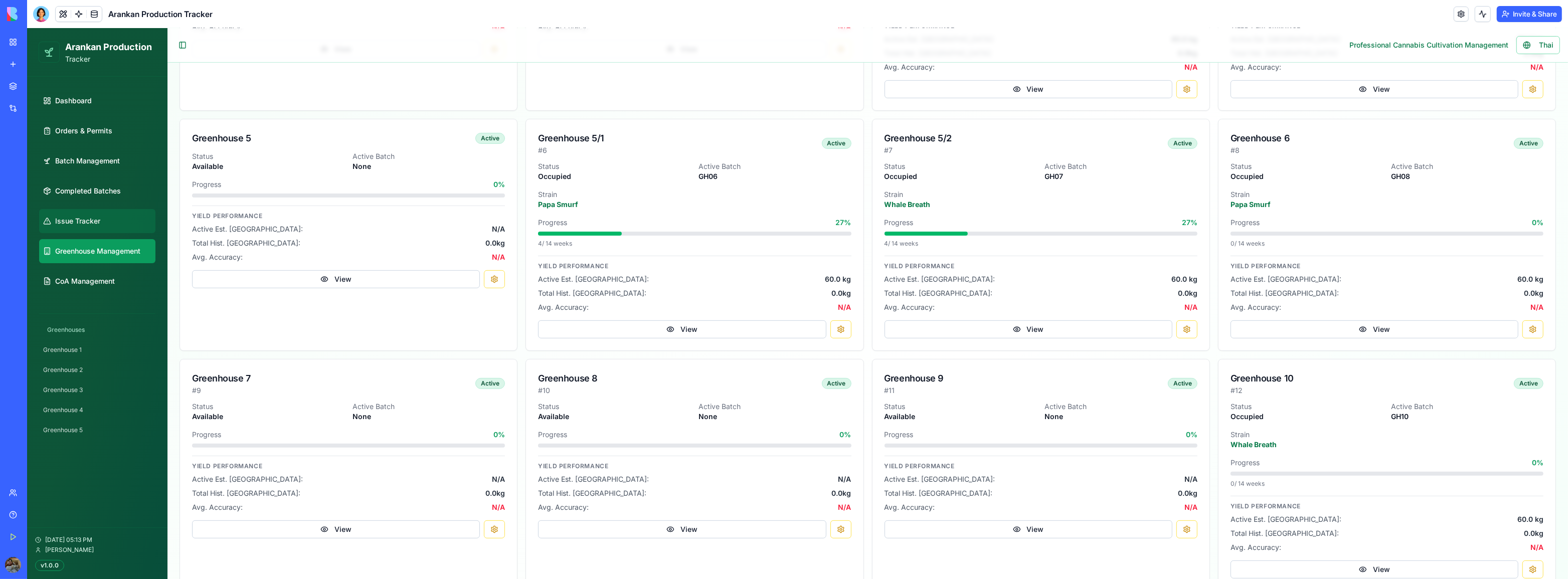
click at [67, 230] on link "Issue Tracker" at bounding box center [97, 221] width 116 height 24
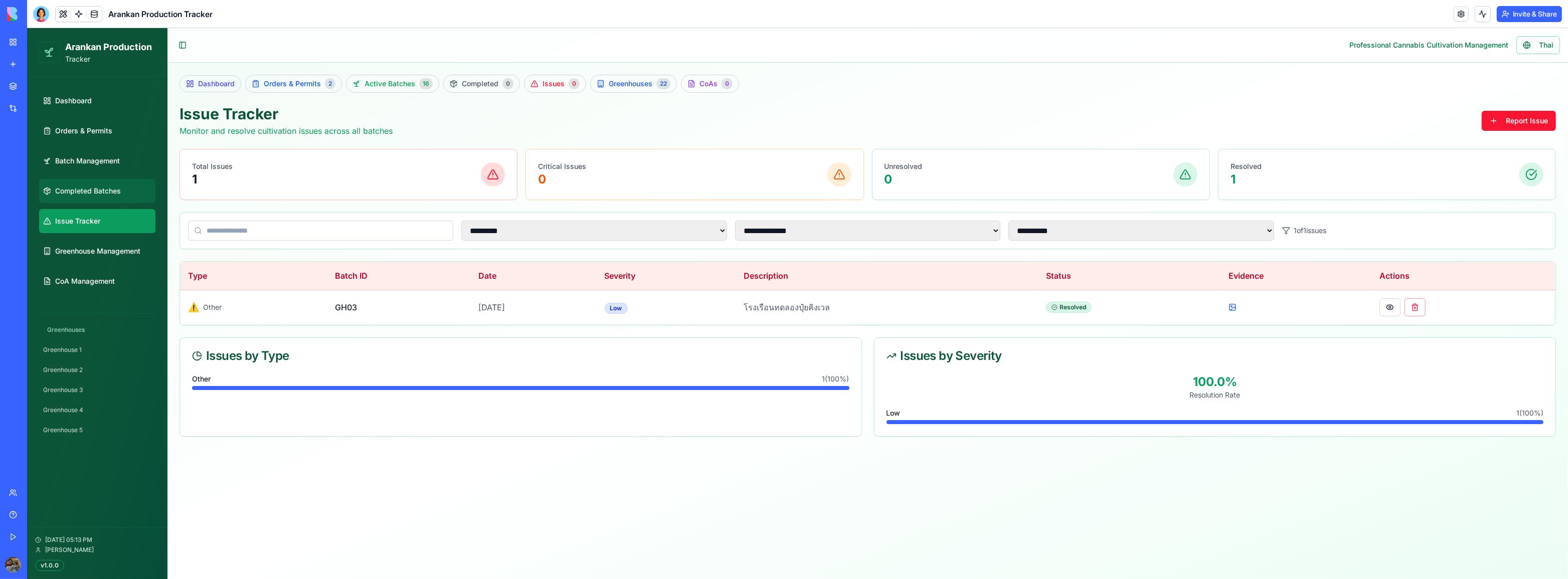
click at [86, 192] on span "Completed Batches" at bounding box center [88, 191] width 66 height 10
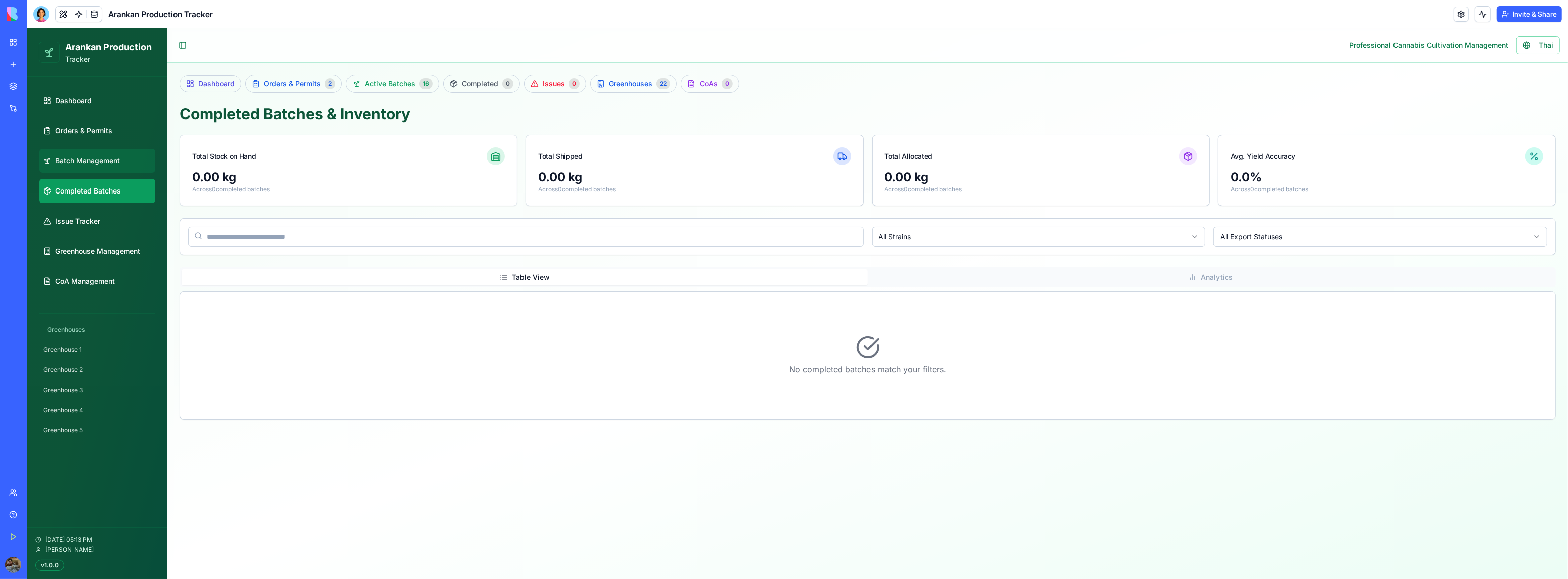
click at [98, 157] on span "Batch Management" at bounding box center [87, 161] width 64 height 10
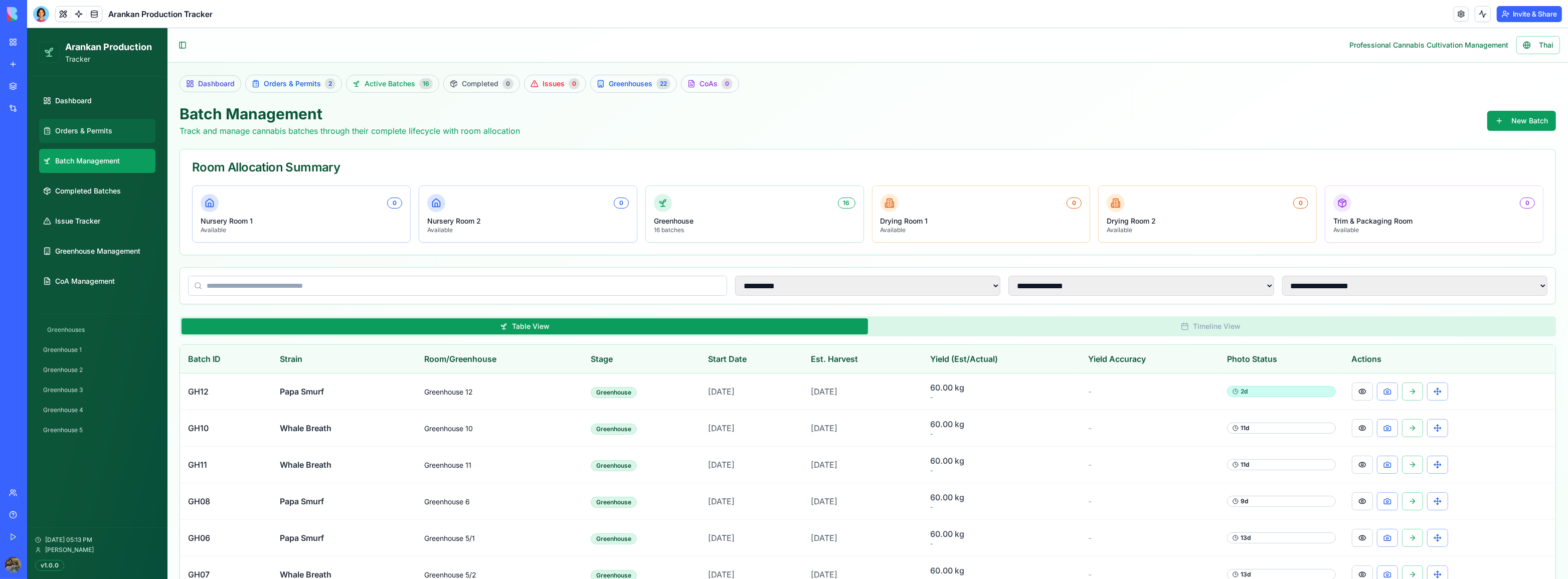
click at [107, 131] on span "Orders & Permits" at bounding box center [83, 131] width 57 height 10
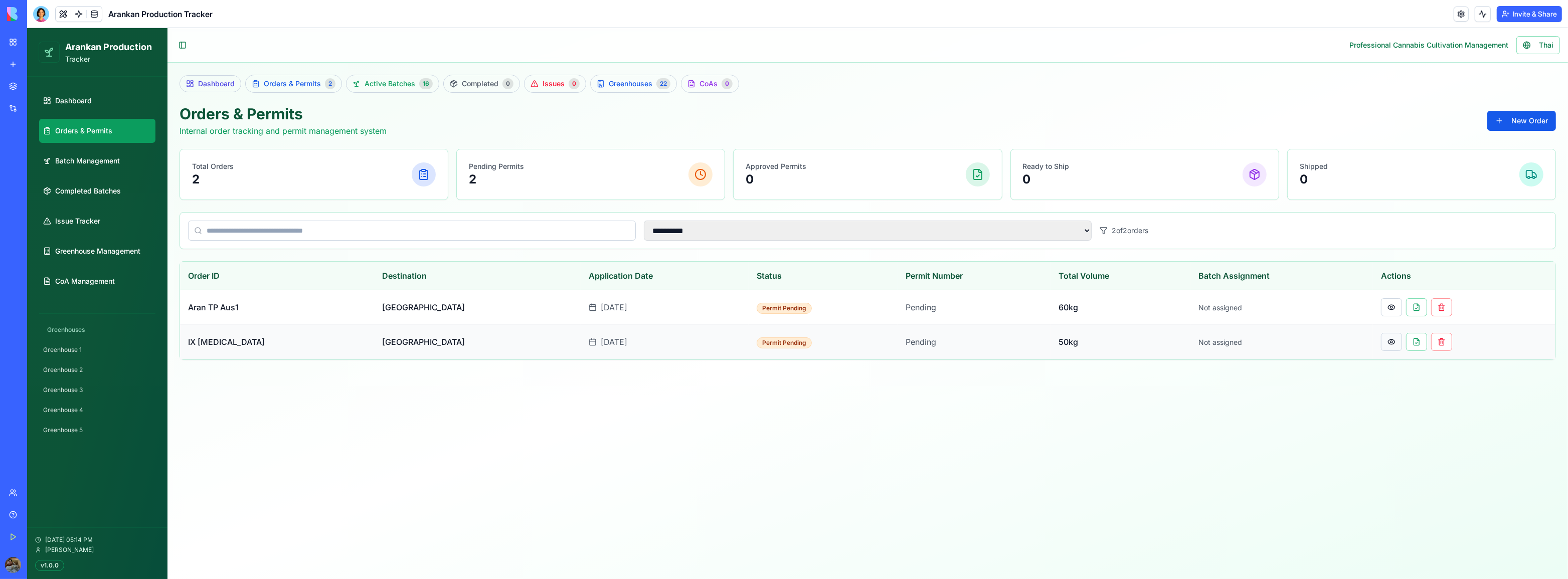
click at [1381, 340] on button at bounding box center [1391, 341] width 21 height 18
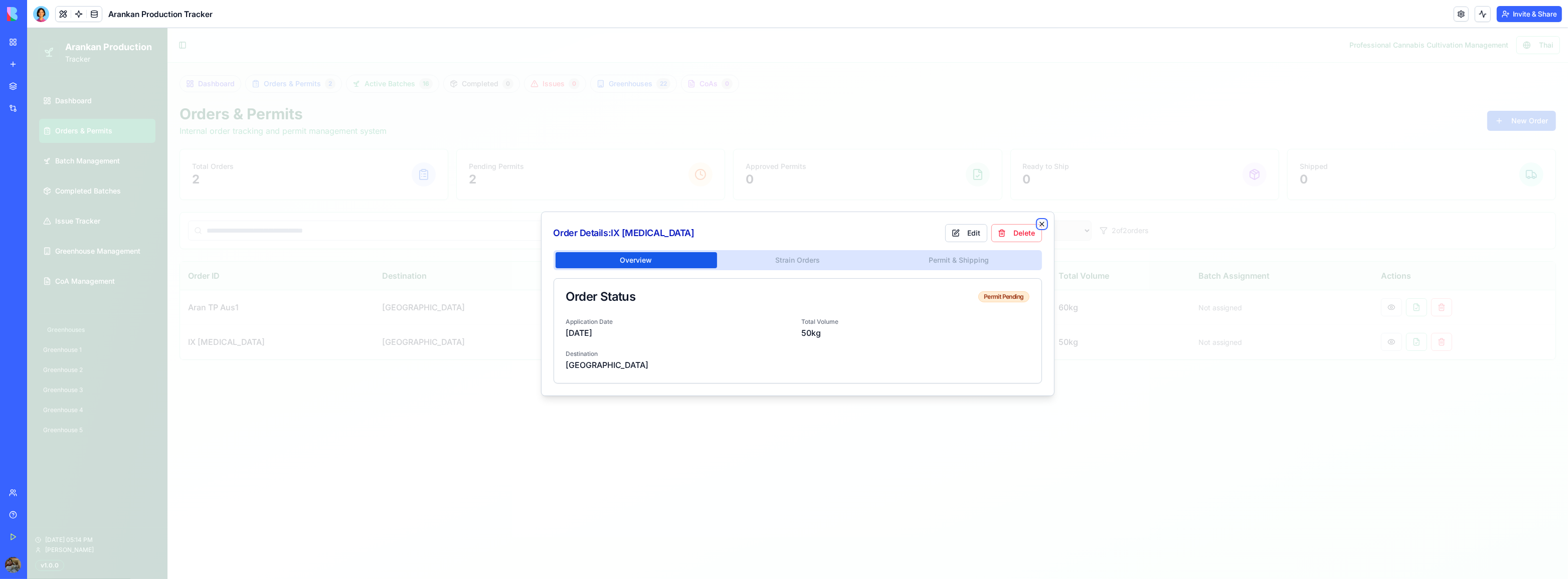
click at [1039, 225] on icon "button" at bounding box center [1041, 224] width 8 height 8
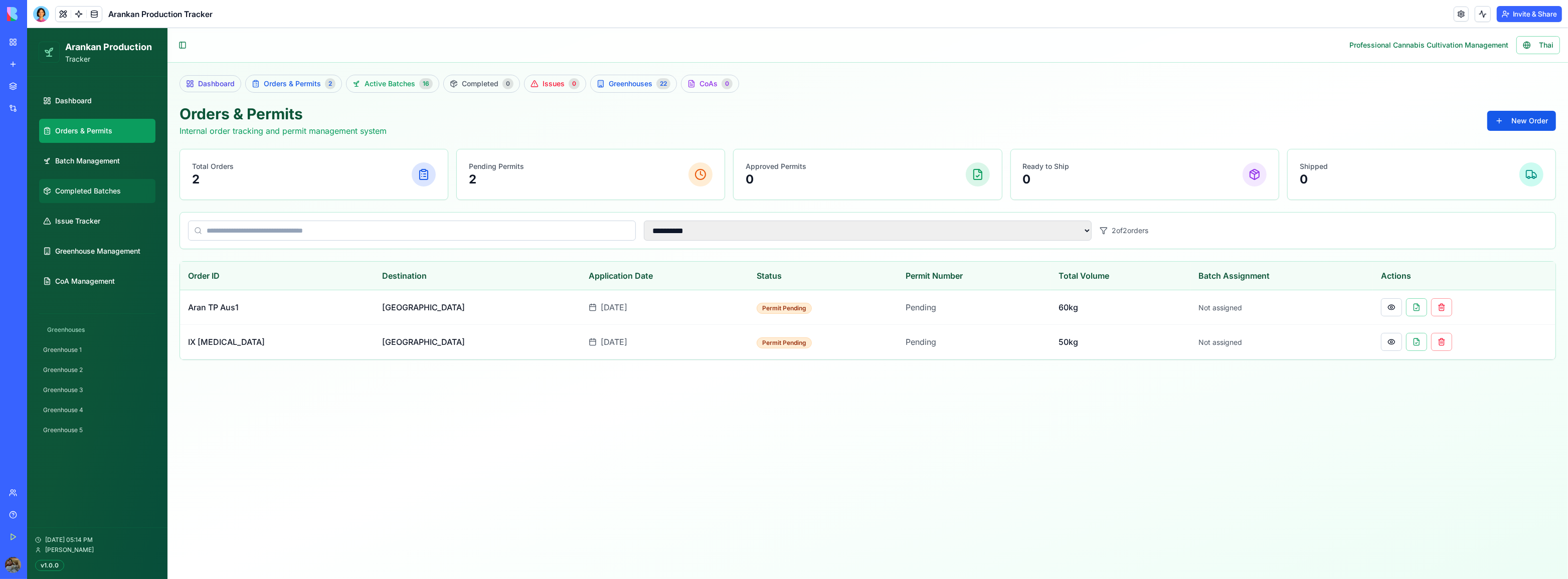
click at [136, 192] on link "Completed Batches" at bounding box center [97, 191] width 116 height 24
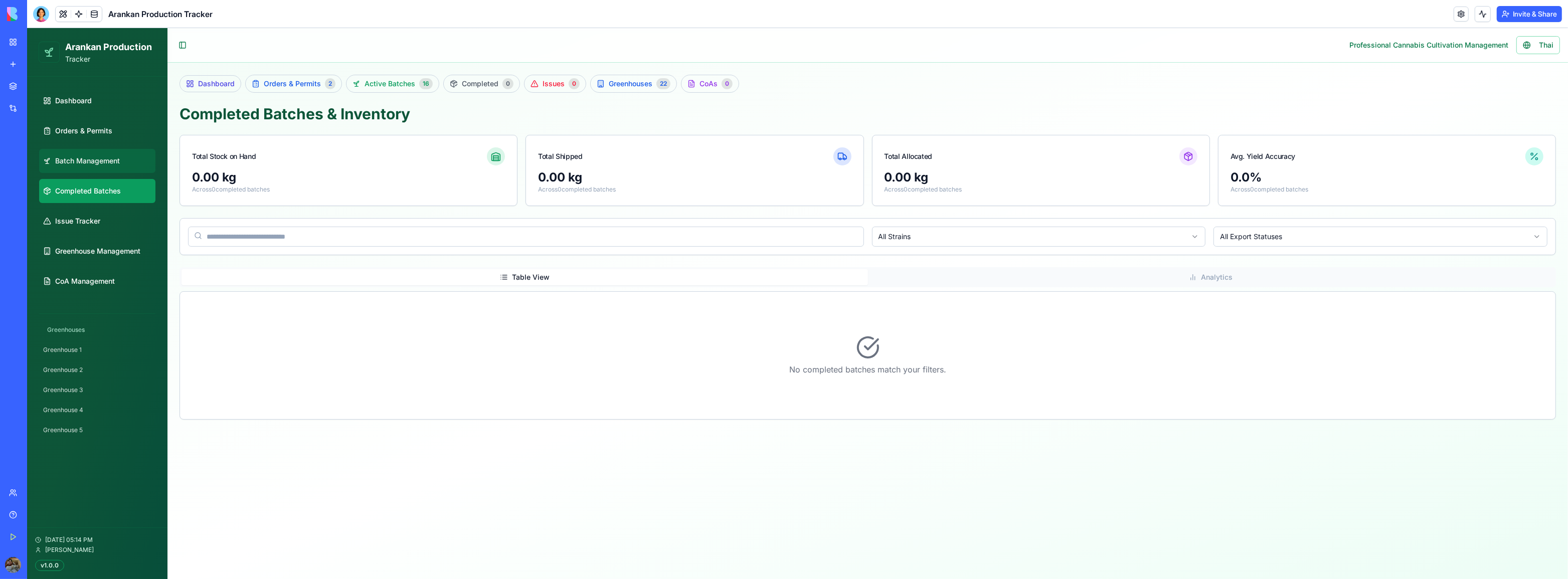
click at [97, 163] on span "Batch Management" at bounding box center [87, 161] width 64 height 10
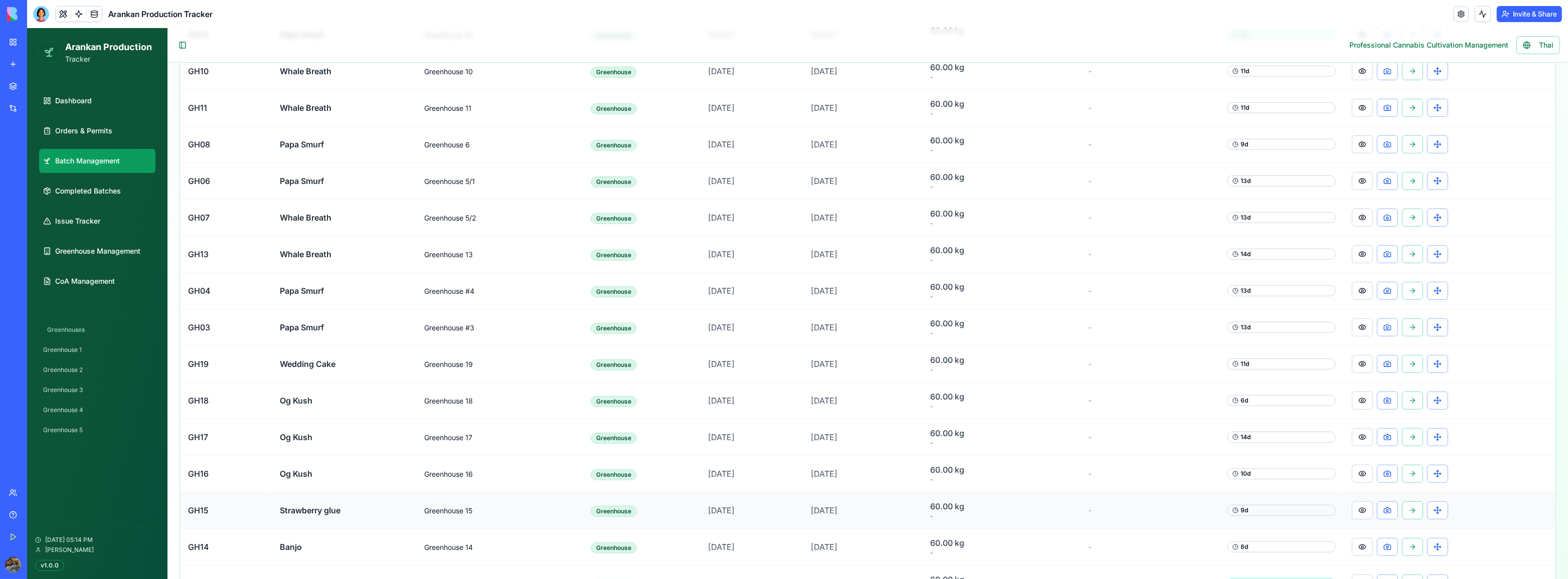
scroll to position [403, 0]
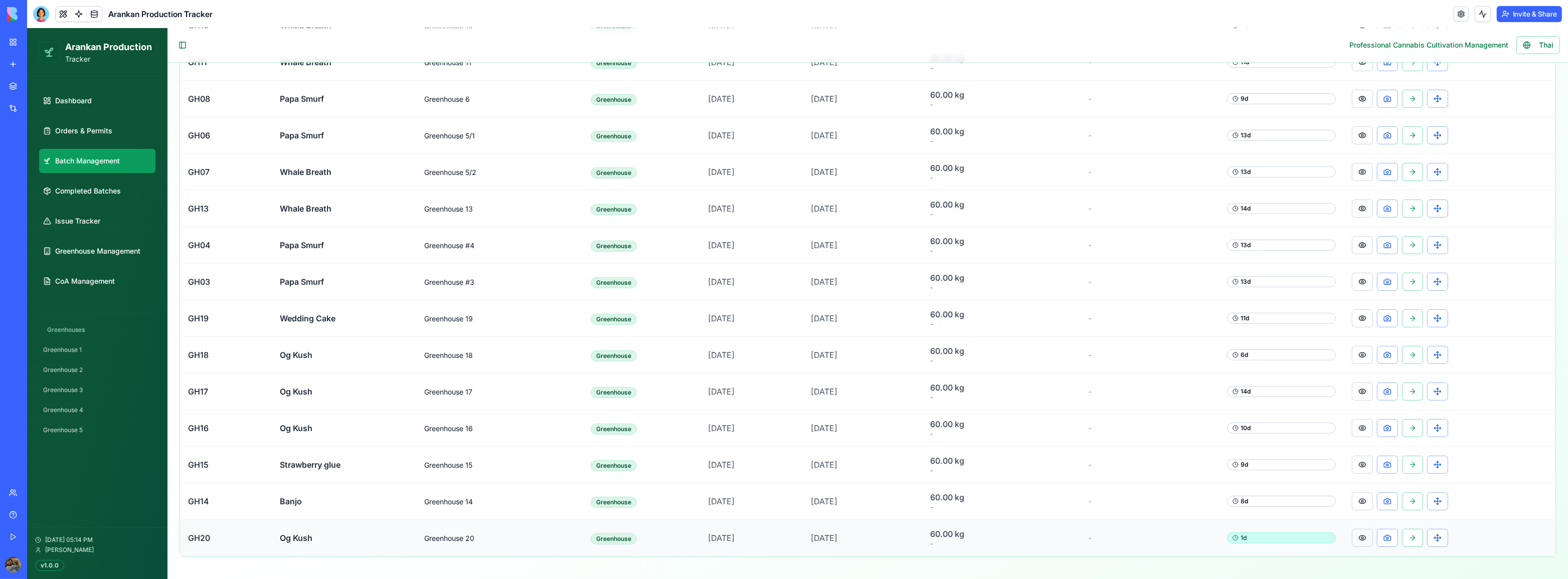
click at [1363, 537] on button at bounding box center [1362, 538] width 21 height 18
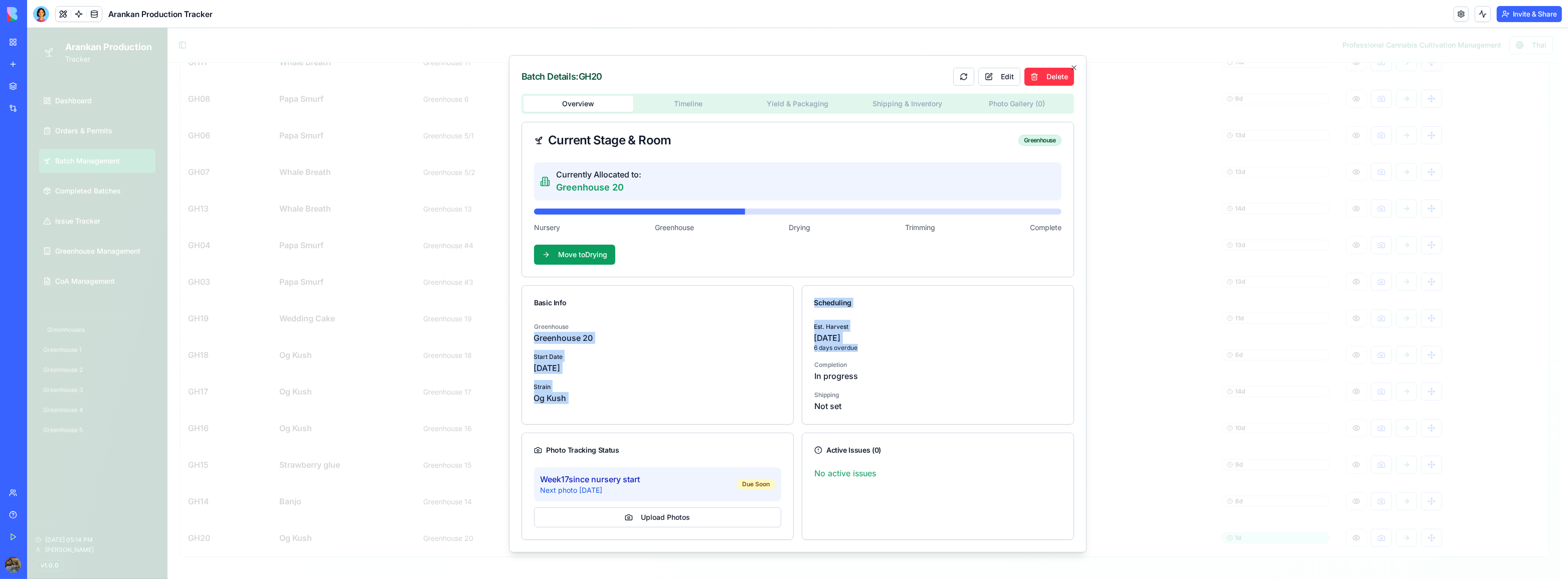
drag, startPoint x: 909, startPoint y: 348, endPoint x: 646, endPoint y: 327, distance: 263.8
click at [646, 327] on div "Basic Info [GEOGRAPHIC_DATA] 20 Start Date [DATE] Strain Og Kush Scheduling Est…" at bounding box center [798, 355] width 553 height 139
click at [871, 379] on p "In progress" at bounding box center [937, 376] width 247 height 12
drag, startPoint x: 890, startPoint y: 411, endPoint x: 534, endPoint y: 300, distance: 372.9
click at [534, 300] on div "Basic Info [GEOGRAPHIC_DATA] 20 Start Date [DATE] Strain Og Kush Scheduling Est…" at bounding box center [798, 355] width 553 height 139
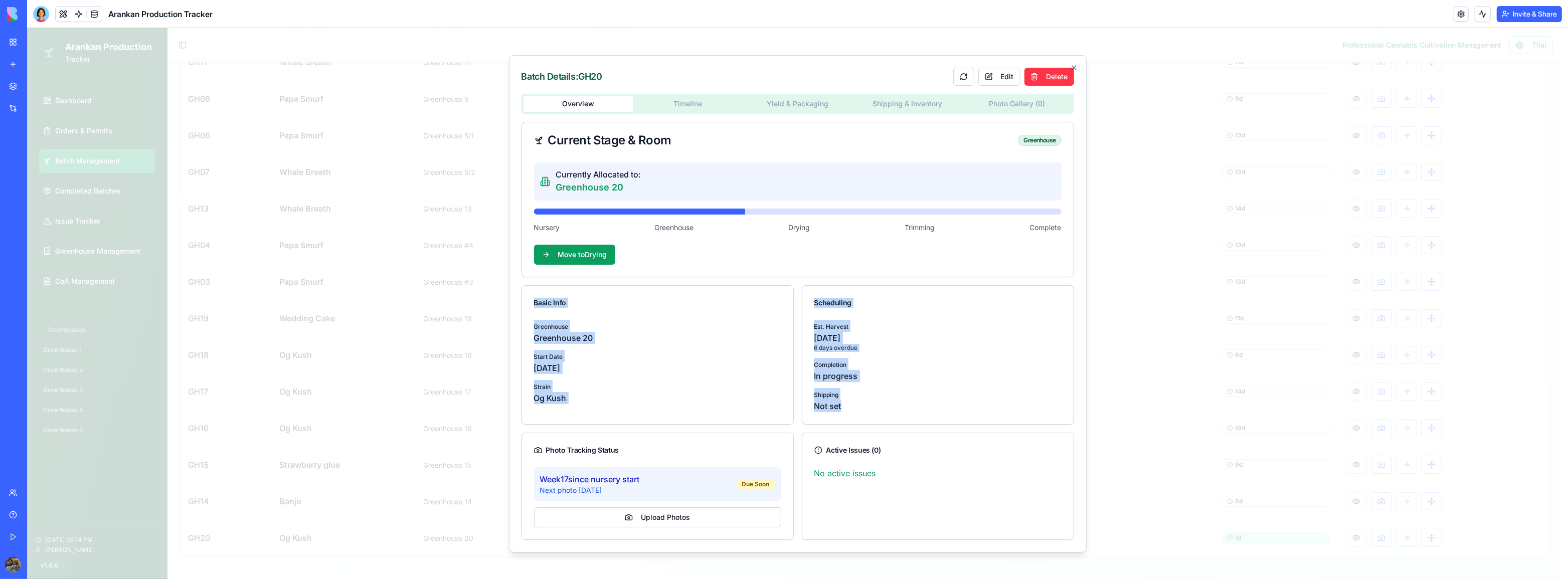
click at [577, 310] on div "Basic Info" at bounding box center [658, 303] width 271 height 34
click at [1240, 316] on div at bounding box center [798, 304] width 1541 height 551
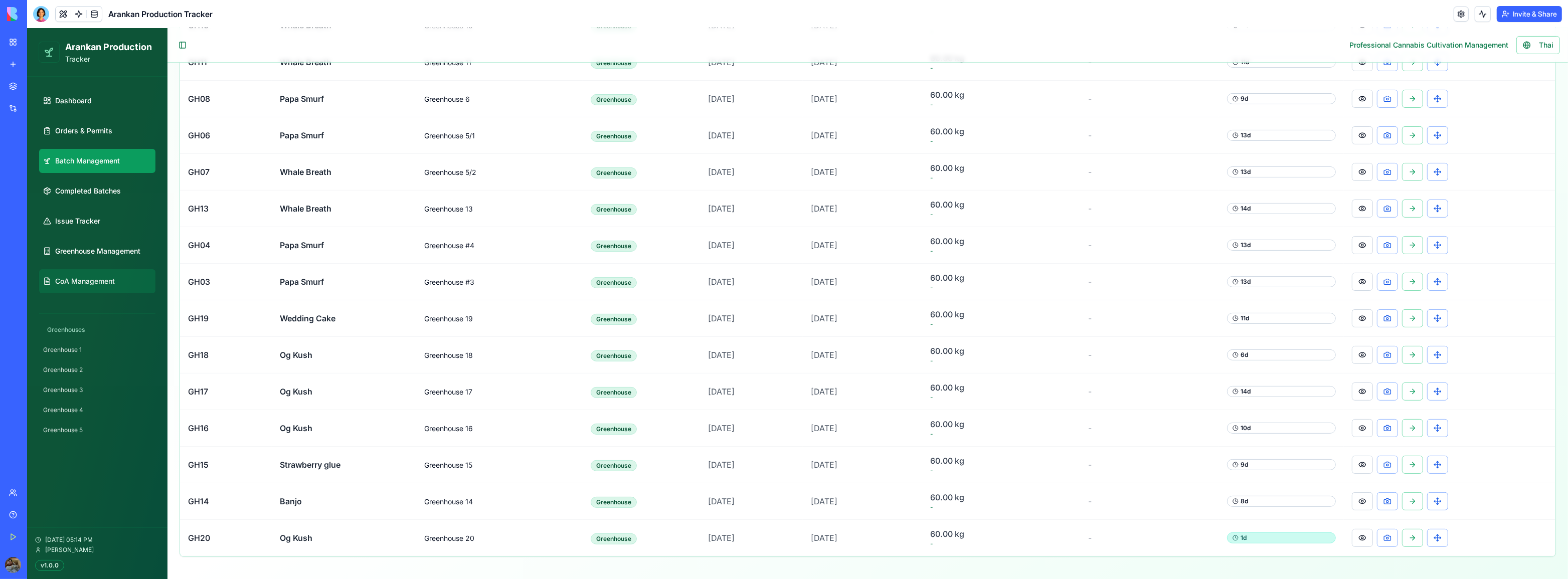
click at [97, 286] on span "CoA Management" at bounding box center [85, 281] width 60 height 10
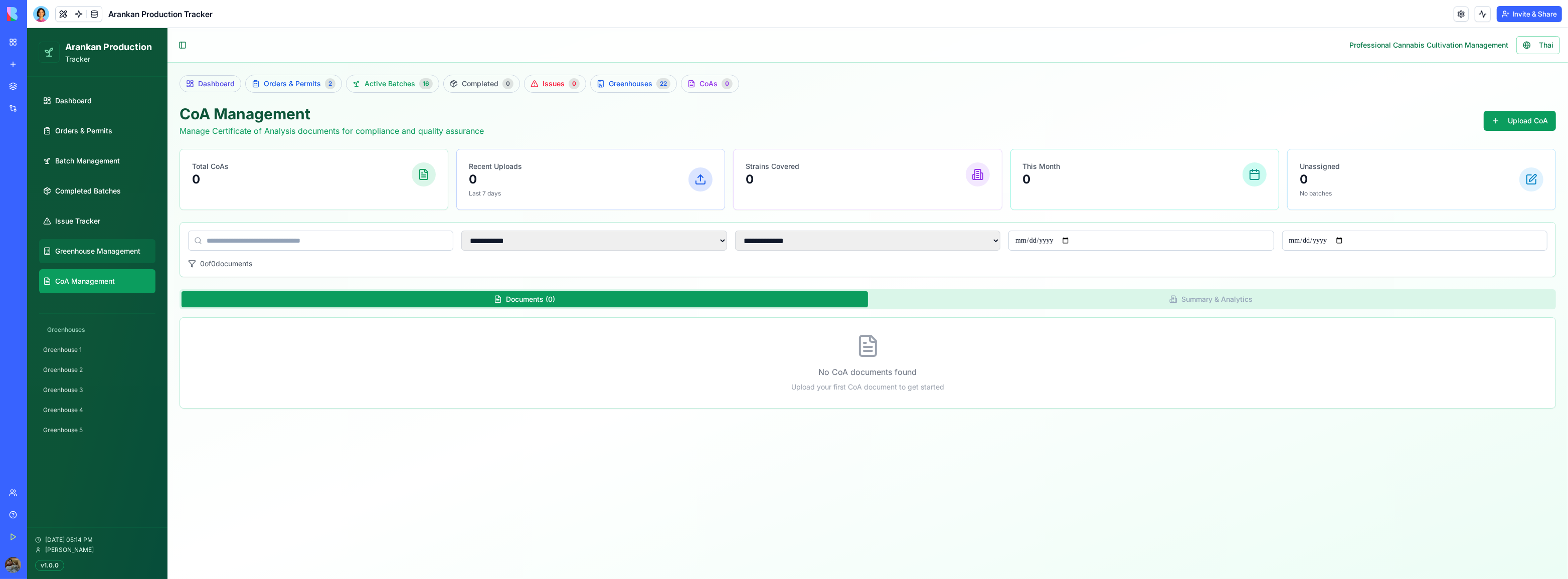
click at [105, 259] on link "Greenhouse Management" at bounding box center [97, 251] width 116 height 24
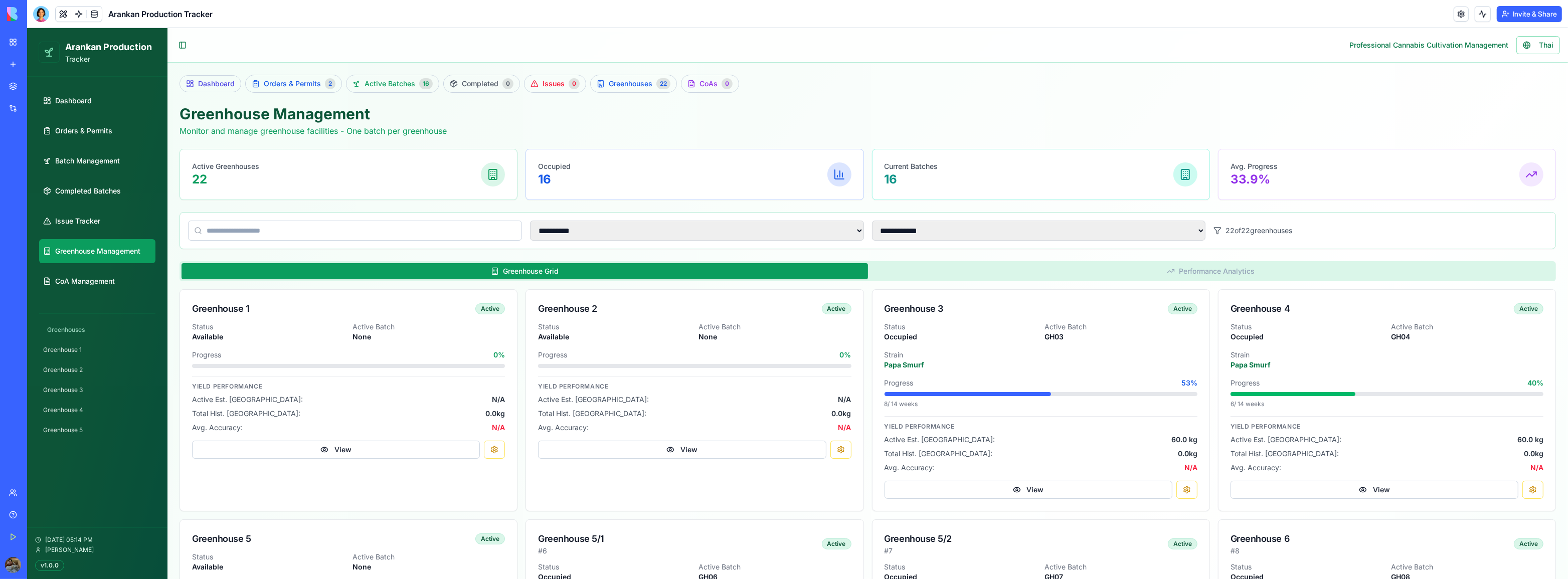
click at [107, 236] on ul "Dashboard Orders & Permits Batch Management Completed Batches Issue Tracker Gre…" at bounding box center [97, 191] width 116 height 204
click at [107, 230] on link "Issue Tracker" at bounding box center [97, 221] width 116 height 24
